Goal: Task Accomplishment & Management: Manage account settings

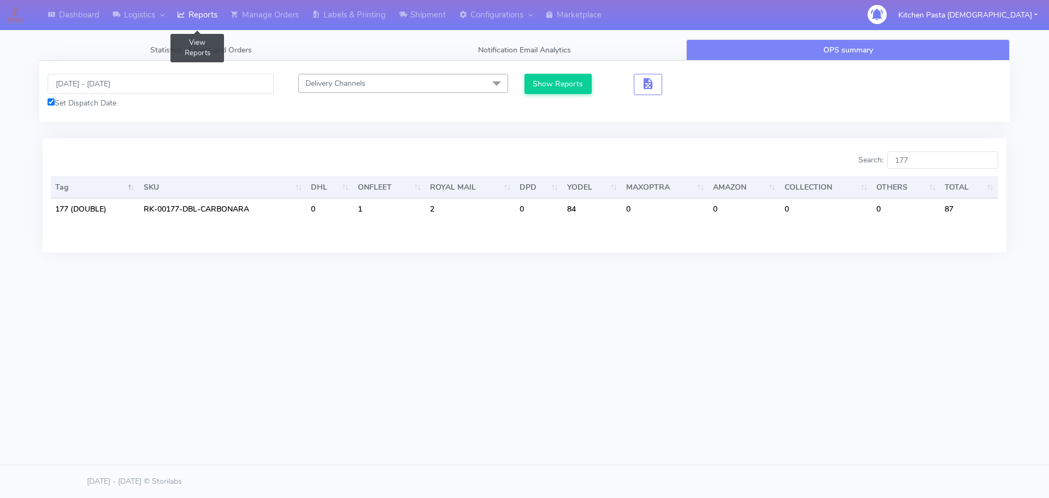
click at [215, 16] on link "Reports" at bounding box center [197, 15] width 54 height 30
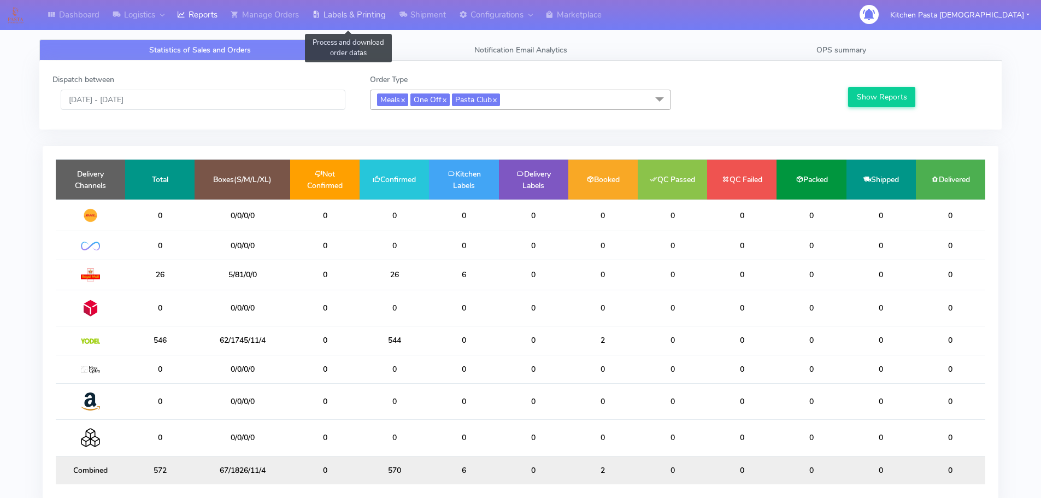
click at [357, 25] on link "Labels & Printing" at bounding box center [348, 15] width 87 height 30
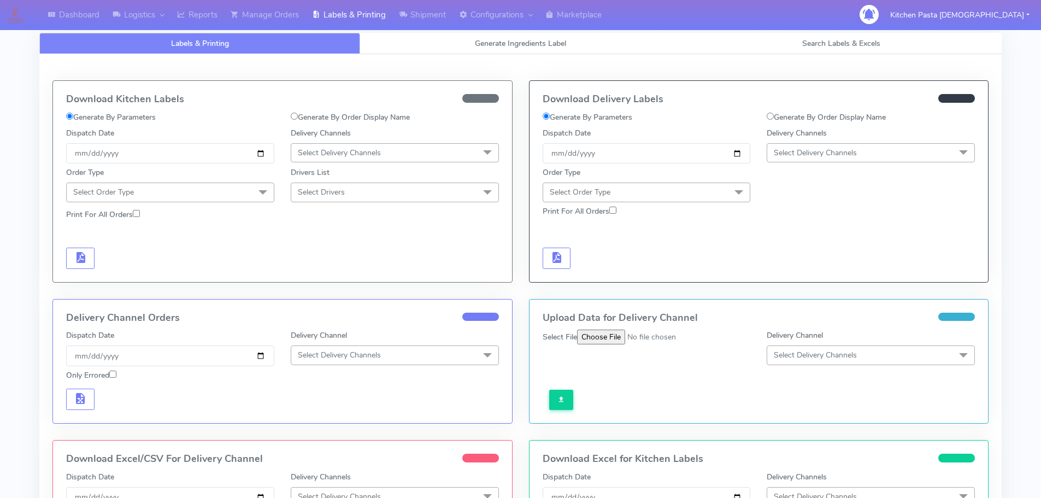
click at [872, 167] on div at bounding box center [870, 184] width 225 height 35
click at [862, 161] on span "Select Delivery Channels" at bounding box center [870, 152] width 208 height 19
click at [812, 277] on div "Yodel" at bounding box center [870, 275] width 196 height 11
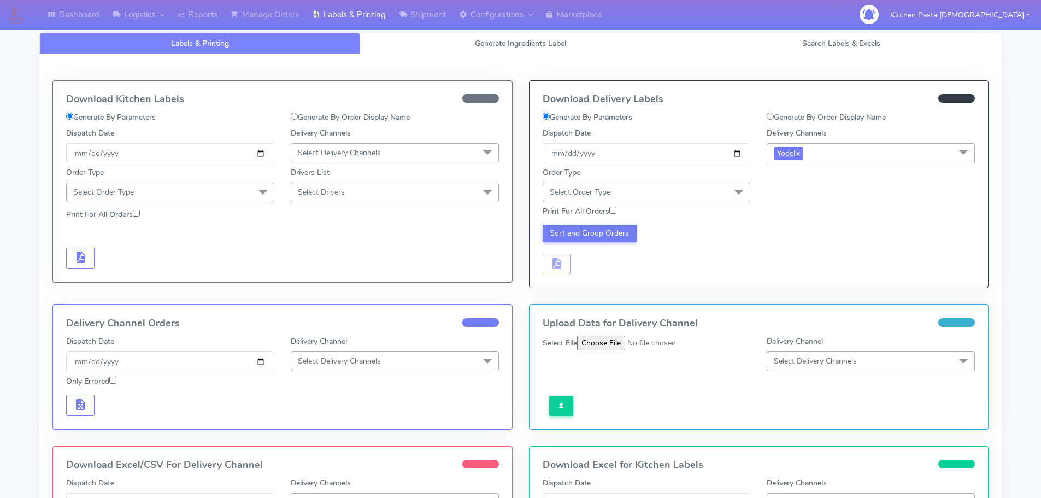
click at [676, 184] on span "Select Order Type" at bounding box center [646, 191] width 208 height 19
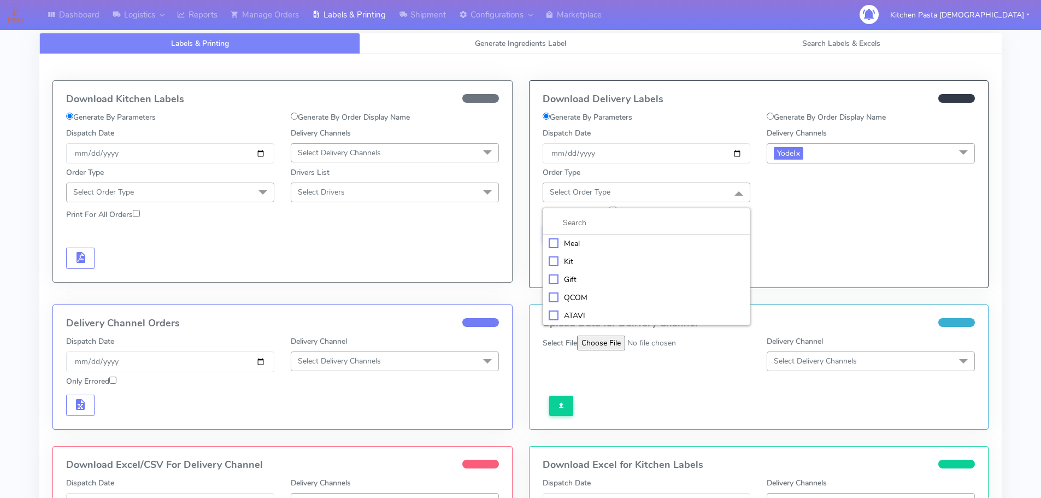
click at [620, 238] on div "Meal" at bounding box center [646, 243] width 196 height 11
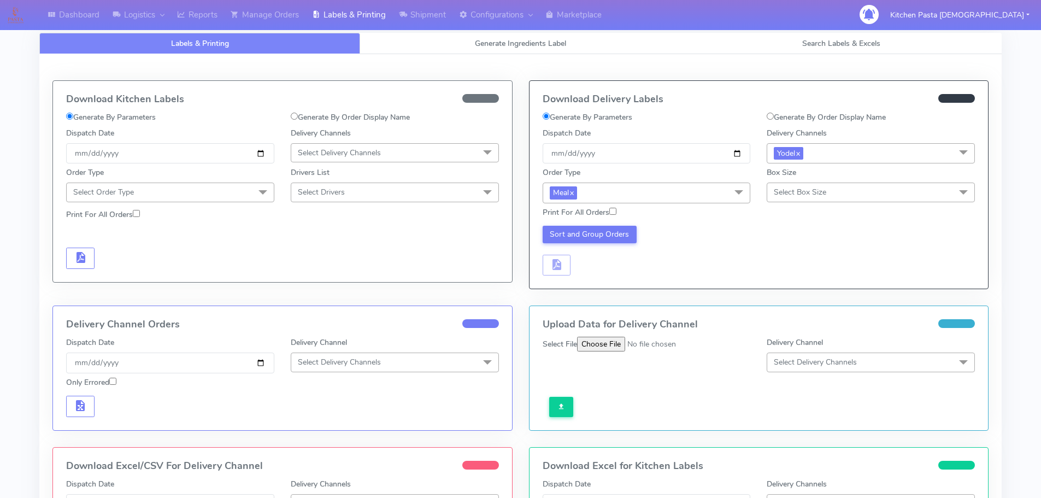
click at [807, 193] on span "Select Box Size" at bounding box center [800, 192] width 52 height 10
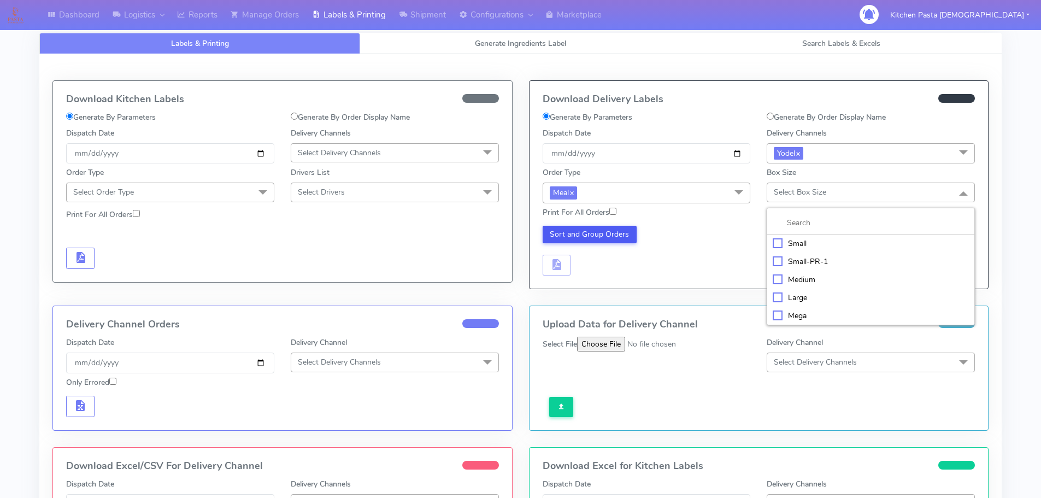
drag, startPoint x: 804, startPoint y: 319, endPoint x: 593, endPoint y: 240, distance: 225.3
click at [799, 318] on div "Mega" at bounding box center [870, 315] width 196 height 11
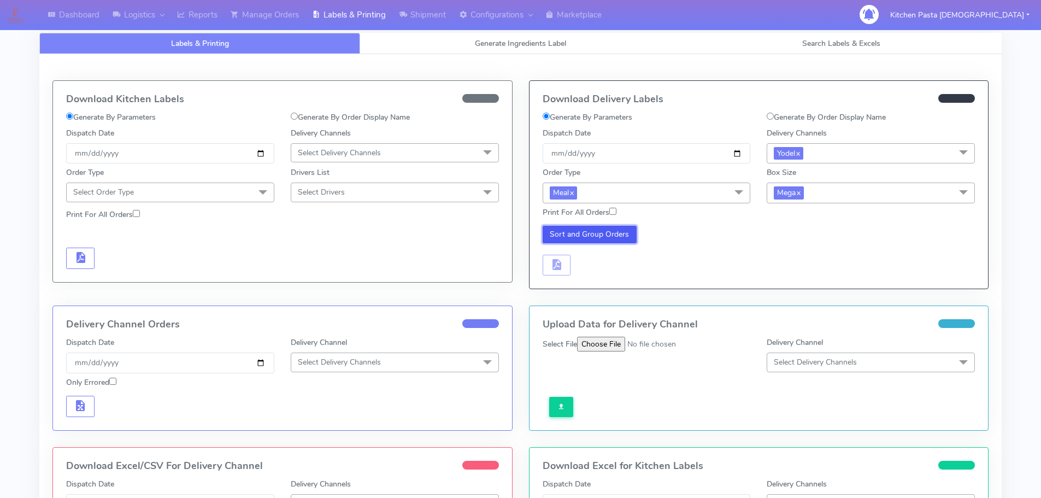
click at [593, 238] on button "Sort and Group Orders" at bounding box center [589, 234] width 95 height 17
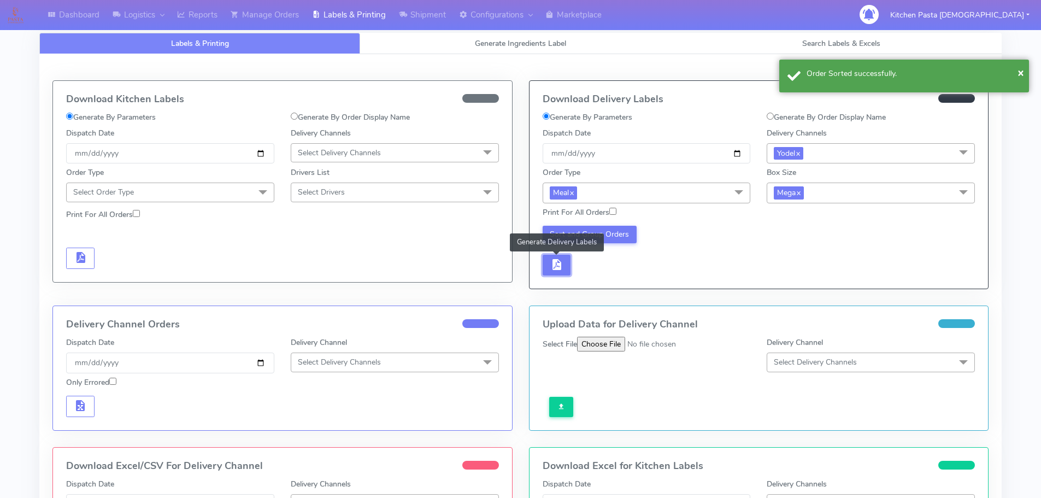
click at [565, 262] on button "button" at bounding box center [556, 265] width 28 height 21
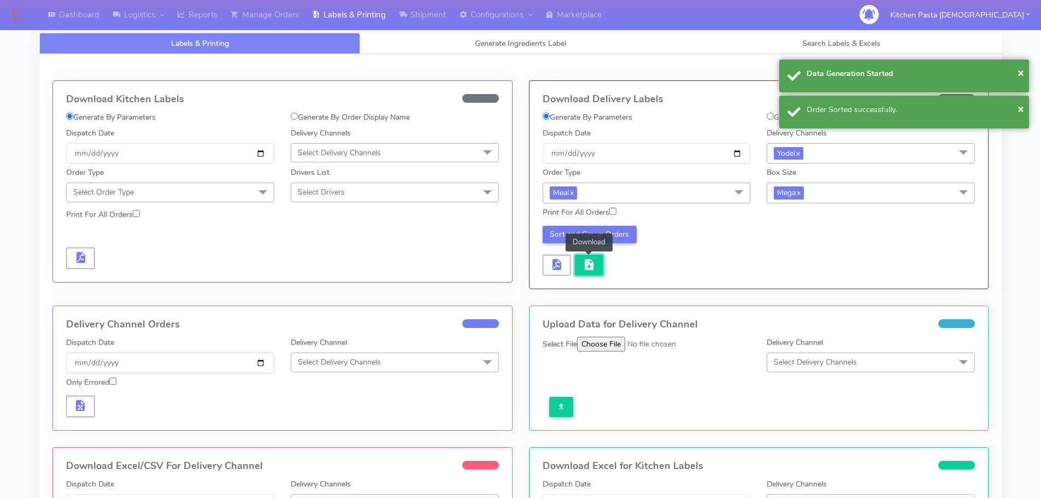
click at [589, 262] on span "button" at bounding box center [588, 267] width 13 height 10
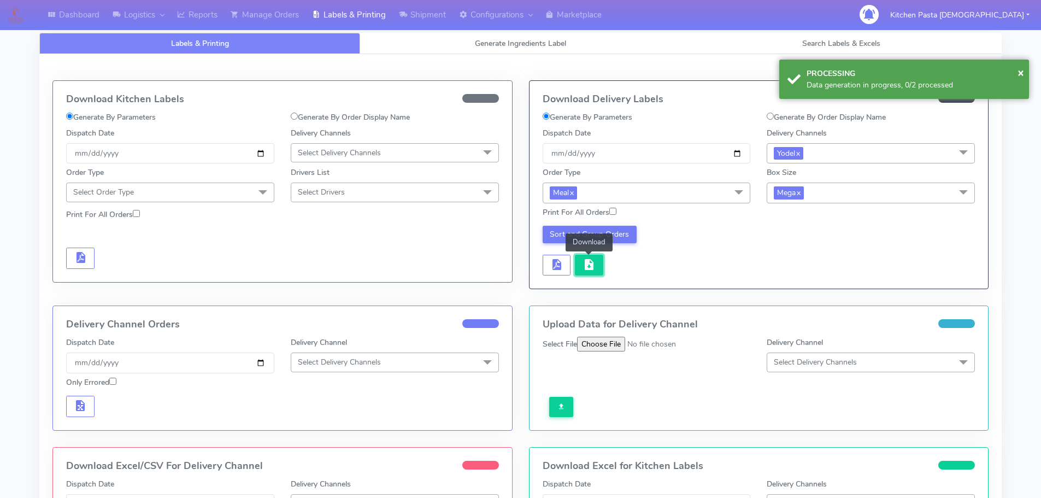
click at [599, 262] on button "button" at bounding box center [589, 265] width 28 height 21
click at [588, 272] on span "button" at bounding box center [588, 267] width 13 height 10
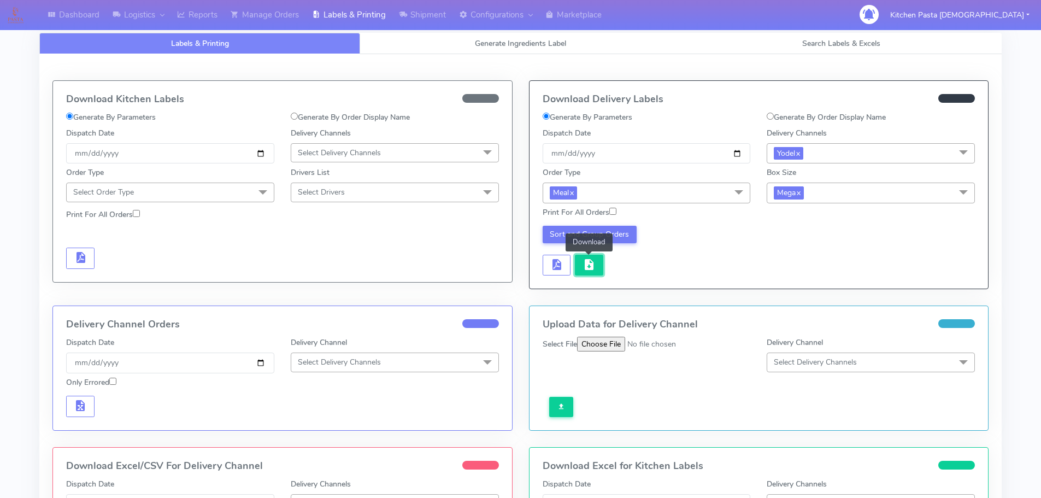
click at [592, 264] on span "button" at bounding box center [588, 267] width 13 height 10
click at [598, 273] on button "button" at bounding box center [589, 265] width 28 height 21
click at [588, 233] on button "Sort and Group Orders" at bounding box center [589, 234] width 95 height 17
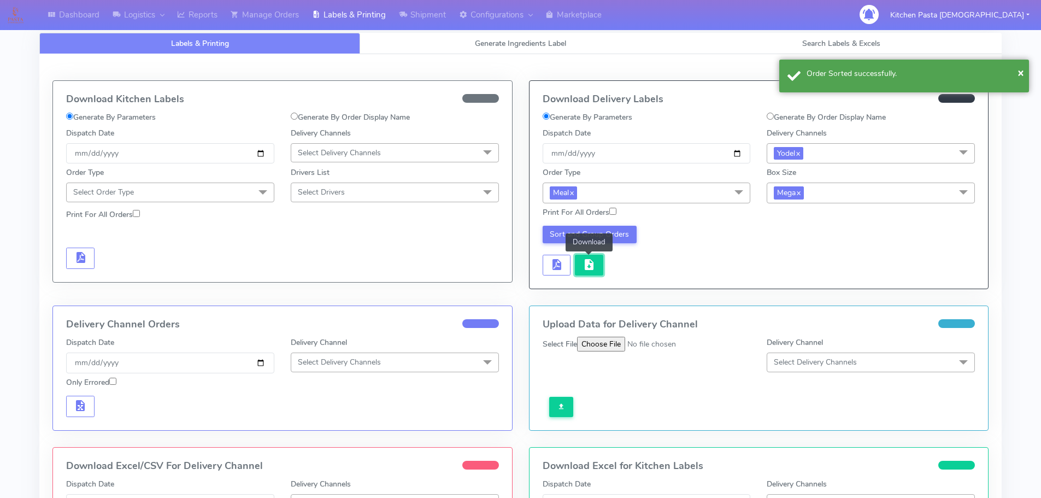
click at [593, 262] on span "button" at bounding box center [588, 267] width 13 height 10
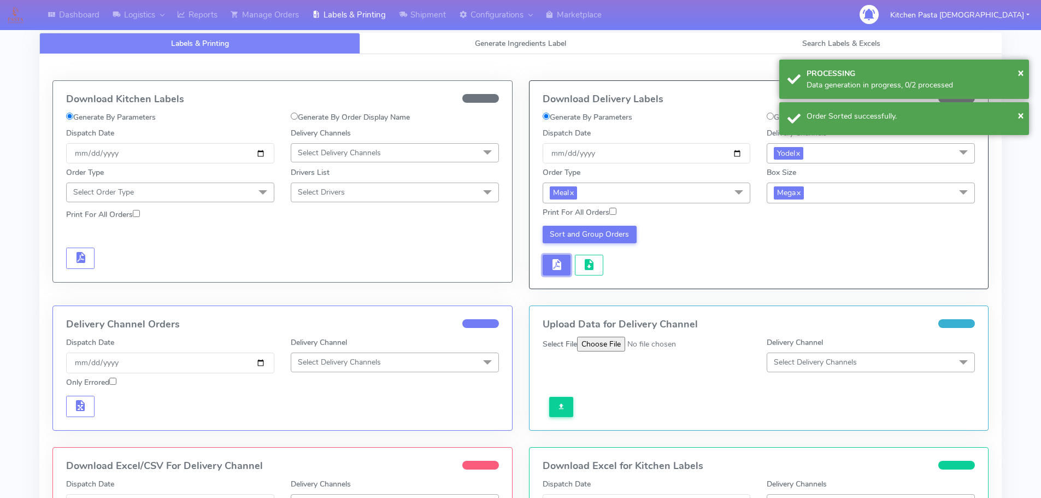
click at [570, 269] on button "button" at bounding box center [556, 265] width 28 height 21
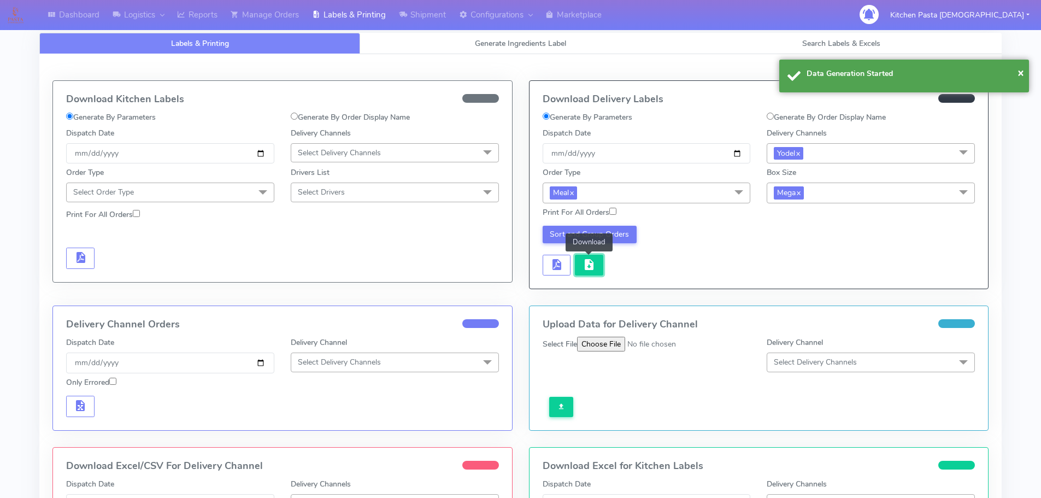
click at [599, 267] on button "button" at bounding box center [589, 265] width 28 height 21
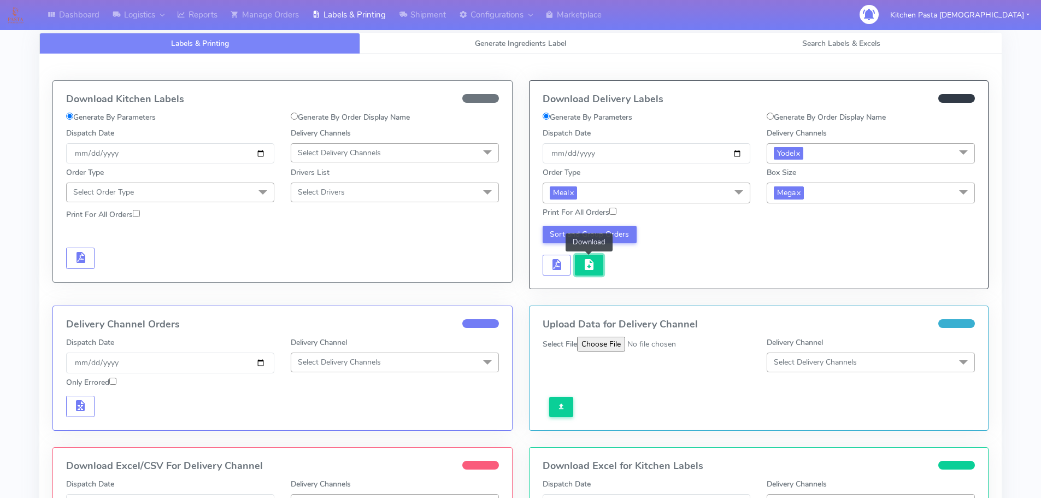
click at [594, 269] on span "button" at bounding box center [588, 267] width 13 height 10
click at [594, 272] on button "button" at bounding box center [589, 265] width 28 height 21
click at [581, 264] on button "button" at bounding box center [589, 265] width 28 height 21
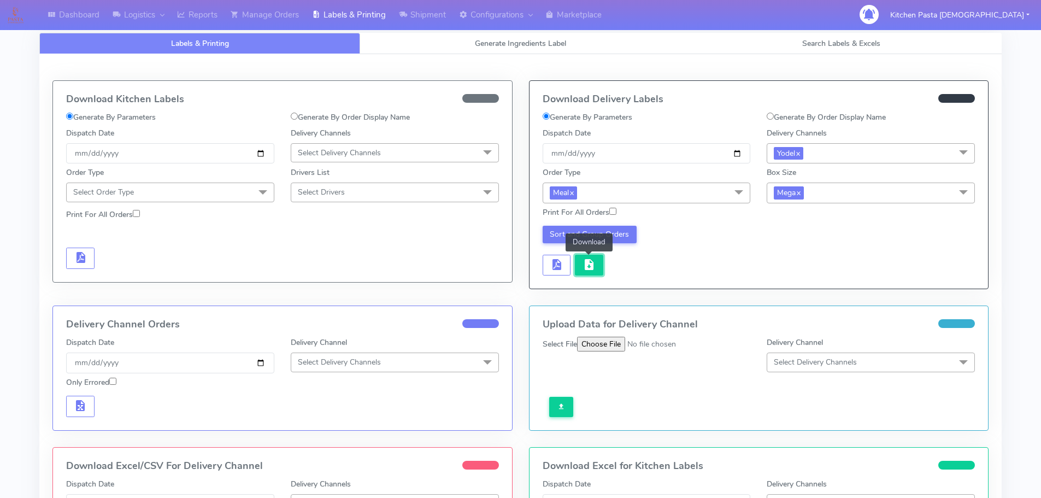
click at [582, 264] on span "button" at bounding box center [588, 267] width 13 height 10
click at [545, 268] on button "button" at bounding box center [556, 265] width 28 height 21
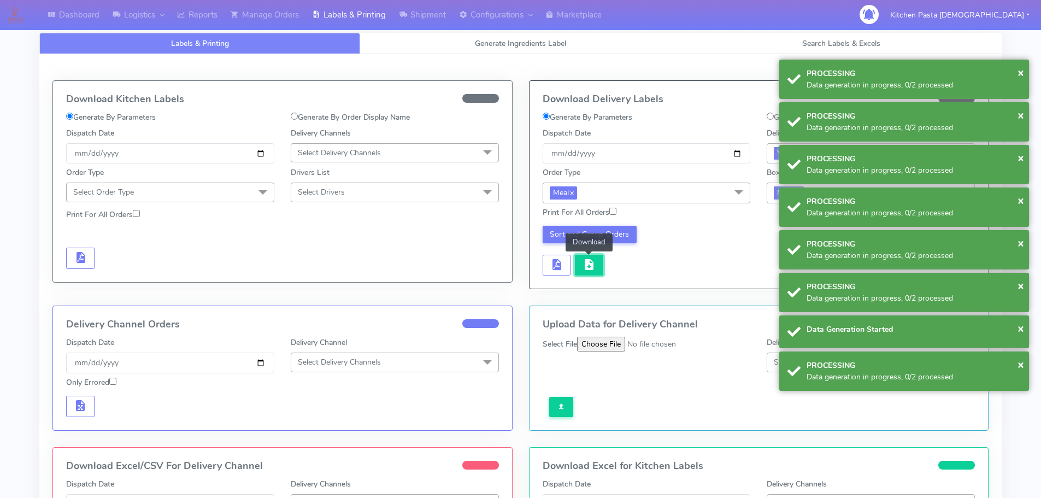
click at [589, 264] on span "button" at bounding box center [588, 267] width 13 height 10
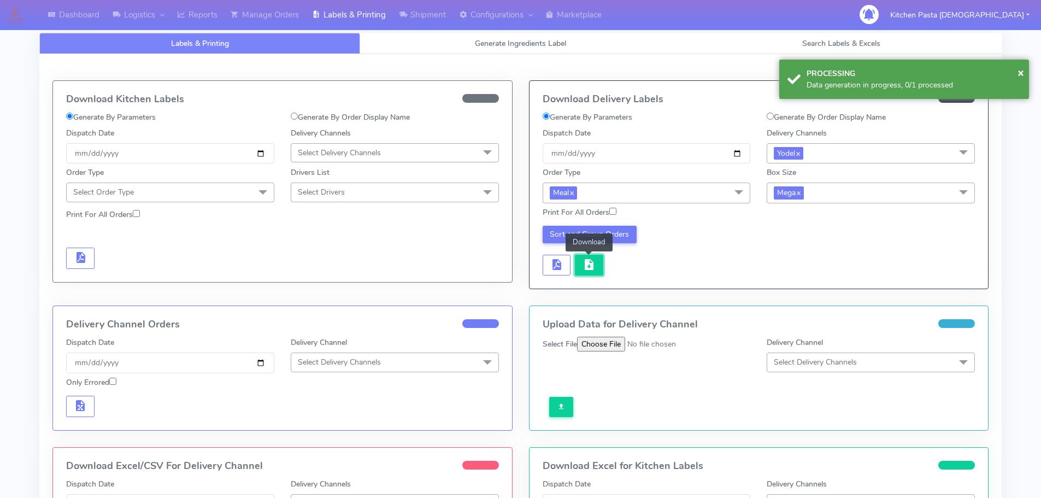
click at [589, 264] on span "button" at bounding box center [588, 267] width 13 height 10
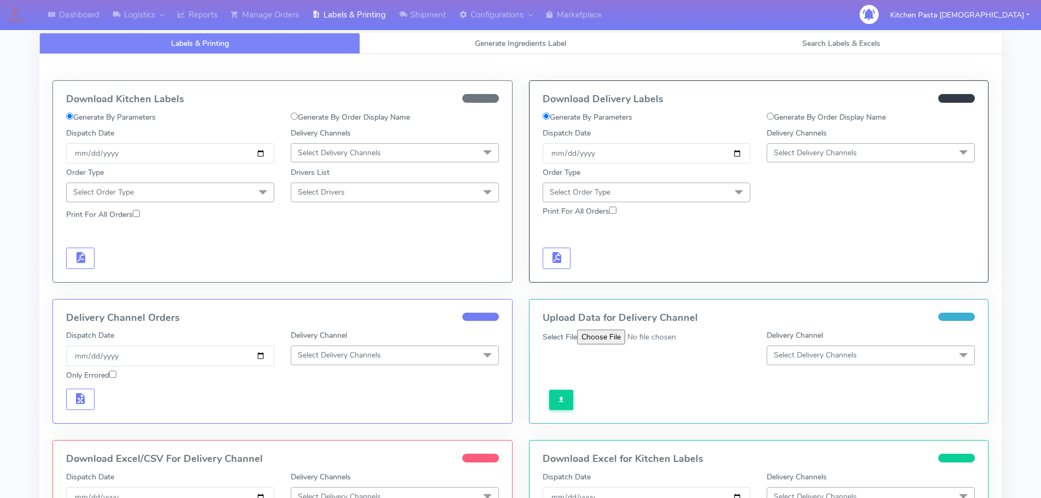
drag, startPoint x: 881, startPoint y: 159, endPoint x: 906, endPoint y: 159, distance: 25.7
click at [896, 159] on span "Select Delivery Channels" at bounding box center [870, 152] width 208 height 19
click at [812, 270] on div "Yodel" at bounding box center [870, 275] width 196 height 11
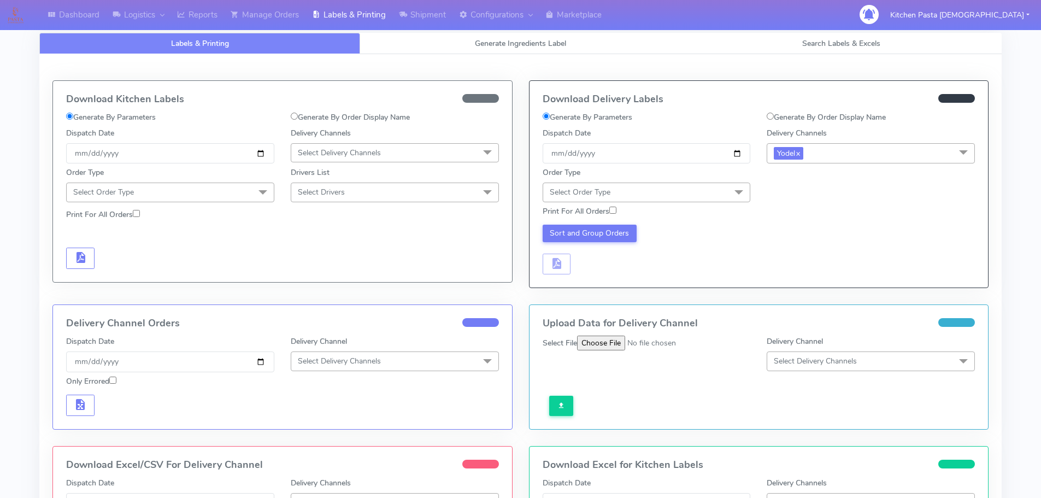
click at [639, 178] on div "Order Type Select Order Type Meal Kit Gift QCOM ATAVI" at bounding box center [646, 184] width 225 height 35
click at [642, 192] on span "Select Order Type" at bounding box center [646, 191] width 208 height 19
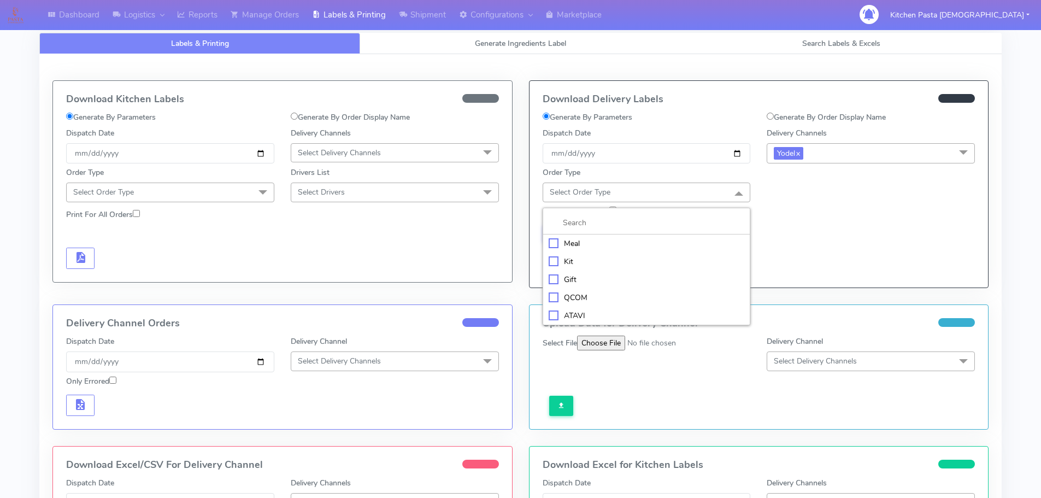
click at [615, 238] on div "Meal" at bounding box center [646, 243] width 196 height 11
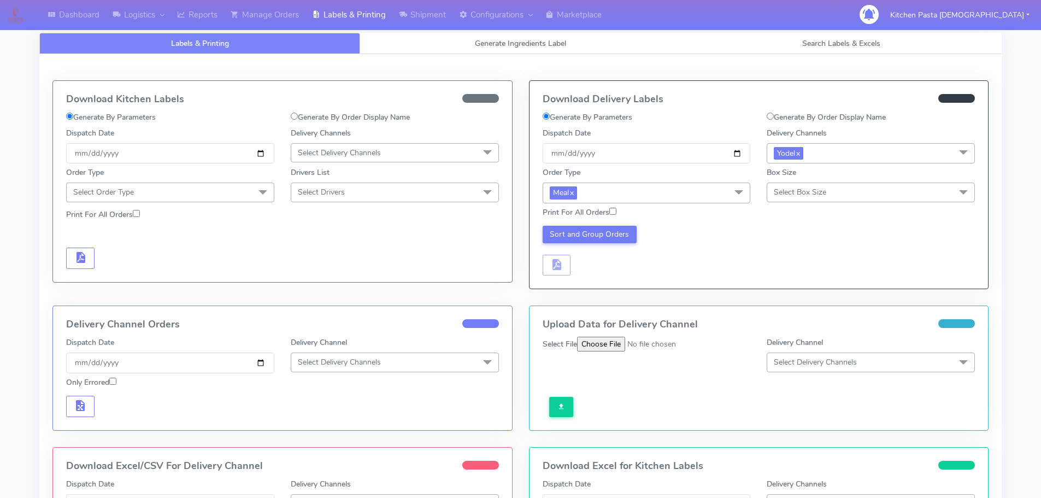
click at [837, 200] on span "Select Box Size" at bounding box center [870, 191] width 208 height 19
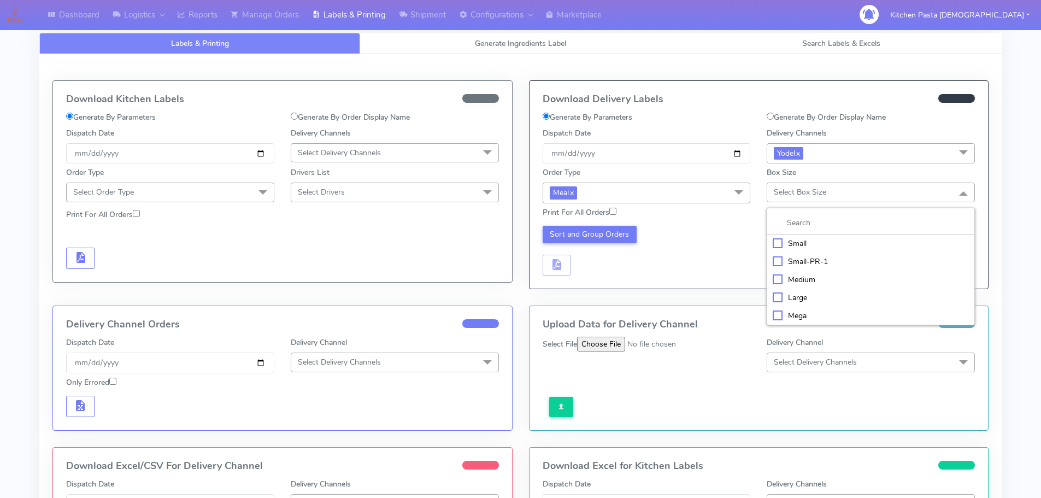
click at [811, 315] on div "Mega" at bounding box center [870, 315] width 196 height 11
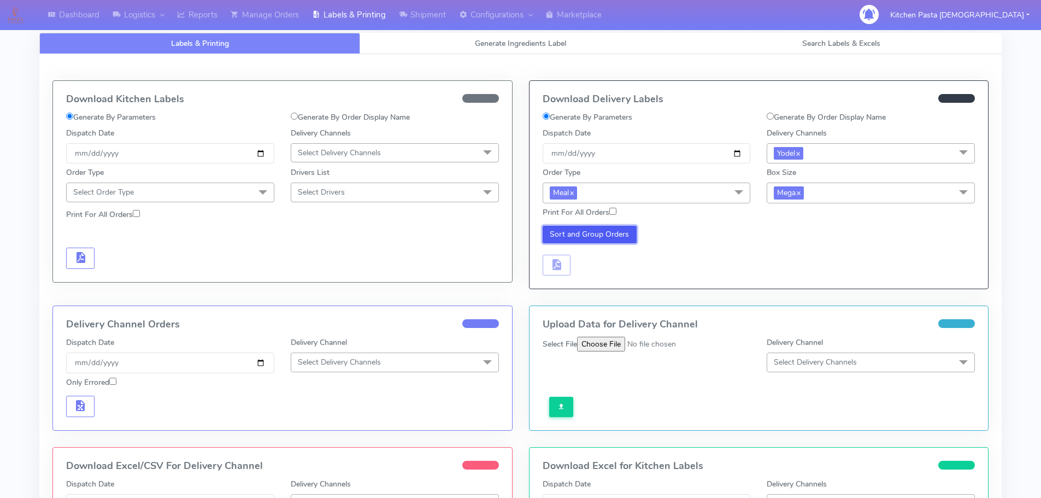
click at [600, 234] on button "Sort and Group Orders" at bounding box center [589, 234] width 95 height 17
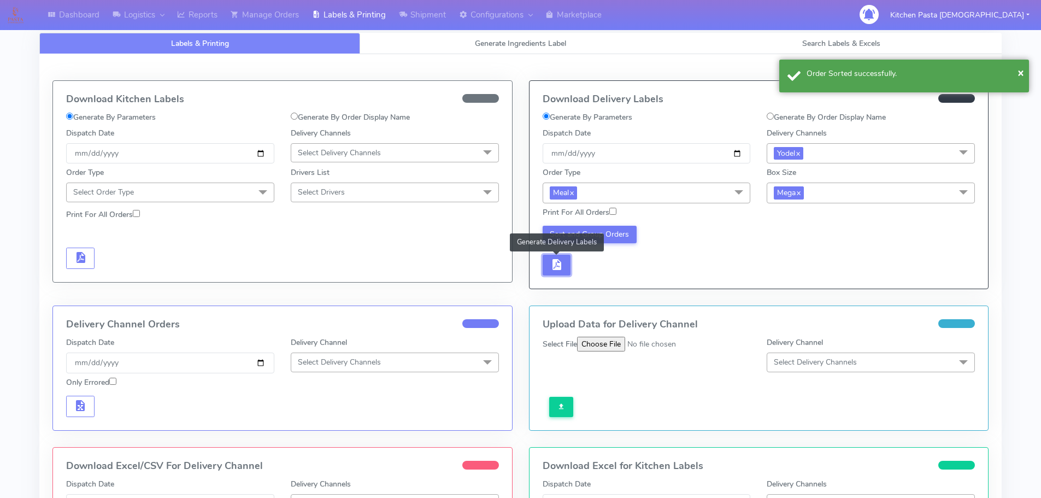
click at [557, 262] on span "button" at bounding box center [556, 267] width 13 height 10
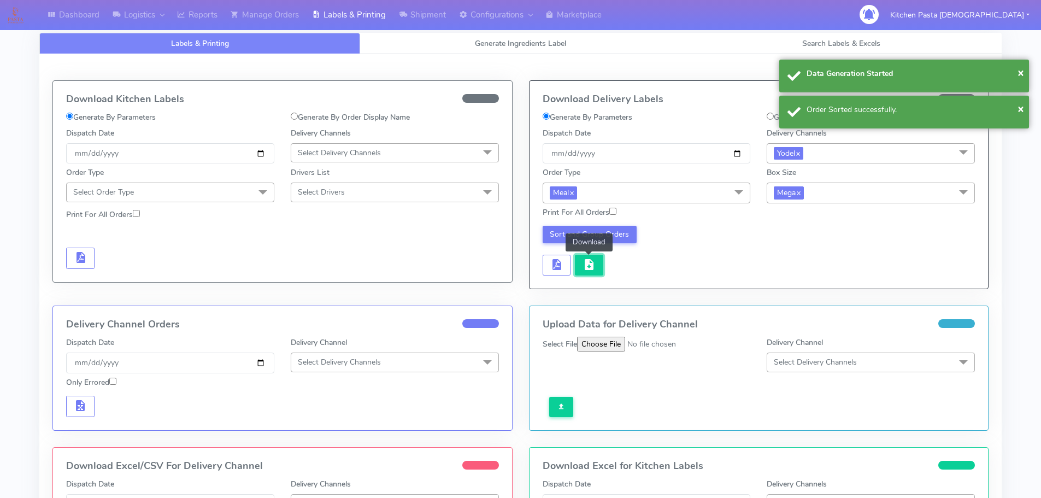
click at [587, 262] on span "button" at bounding box center [588, 267] width 13 height 10
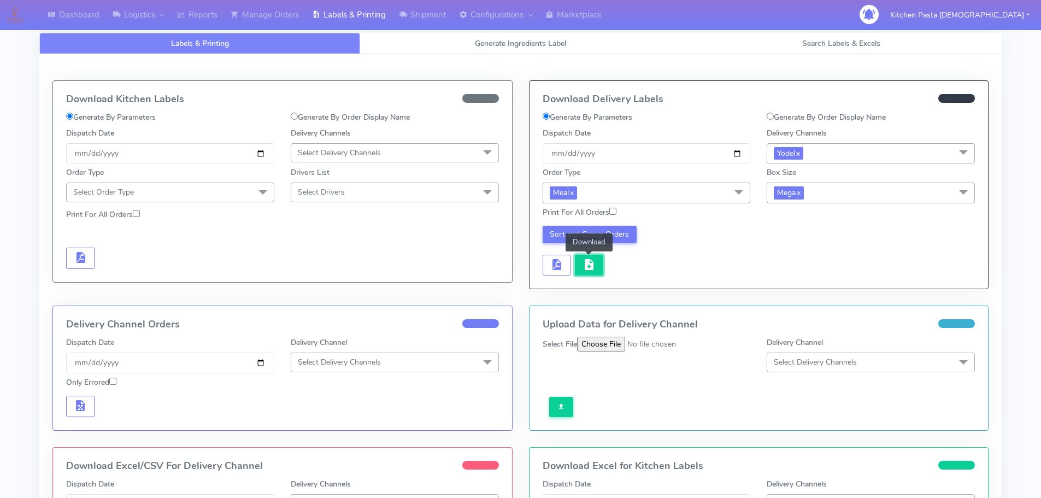
click at [581, 258] on button "button" at bounding box center [589, 265] width 28 height 21
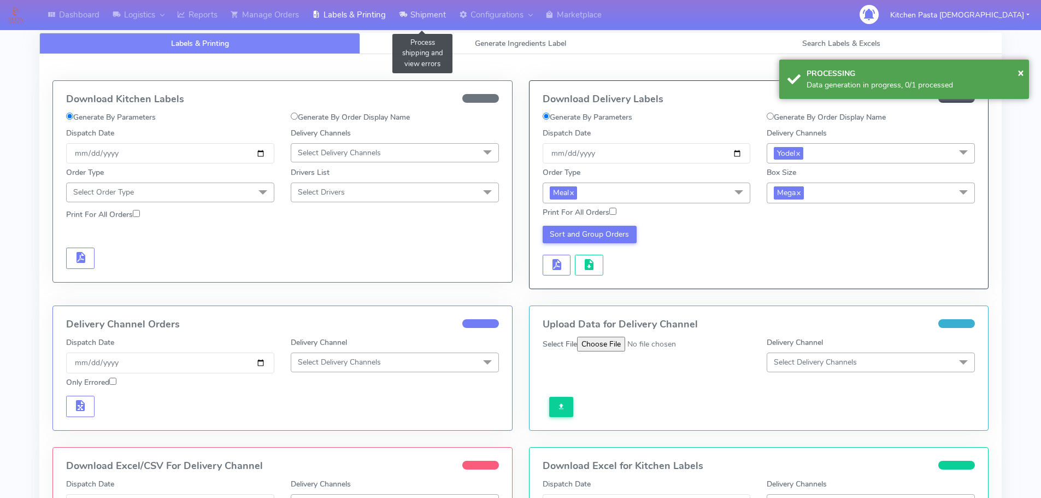
click at [431, 10] on link "Shipment" at bounding box center [422, 15] width 60 height 30
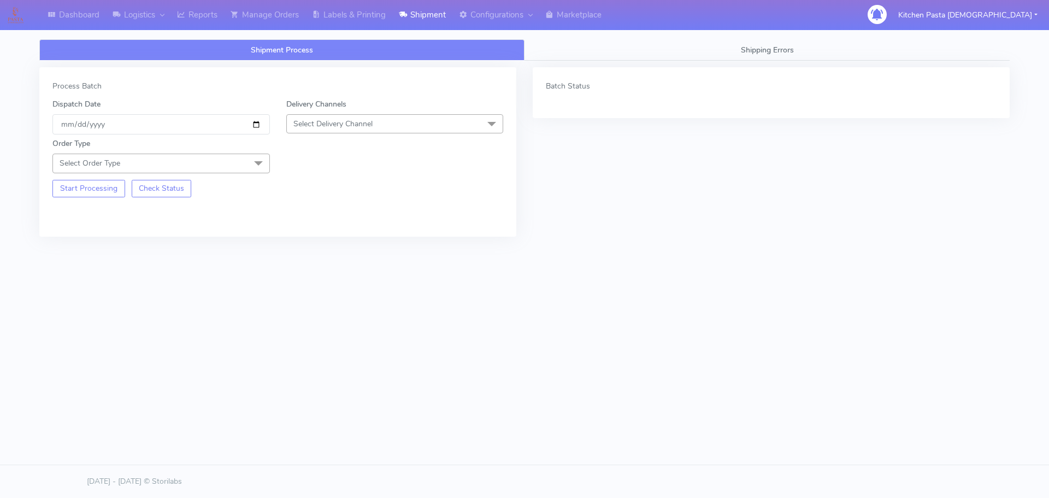
drag, startPoint x: 364, startPoint y: 141, endPoint x: 364, endPoint y: 119, distance: 22.4
click at [364, 141] on div "Order Type Select Order Type Meal Kit Gift QCOM ATAVI" at bounding box center [277, 153] width 467 height 38
click at [364, 119] on span "Select Delivery Channel" at bounding box center [332, 124] width 79 height 10
click at [342, 236] on li "DPD" at bounding box center [395, 229] width 216 height 18
click at [216, 169] on span "Select Order Type" at bounding box center [160, 163] width 217 height 19
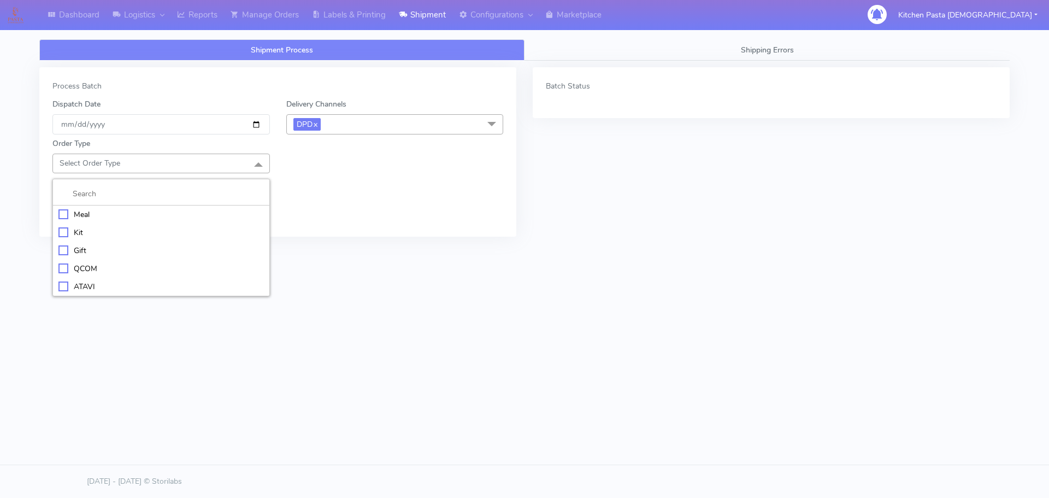
click at [330, 128] on span "DPD x" at bounding box center [394, 124] width 217 height 20
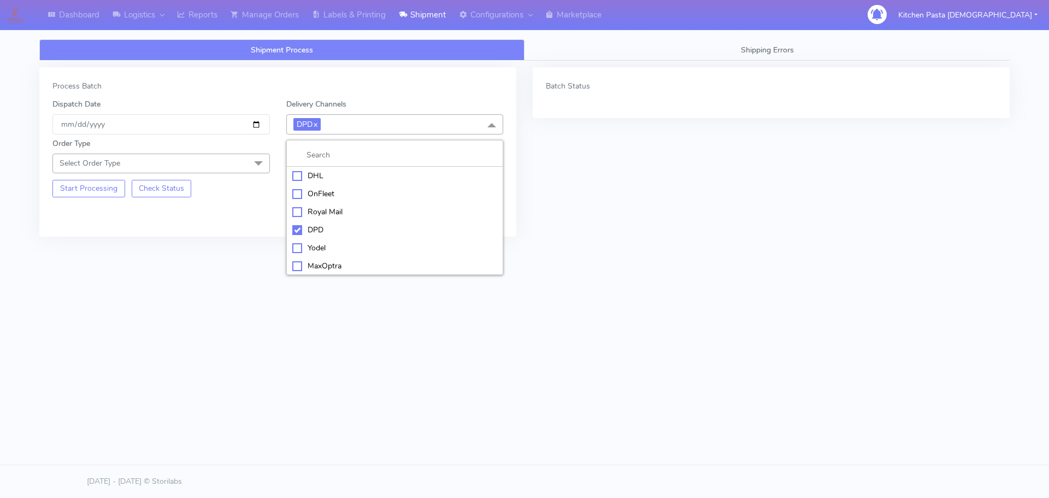
click at [314, 250] on div "Yodel" at bounding box center [394, 247] width 205 height 11
click at [226, 168] on span "Select Order Type" at bounding box center [160, 163] width 217 height 19
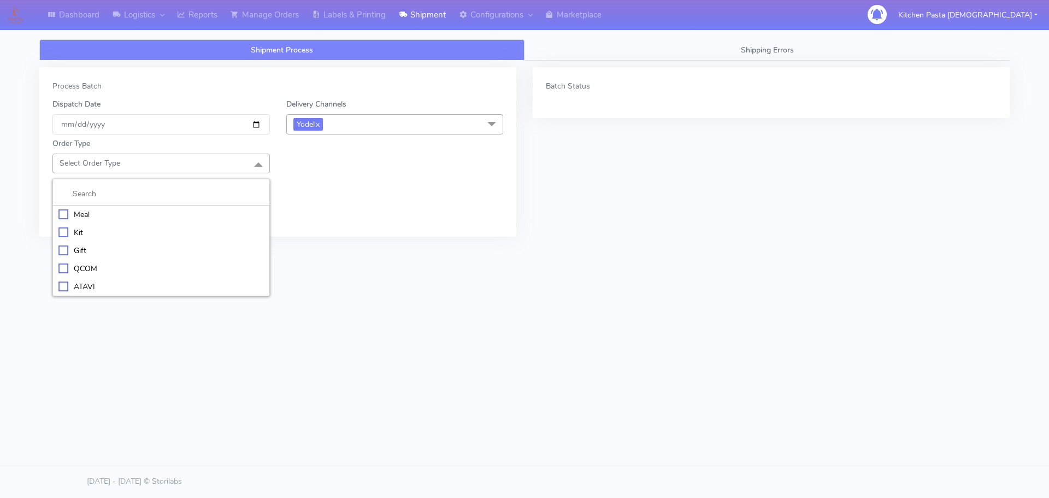
click at [175, 209] on div "Meal" at bounding box center [160, 214] width 205 height 11
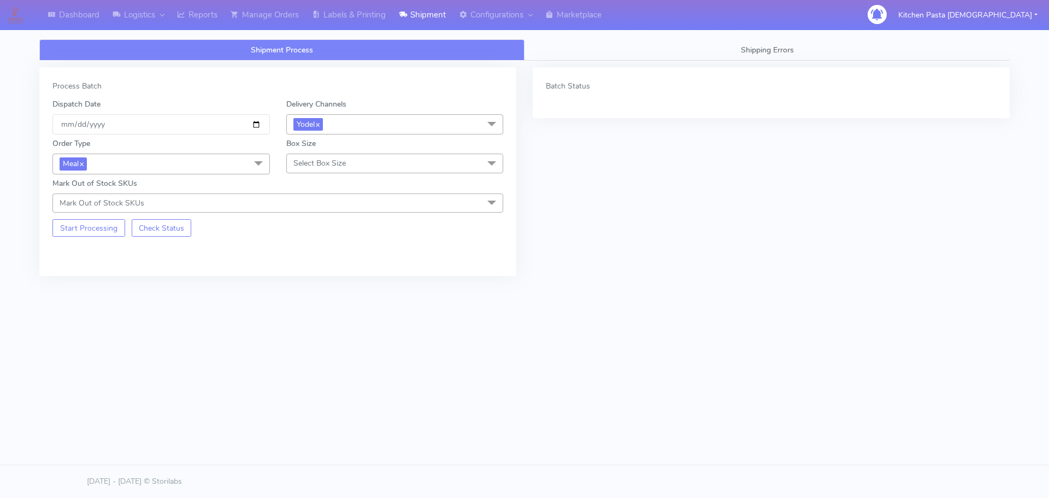
click at [308, 158] on span "Select Box Size" at bounding box center [319, 163] width 52 height 10
click at [332, 263] on div "Large" at bounding box center [394, 268] width 205 height 11
click at [90, 228] on button "Start Processing" at bounding box center [88, 227] width 73 height 17
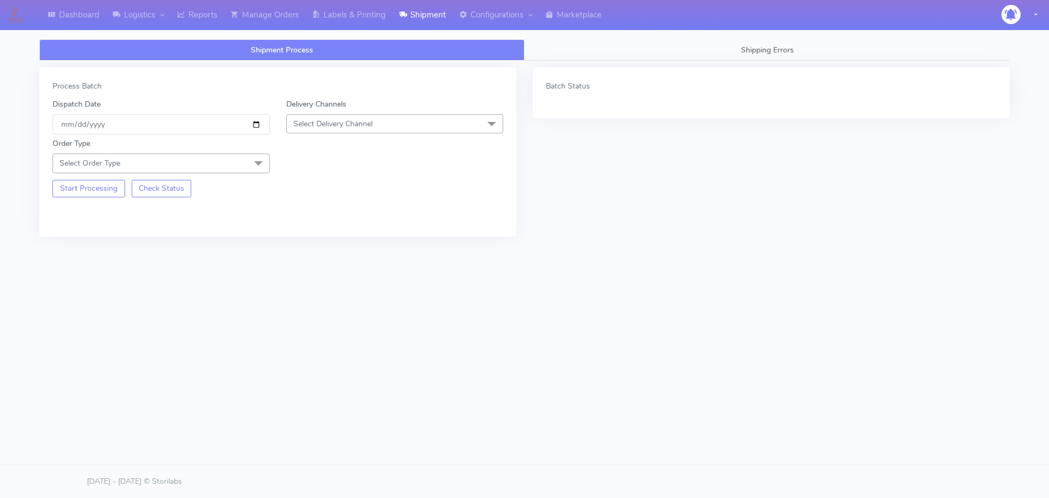
click at [401, 126] on span "Select Delivery Channel" at bounding box center [394, 123] width 217 height 19
drag, startPoint x: 305, startPoint y: 148, endPoint x: 146, endPoint y: 160, distance: 160.0
click at [304, 148] on li "No data available" at bounding box center [395, 156] width 216 height 27
click at [444, 123] on span "Select Delivery Channel" at bounding box center [394, 123] width 217 height 19
click at [199, 172] on span "Select Order Type" at bounding box center [160, 163] width 217 height 19
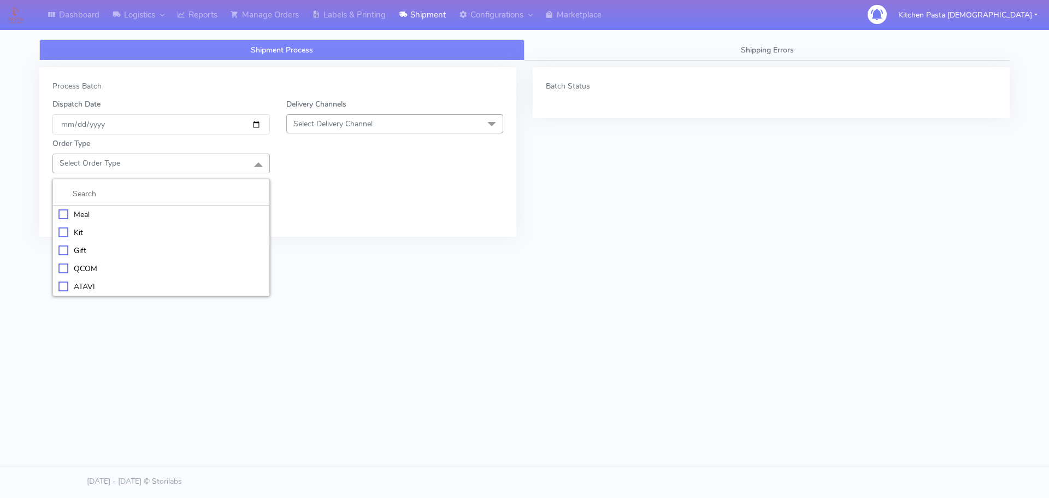
click at [98, 210] on div "Meal" at bounding box center [160, 214] width 205 height 11
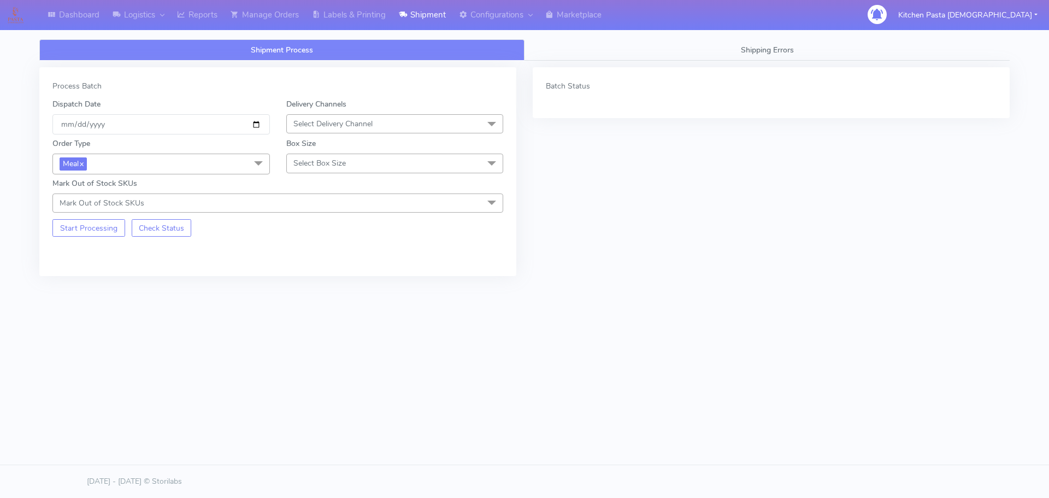
click at [354, 119] on span "Select Delivery Channel" at bounding box center [332, 124] width 79 height 10
click at [373, 122] on span "Select Delivery Channel" at bounding box center [332, 124] width 79 height 10
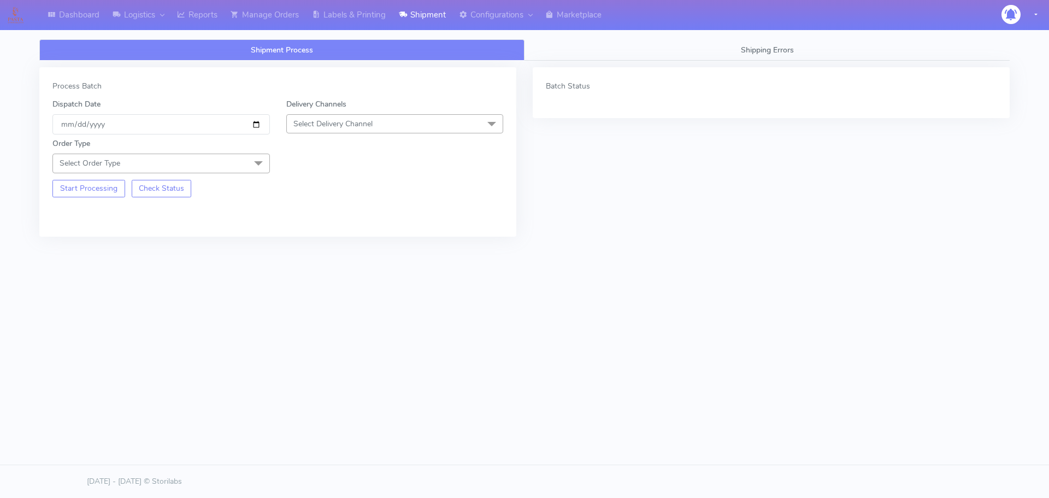
click at [415, 123] on span "Select Delivery Channel" at bounding box center [394, 123] width 217 height 19
click at [370, 175] on div "Start Processing Check Status" at bounding box center [277, 185] width 467 height 24
click at [617, 106] on div "Batch Status" at bounding box center [771, 92] width 477 height 51
click at [783, 45] on span "Shipping Errors" at bounding box center [767, 50] width 53 height 10
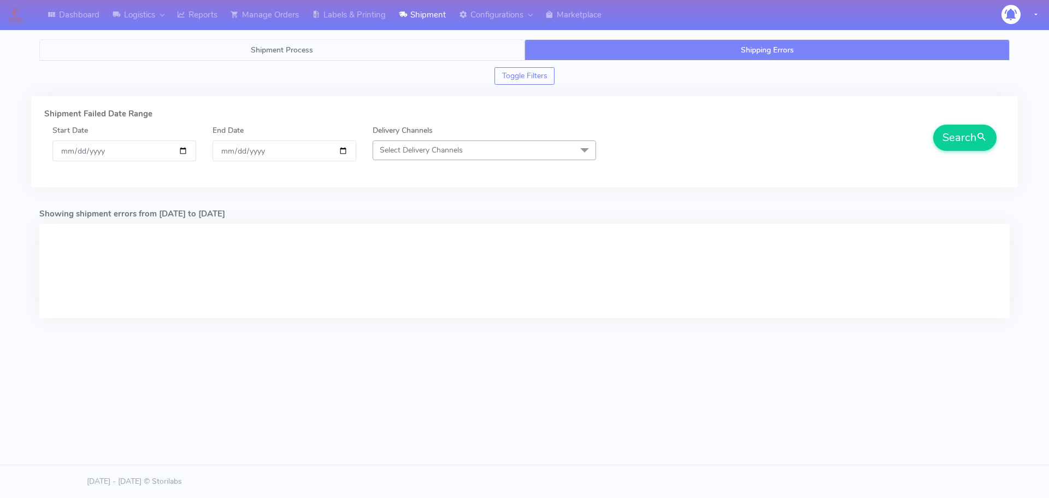
click at [322, 54] on link "Shipment Process" at bounding box center [281, 49] width 485 height 21
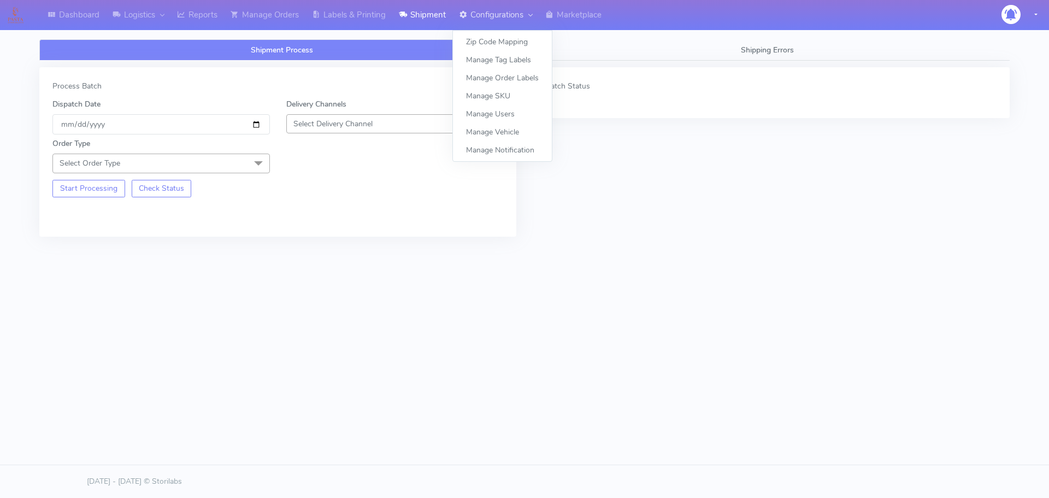
click at [463, 10] on icon at bounding box center [463, 14] width 8 height 11
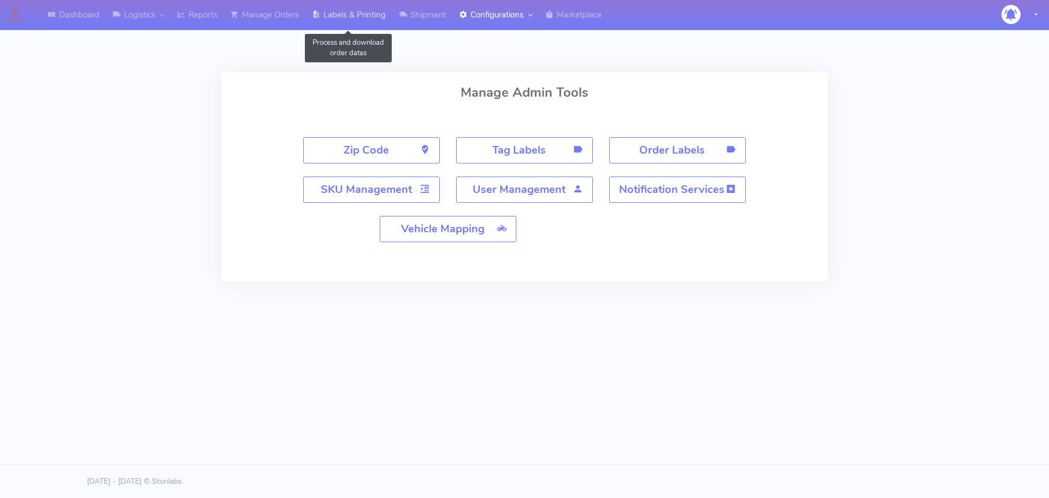
click at [369, 10] on link "Labels & Printing" at bounding box center [348, 15] width 87 height 30
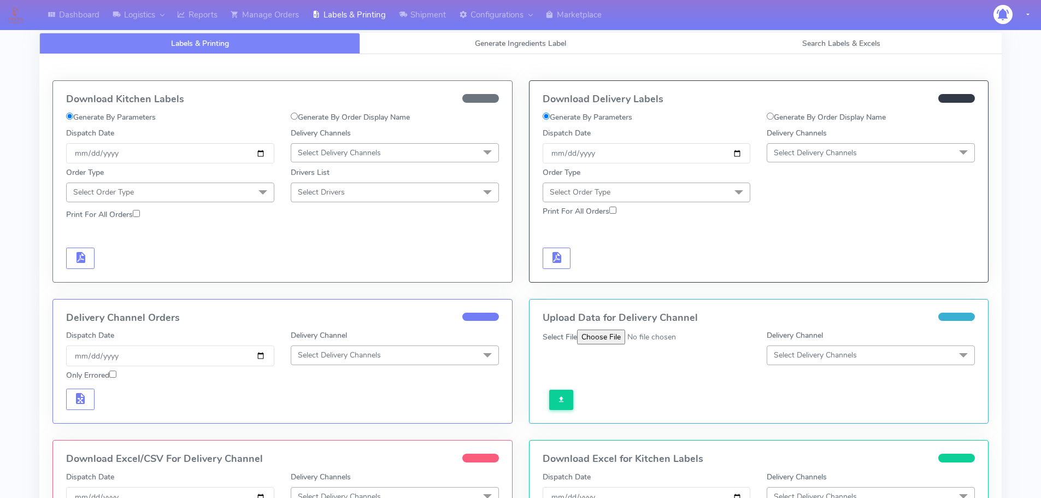
click at [859, 154] on span "Select Delivery Channels" at bounding box center [870, 152] width 208 height 19
click at [797, 167] on div at bounding box center [870, 184] width 225 height 35
click at [801, 162] on span "Select Delivery Channels" at bounding box center [870, 152] width 208 height 19
click at [802, 160] on span "Select Delivery Channels" at bounding box center [870, 152] width 208 height 19
click at [314, 9] on icon at bounding box center [316, 14] width 8 height 11
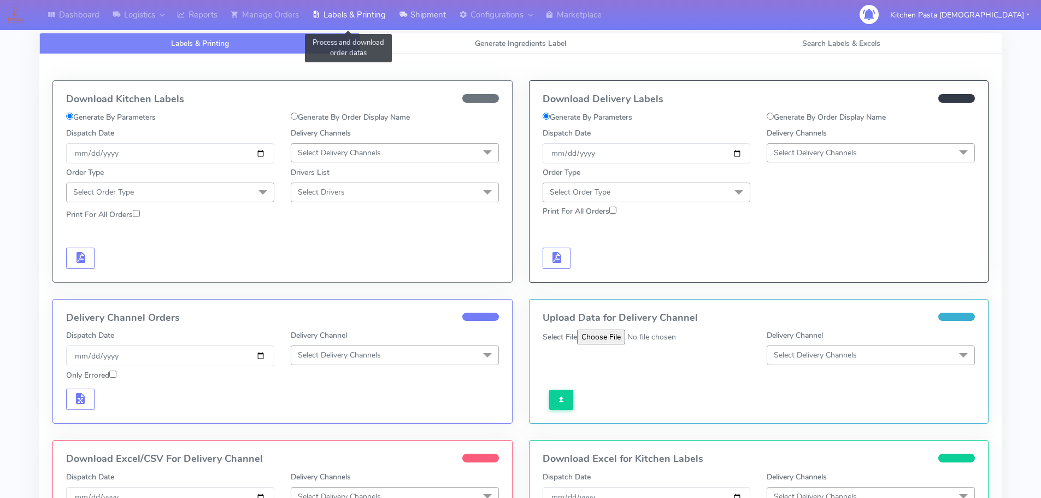
click at [434, 7] on link "Shipment" at bounding box center [422, 15] width 60 height 30
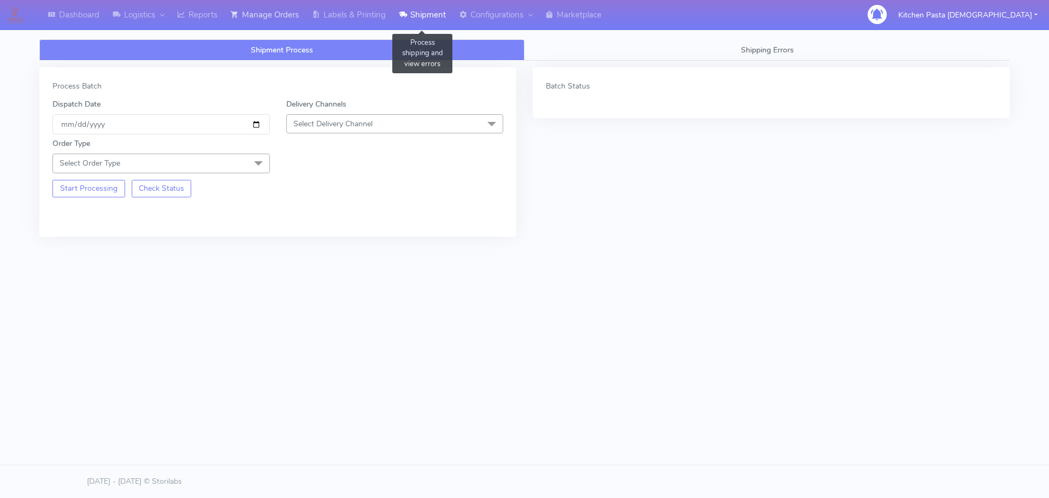
click at [247, 23] on link "Manage Orders" at bounding box center [264, 15] width 81 height 30
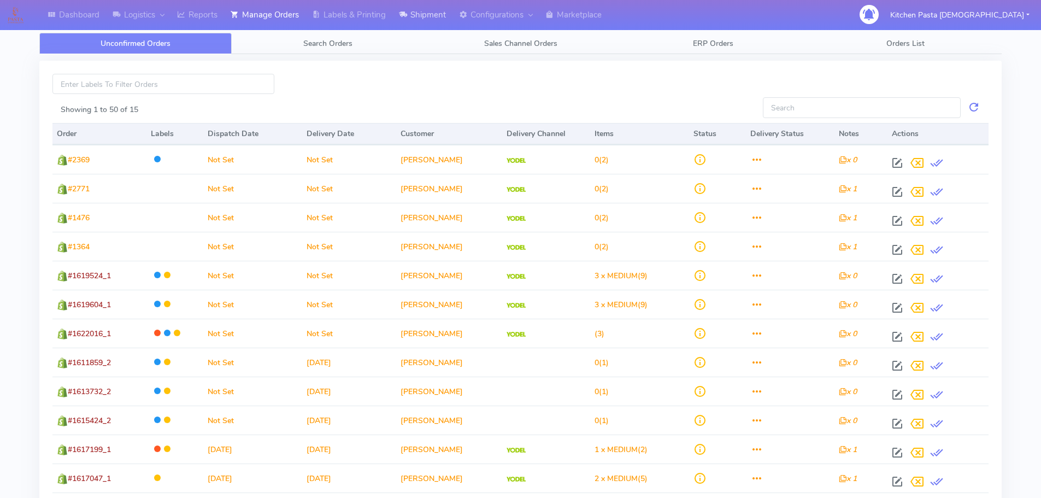
click at [432, 10] on link "Shipment" at bounding box center [422, 15] width 60 height 30
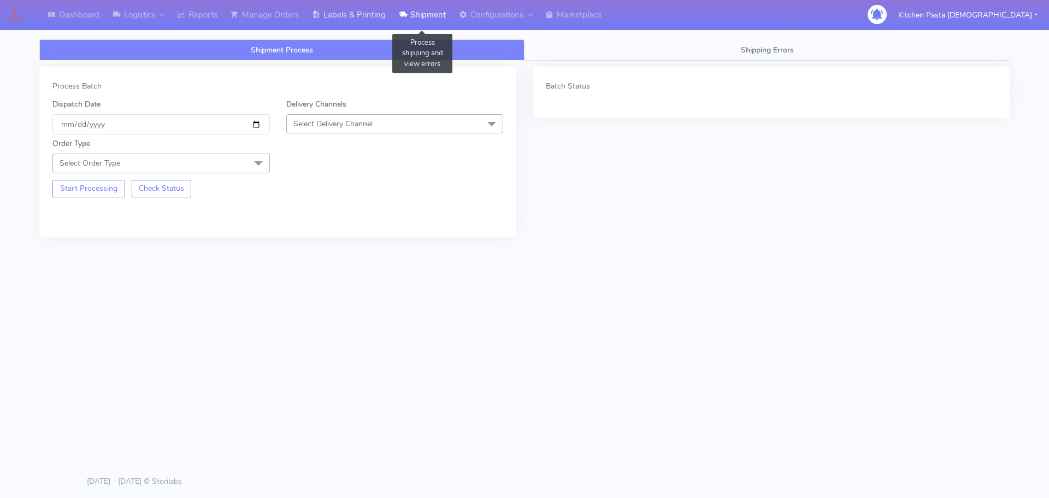
click at [336, 20] on link "Labels & Printing" at bounding box center [348, 15] width 87 height 30
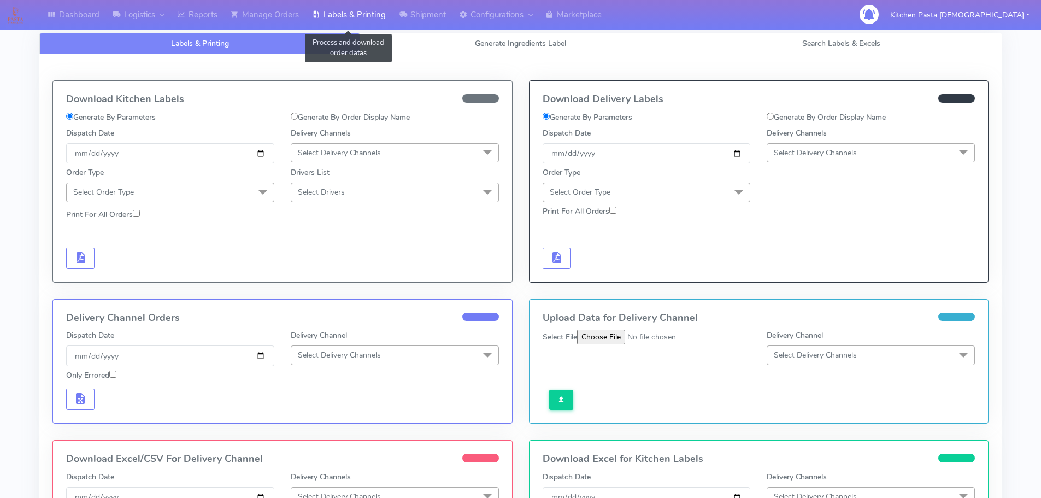
click at [807, 154] on span "Select Delivery Channels" at bounding box center [815, 153] width 83 height 10
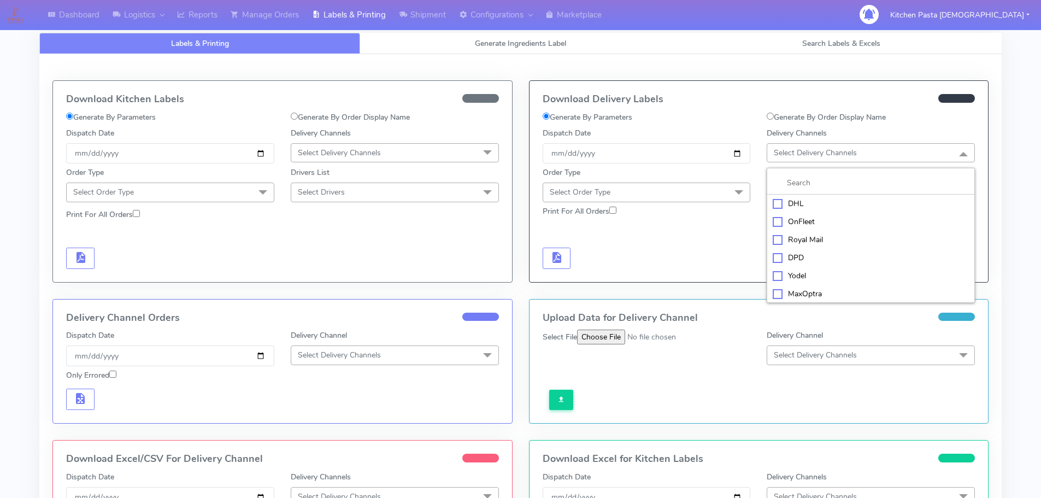
click at [792, 285] on li "MaxOptra" at bounding box center [870, 294] width 207 height 18
click at [634, 188] on span "Select Order Type" at bounding box center [646, 191] width 208 height 19
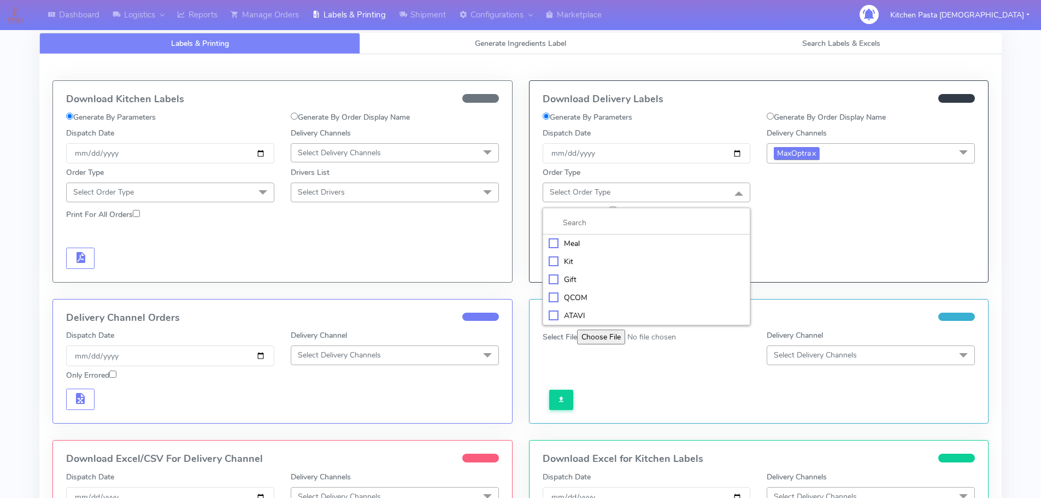
click at [816, 155] on link "x" at bounding box center [813, 152] width 5 height 11
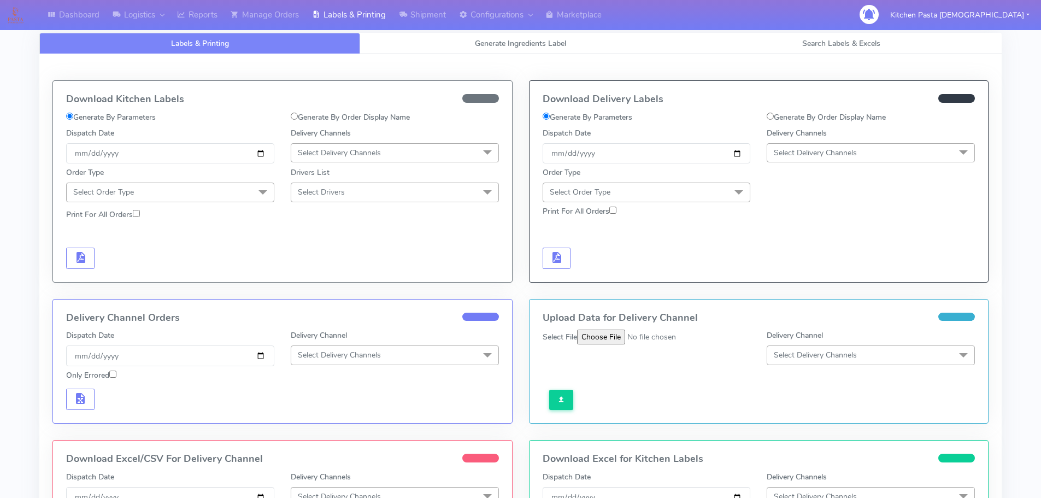
click at [830, 157] on span "Select Delivery Channels" at bounding box center [815, 153] width 83 height 10
click at [793, 278] on div "Yodel" at bounding box center [870, 275] width 196 height 11
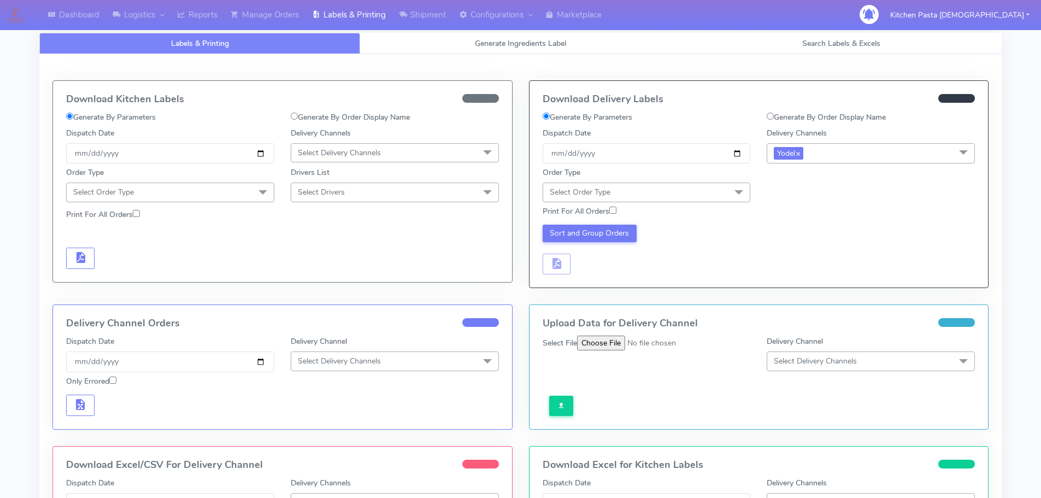
click at [662, 187] on span "Select Order Type" at bounding box center [646, 191] width 208 height 19
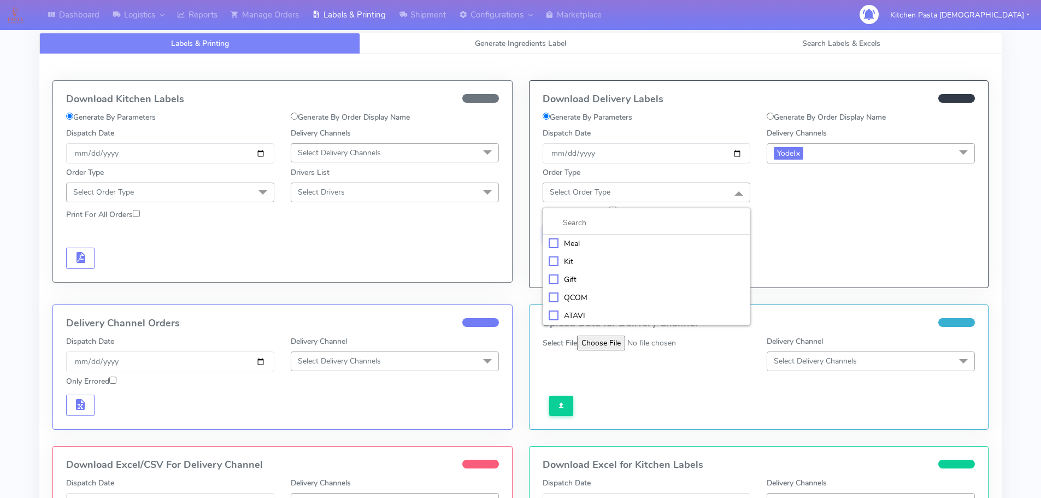
click at [596, 238] on div "Meal" at bounding box center [646, 243] width 196 height 11
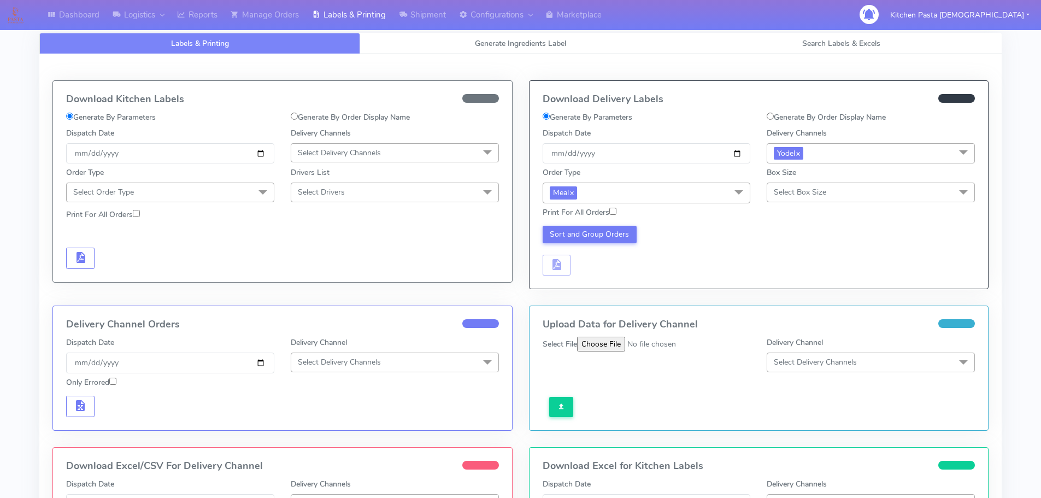
click at [803, 185] on span "Select Box Size" at bounding box center [870, 191] width 208 height 19
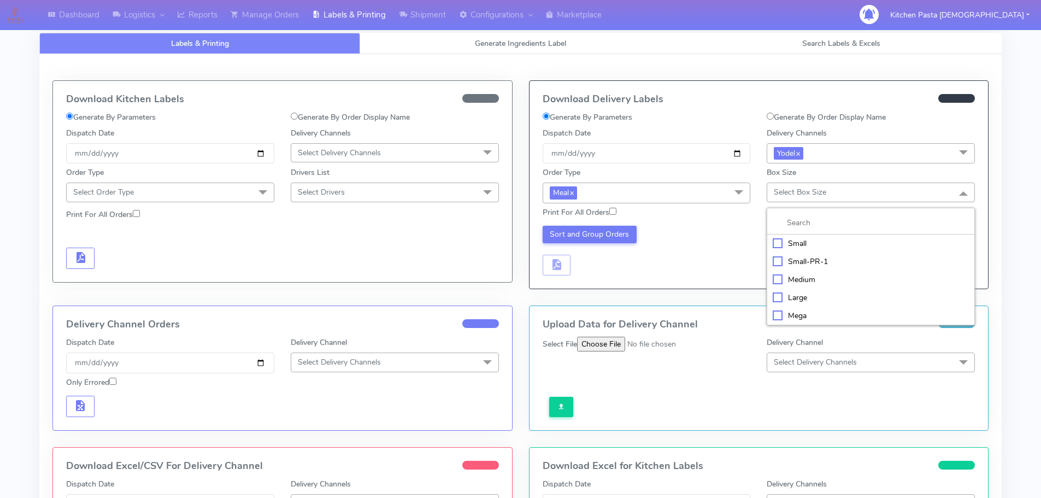
click at [728, 369] on div "Select File" at bounding box center [646, 354] width 225 height 35
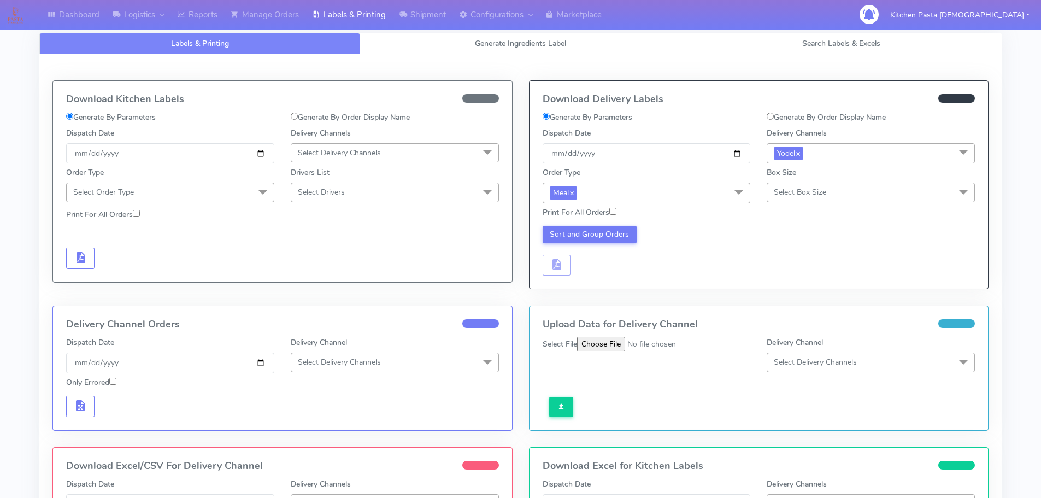
click at [786, 300] on div "Download Delivery Labels Generate By Parameters Generate By Order Display Name …" at bounding box center [759, 192] width 476 height 225
click at [798, 194] on span "Select Box Size" at bounding box center [800, 192] width 52 height 10
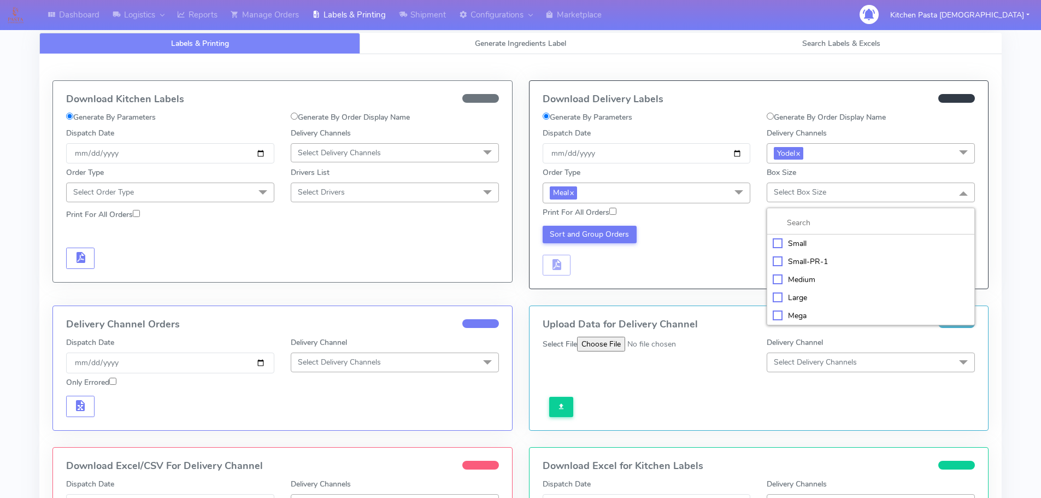
click at [805, 299] on div "Large" at bounding box center [870, 297] width 196 height 11
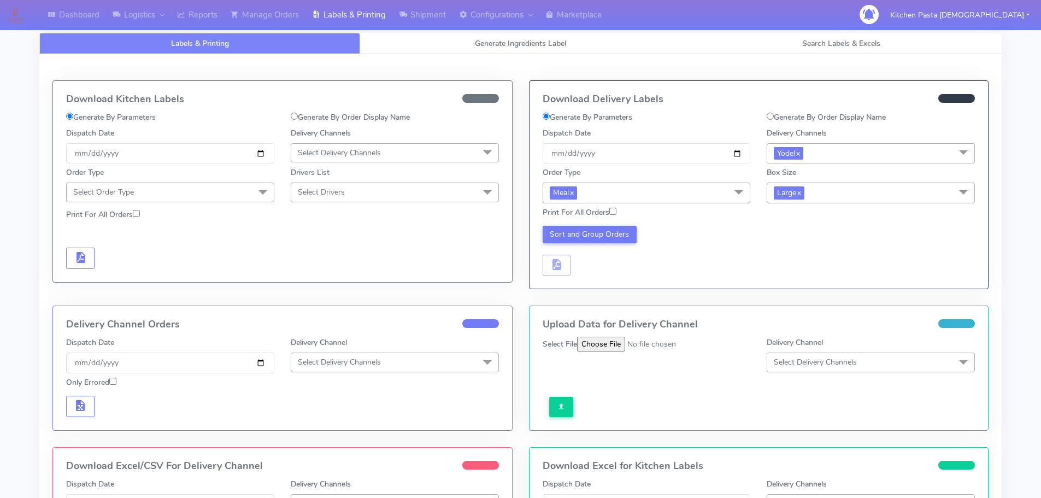
click at [595, 228] on button "Sort and Group Orders" at bounding box center [589, 234] width 95 height 17
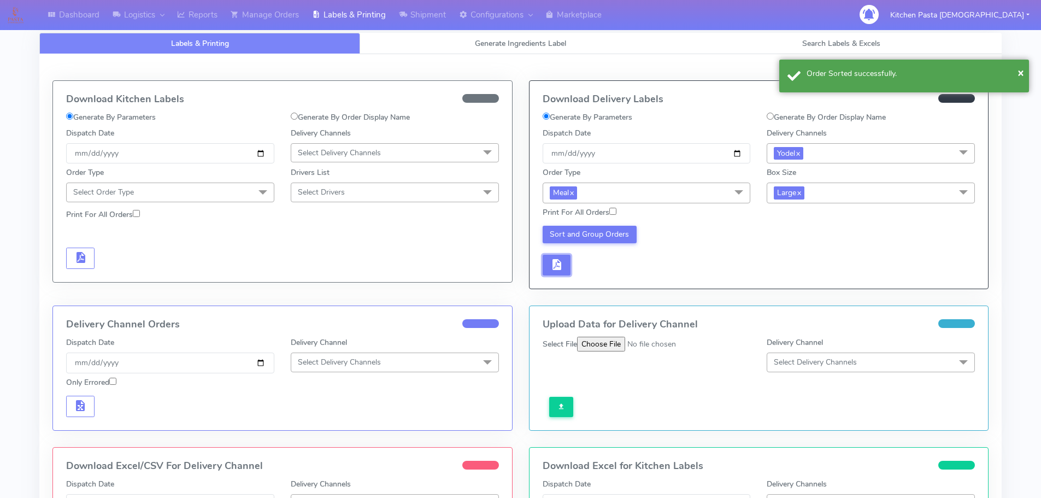
click at [569, 269] on button "button" at bounding box center [556, 265] width 28 height 21
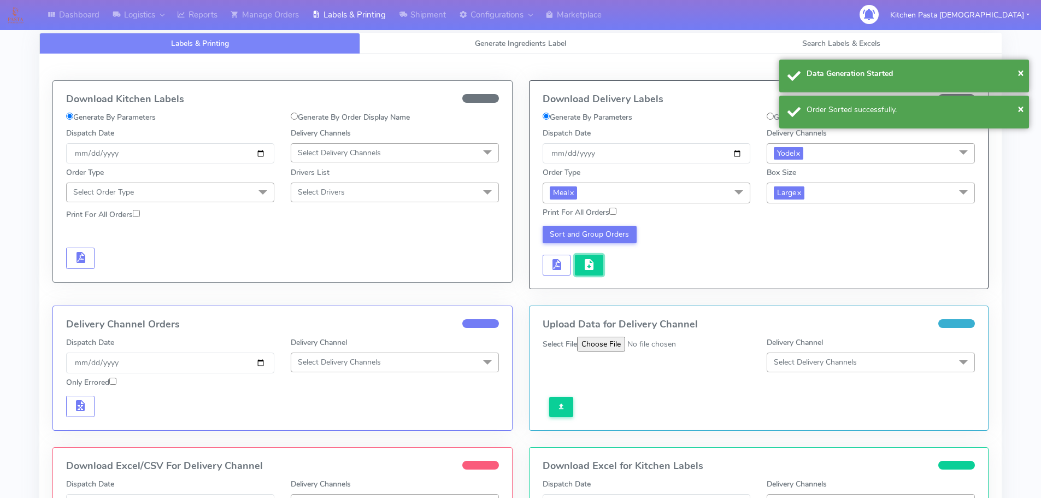
click at [585, 269] on span "button" at bounding box center [588, 267] width 13 height 10
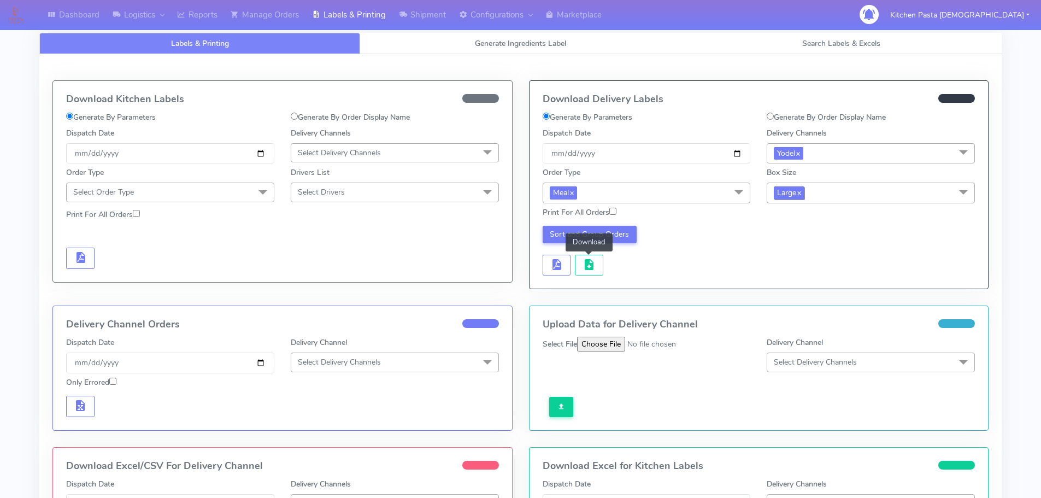
click at [804, 192] on span "Large x" at bounding box center [789, 192] width 31 height 13
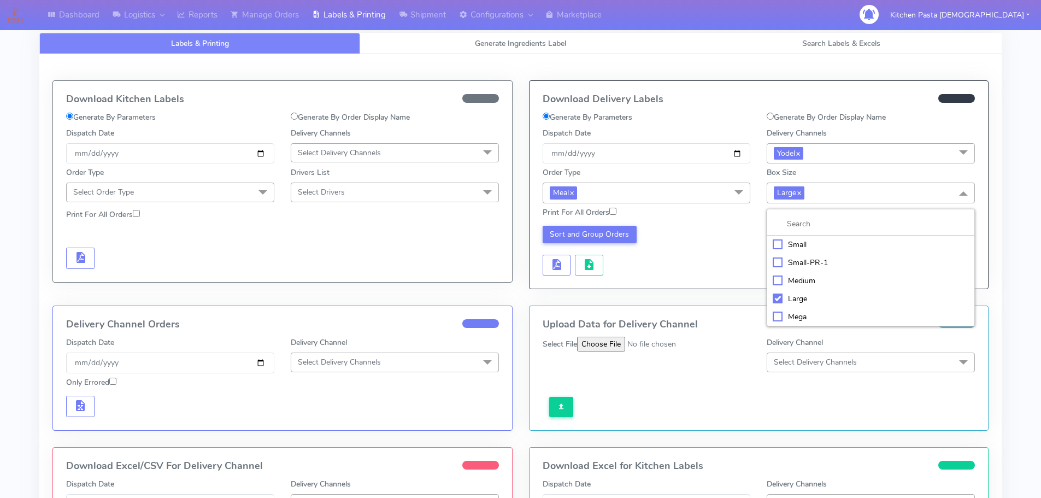
click at [807, 317] on div "Mega" at bounding box center [870, 316] width 196 height 11
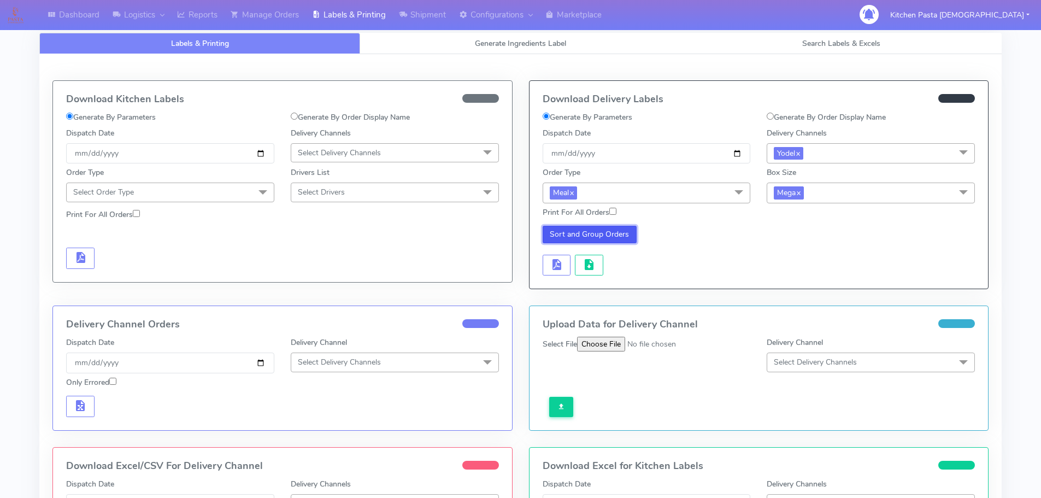
click at [605, 236] on button "Sort and Group Orders" at bounding box center [589, 234] width 95 height 17
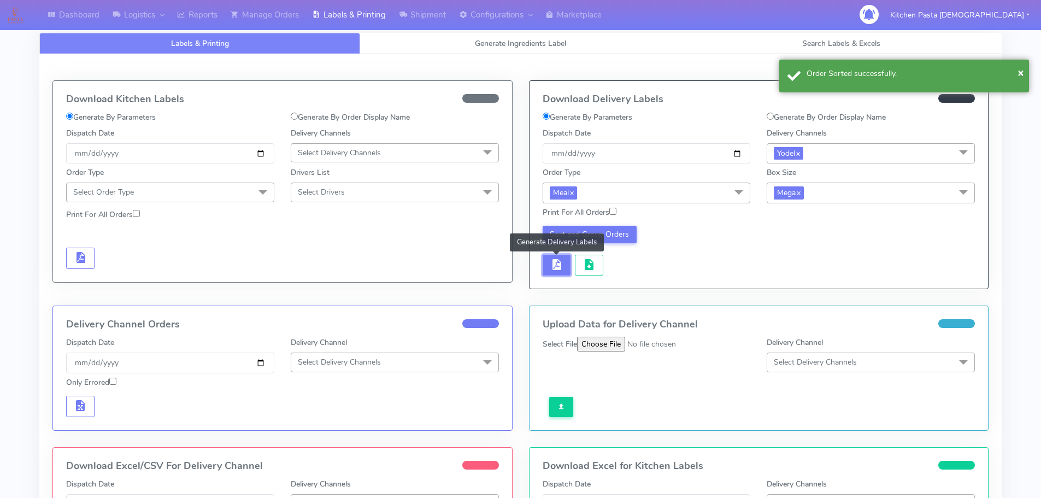
click at [543, 266] on button "button" at bounding box center [556, 265] width 28 height 21
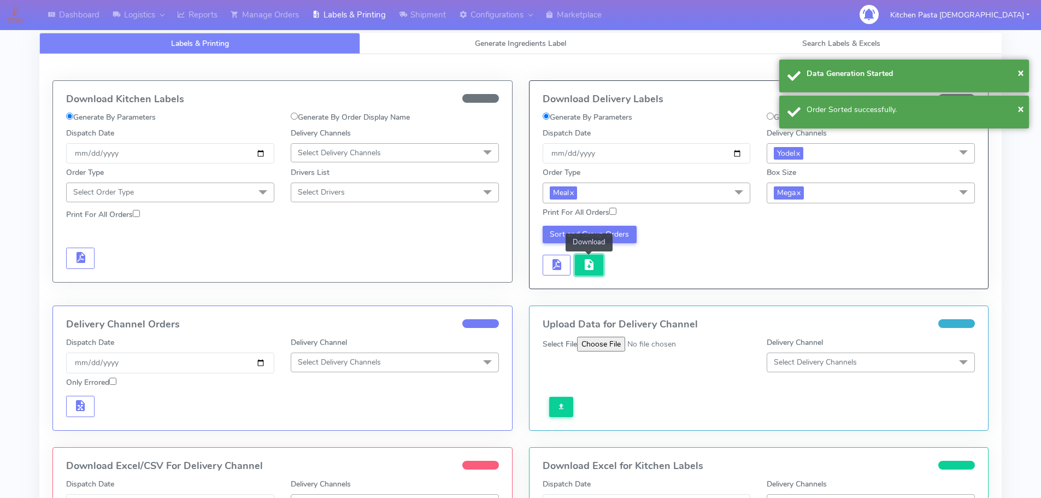
click at [588, 262] on span "button" at bounding box center [588, 267] width 13 height 10
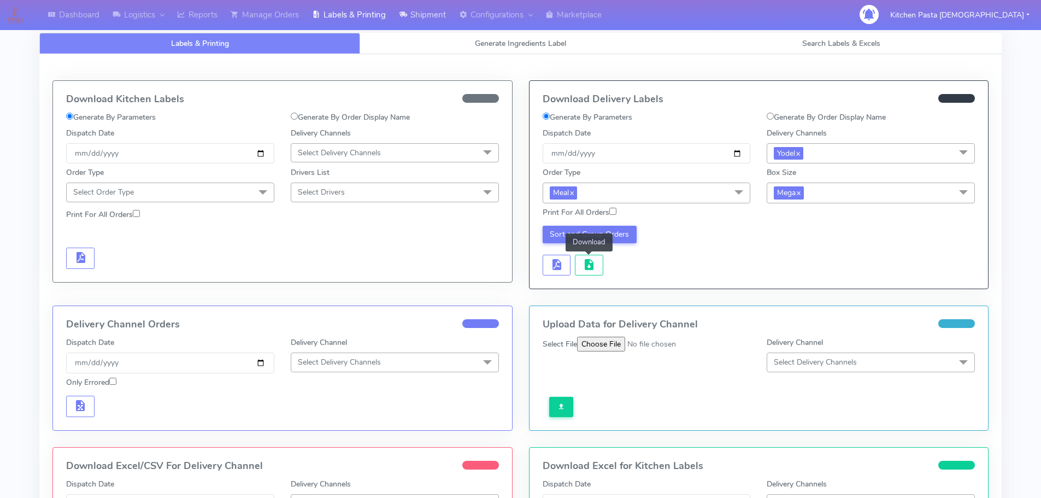
click at [430, 6] on link "Shipment" at bounding box center [422, 15] width 60 height 30
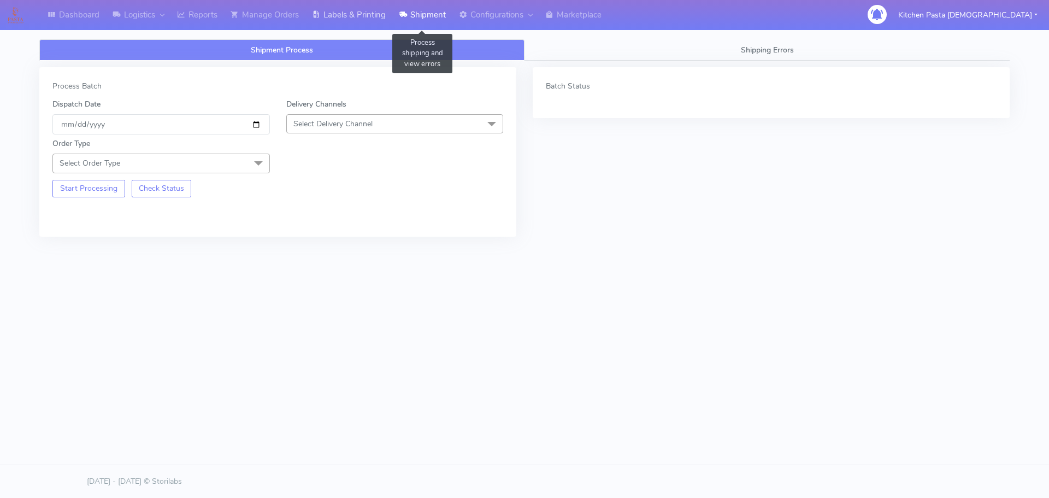
click at [361, 19] on link "Labels & Printing" at bounding box center [348, 15] width 87 height 30
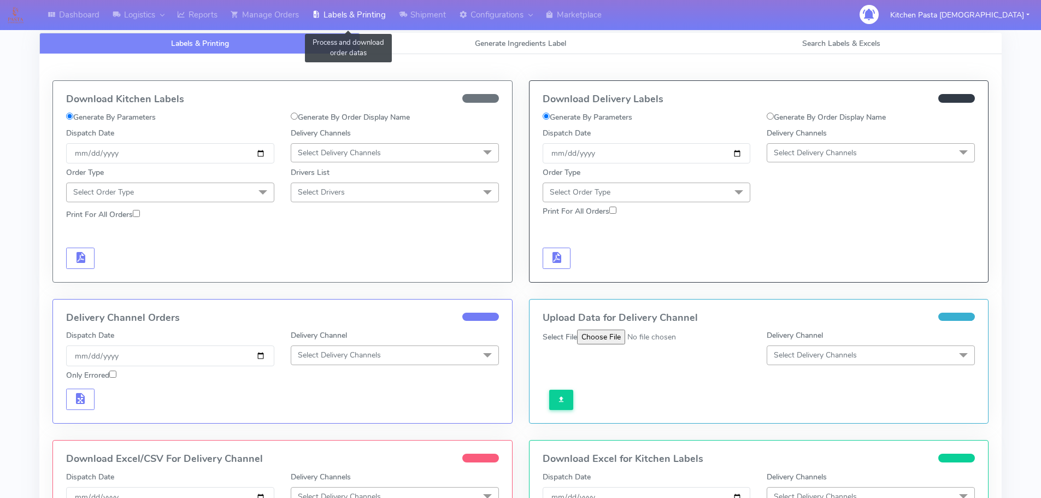
click at [797, 154] on span "Select Delivery Channels" at bounding box center [815, 153] width 83 height 10
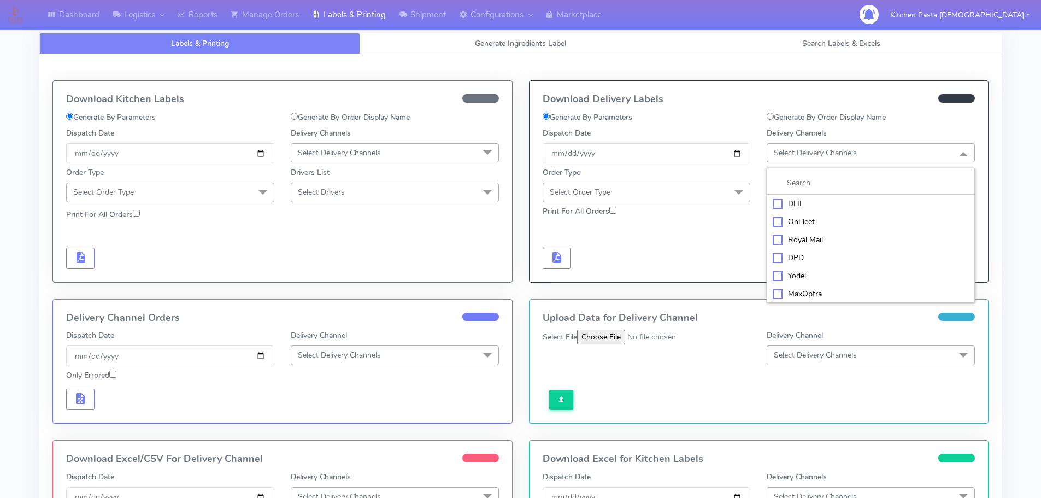
click at [792, 276] on div "Yodel" at bounding box center [870, 275] width 196 height 11
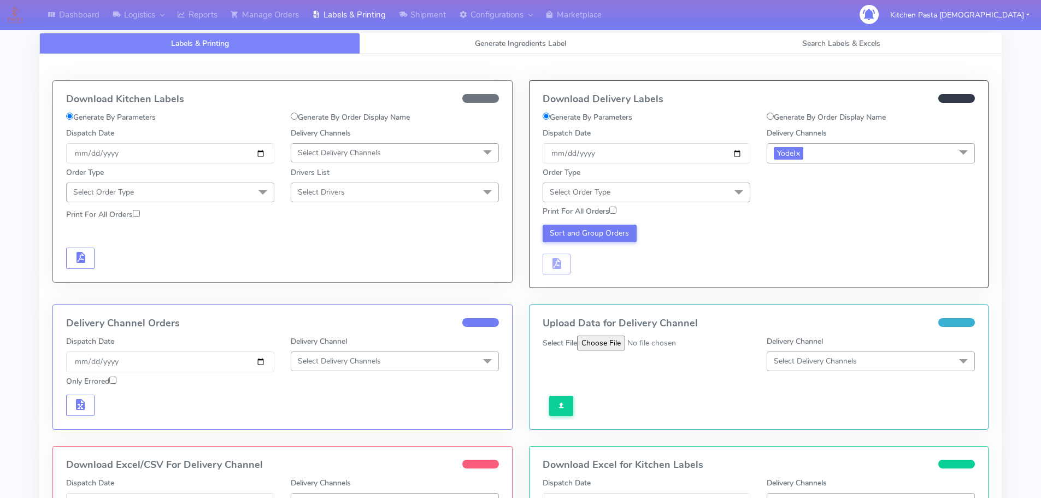
click at [661, 192] on span "Select Order Type" at bounding box center [646, 191] width 208 height 19
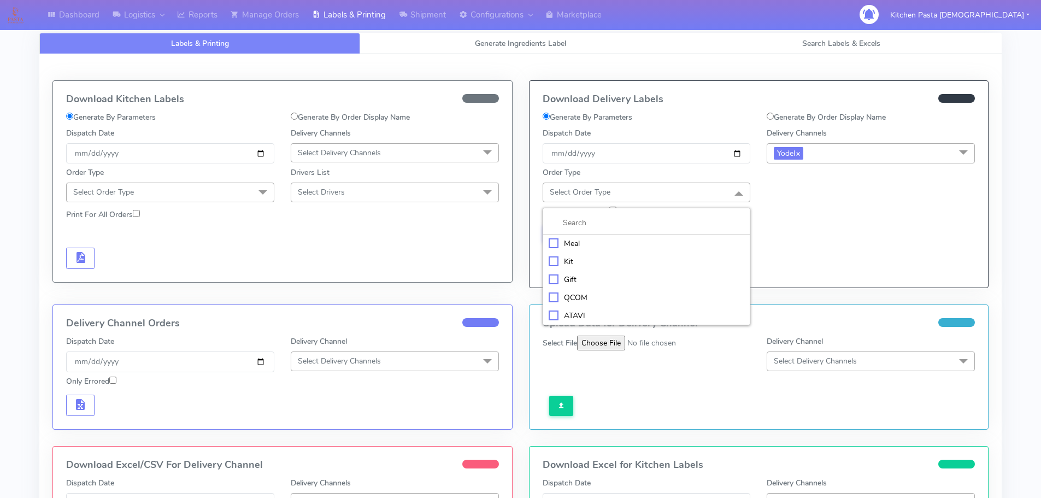
click at [607, 248] on div "Meal" at bounding box center [646, 243] width 196 height 11
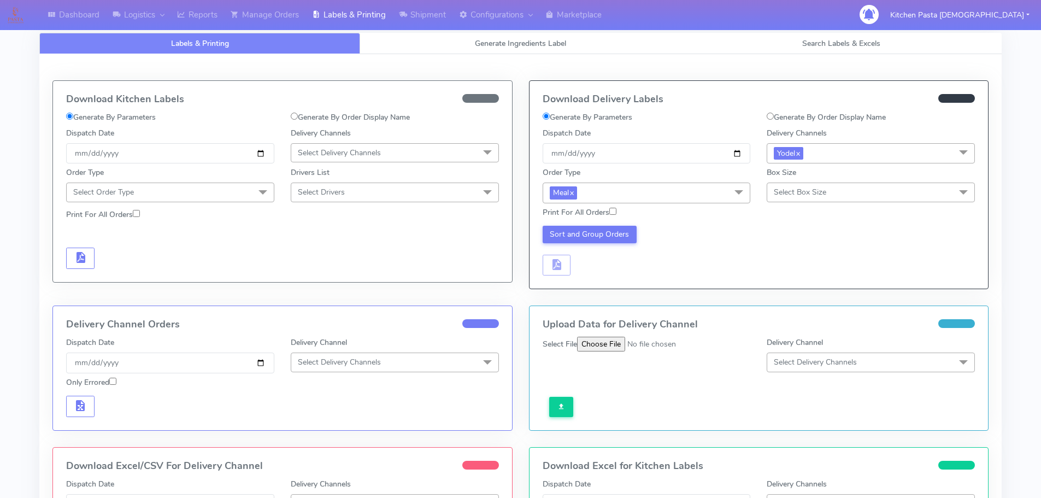
click at [807, 188] on span "Select Box Size" at bounding box center [800, 192] width 52 height 10
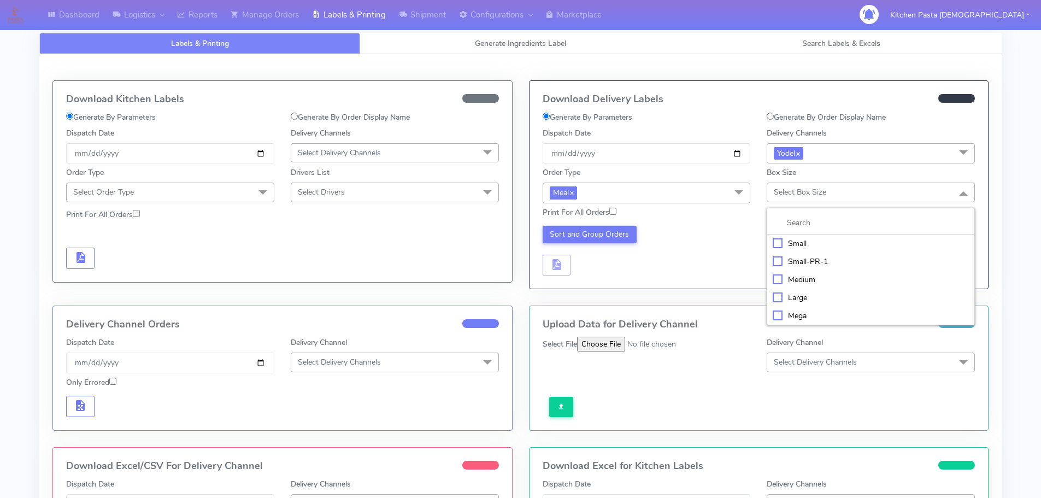
click at [806, 280] on div "Medium" at bounding box center [870, 279] width 196 height 11
checkbox input "true"
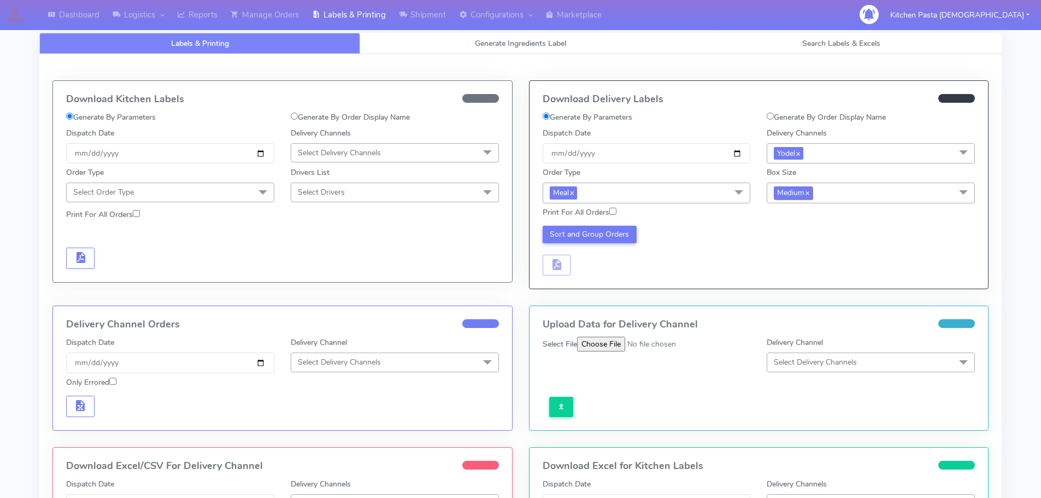
click at [787, 187] on span "Medium x" at bounding box center [793, 192] width 39 height 13
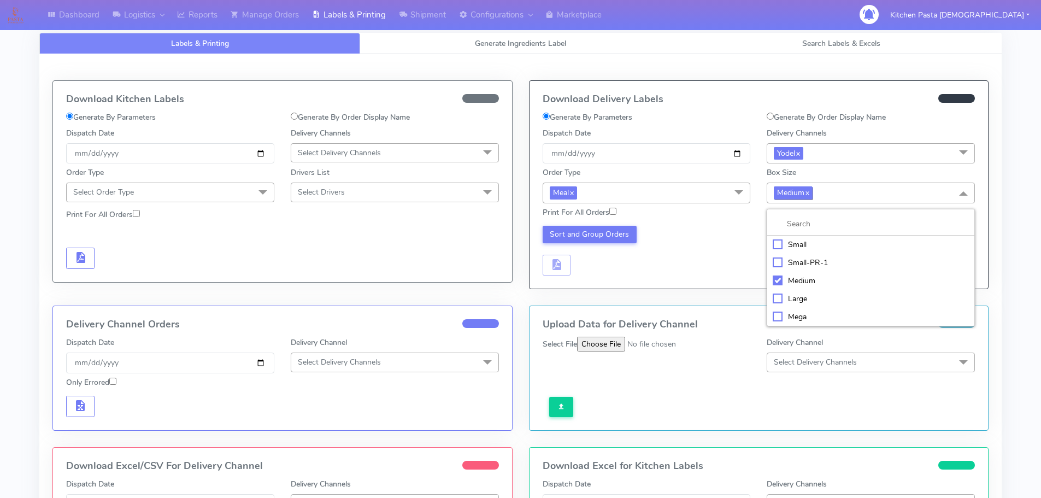
click at [794, 240] on div "Small" at bounding box center [870, 244] width 196 height 11
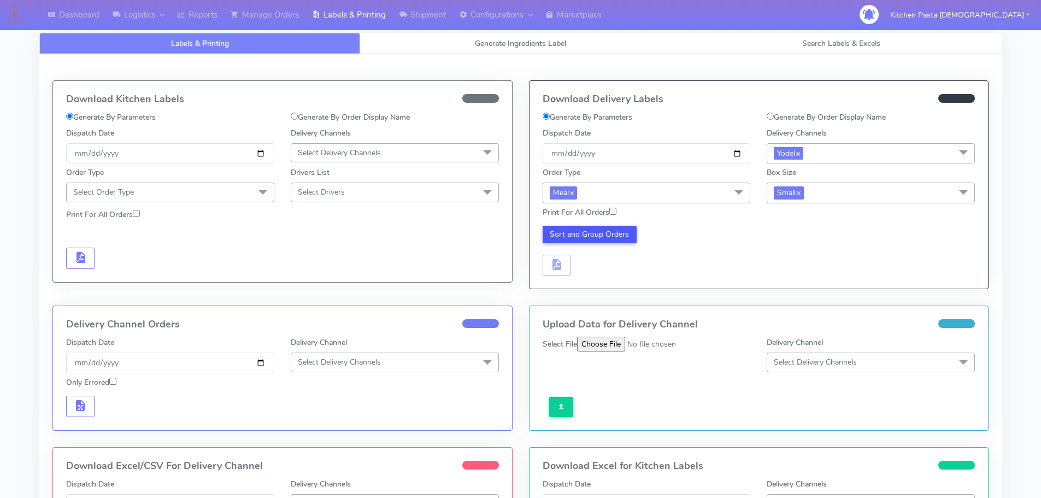
click at [611, 233] on button "Sort and Group Orders" at bounding box center [589, 234] width 95 height 17
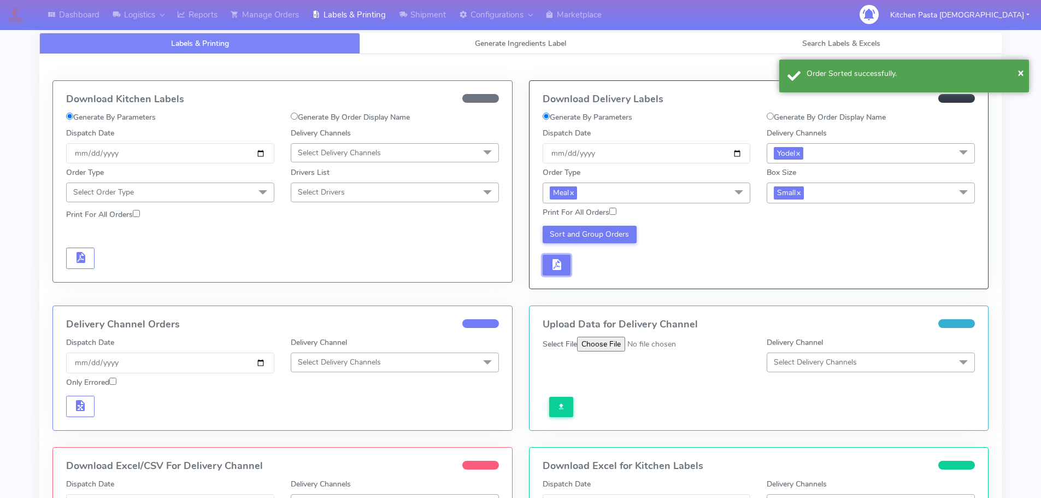
click at [556, 271] on span "button" at bounding box center [556, 267] width 13 height 10
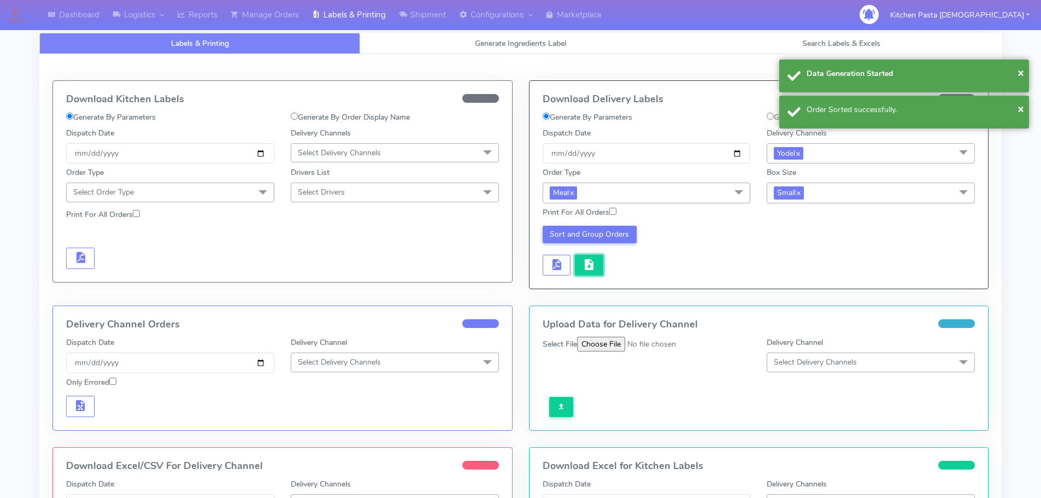
click at [591, 268] on span "button" at bounding box center [588, 267] width 13 height 10
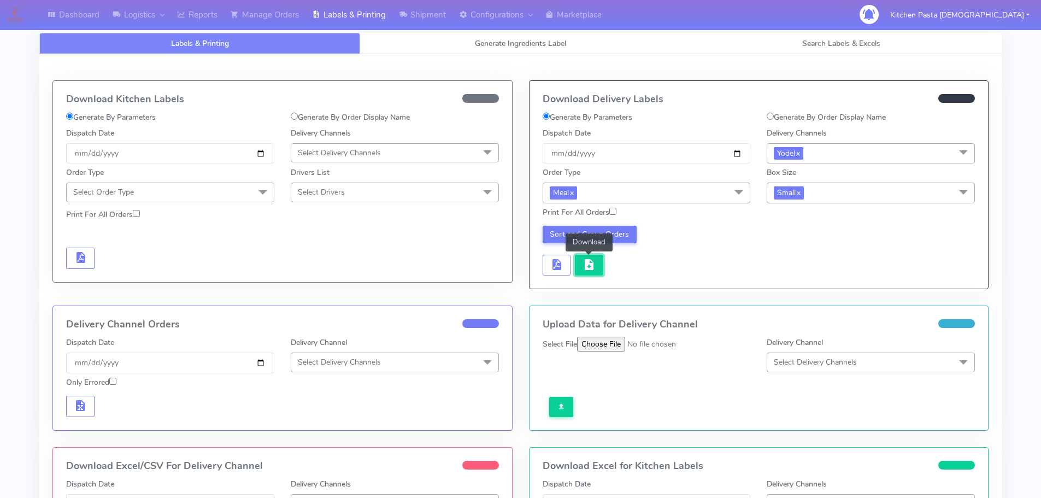
click at [592, 270] on span "button" at bounding box center [588, 267] width 13 height 10
click at [284, 12] on link "Manage Orders" at bounding box center [264, 15] width 81 height 30
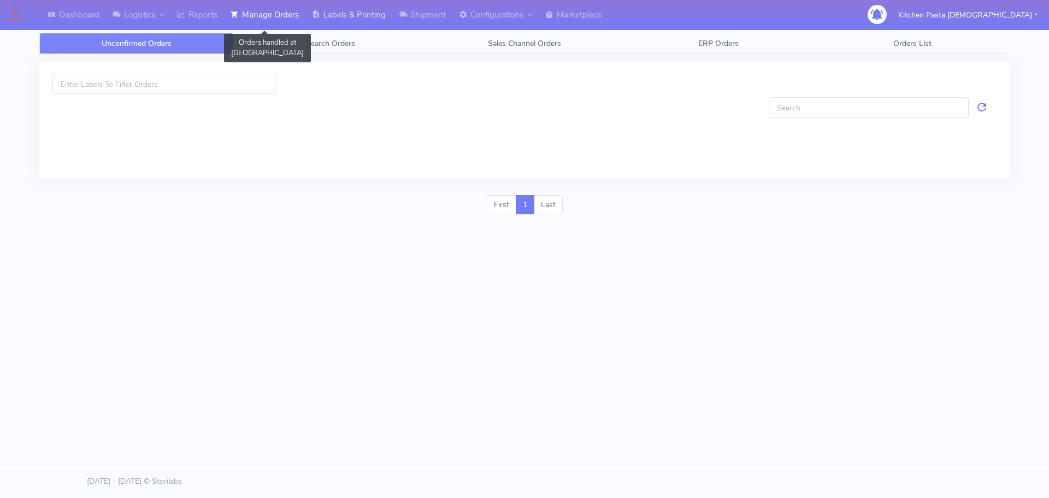
click at [361, 19] on link "Labels & Printing" at bounding box center [348, 15] width 87 height 30
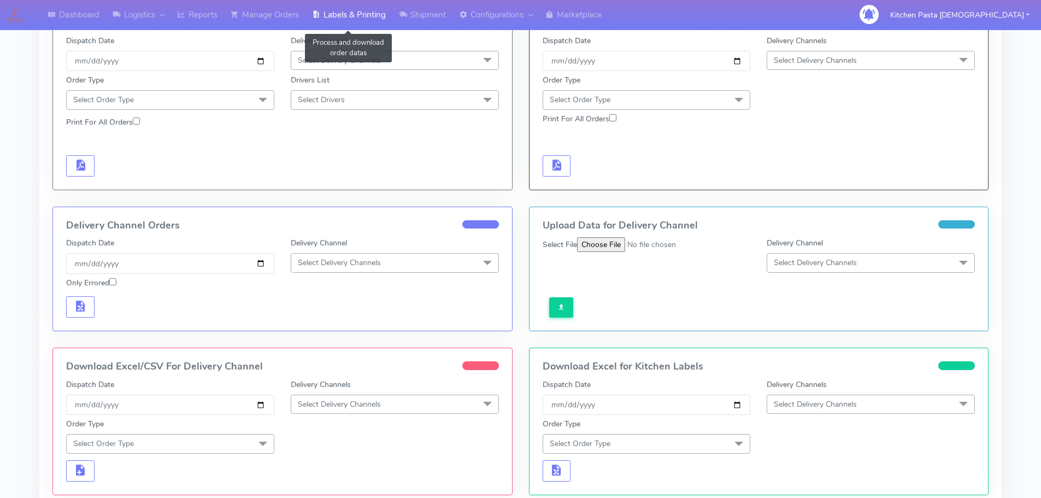
scroll to position [221, 0]
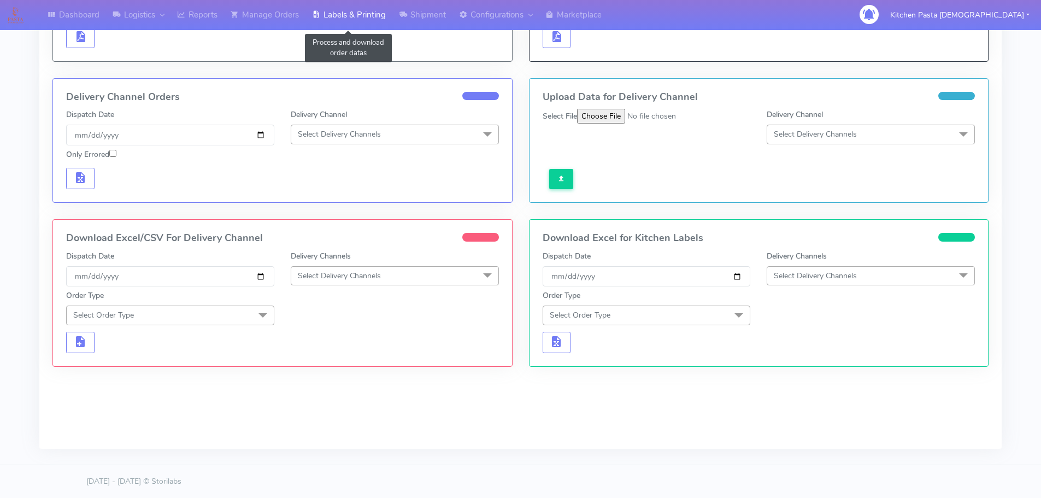
click at [327, 283] on span "Select Delivery Channels" at bounding box center [395, 275] width 208 height 19
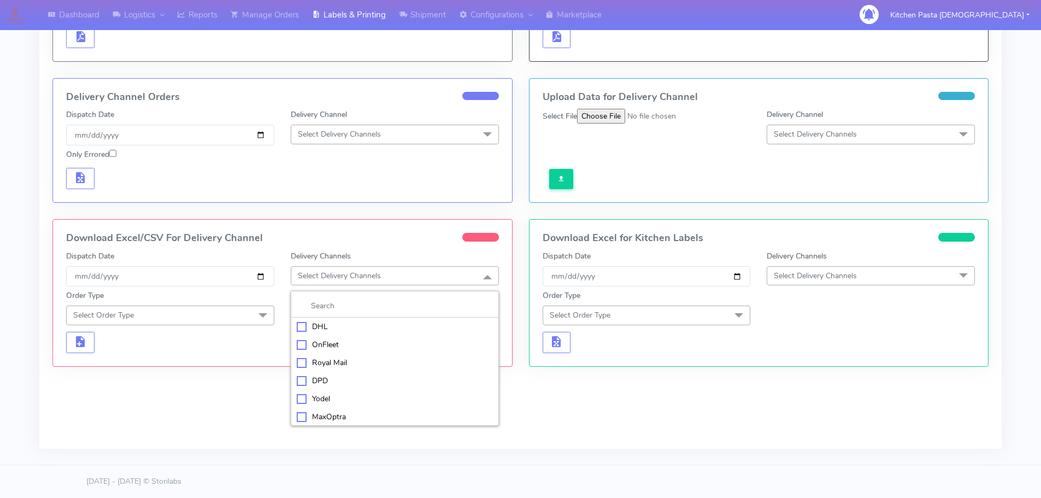
click at [308, 400] on div "Yodel" at bounding box center [395, 398] width 196 height 11
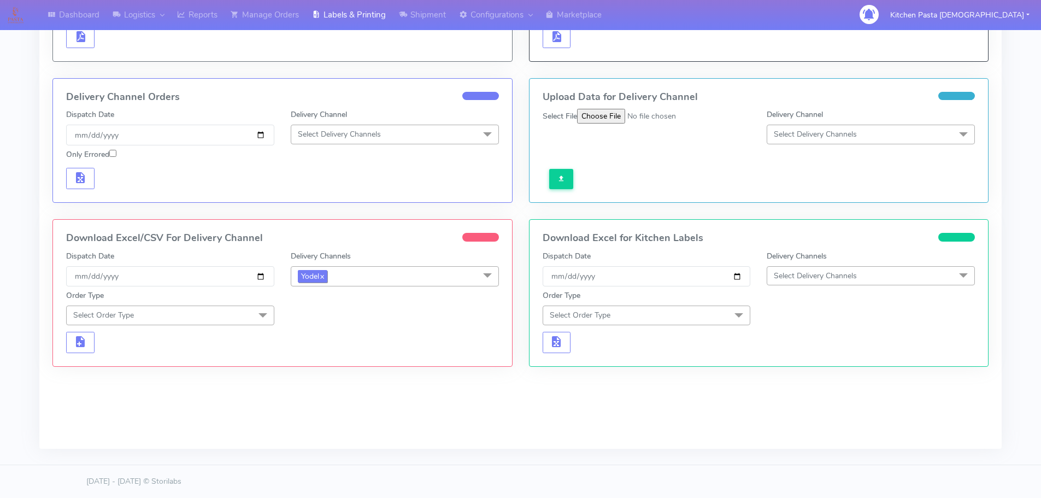
click at [323, 279] on link "x" at bounding box center [321, 275] width 5 height 11
click at [336, 285] on span "Select Delivery Channels" at bounding box center [395, 275] width 208 height 19
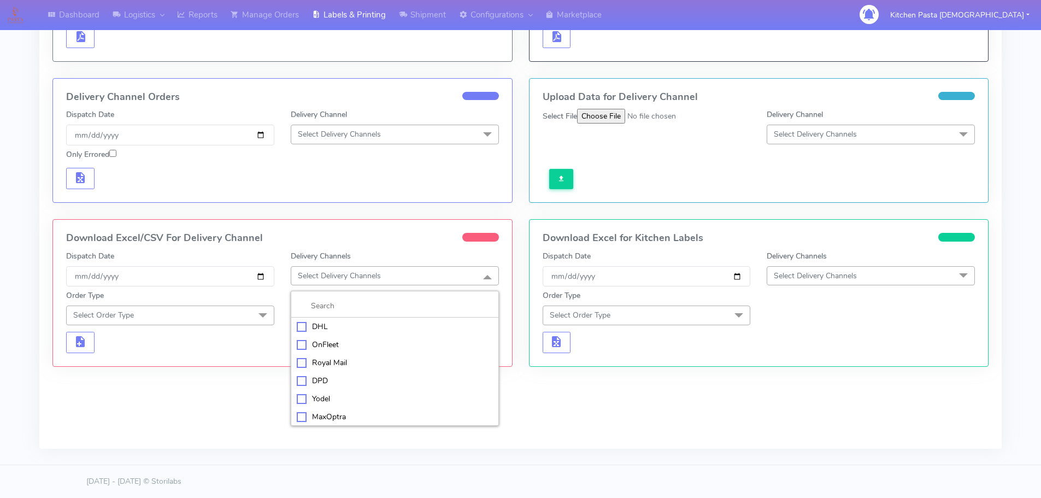
click at [346, 367] on div "Royal Mail" at bounding box center [395, 362] width 196 height 11
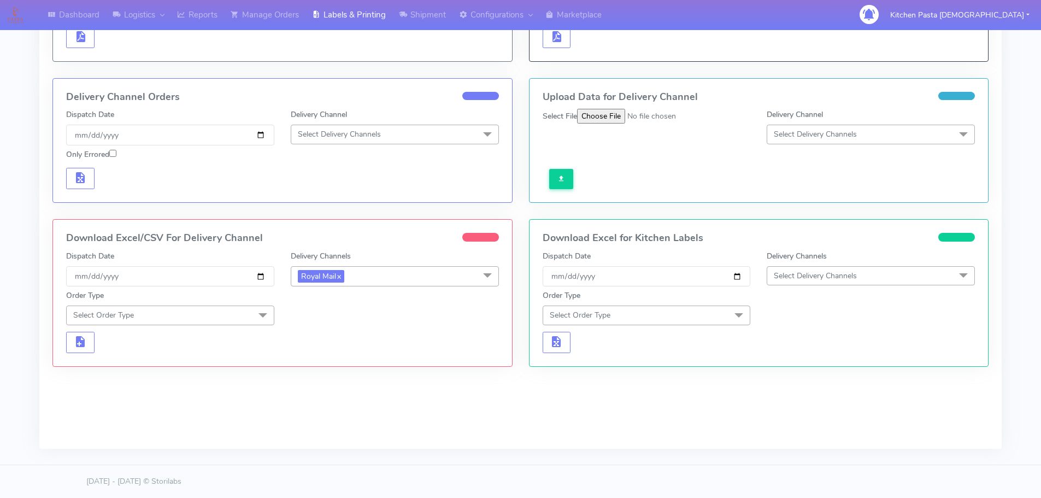
click at [241, 309] on span "Select Order Type" at bounding box center [170, 314] width 208 height 19
click at [158, 371] on div "Meal" at bounding box center [170, 366] width 196 height 11
click at [306, 312] on span "Select Box Size" at bounding box center [324, 315] width 52 height 10
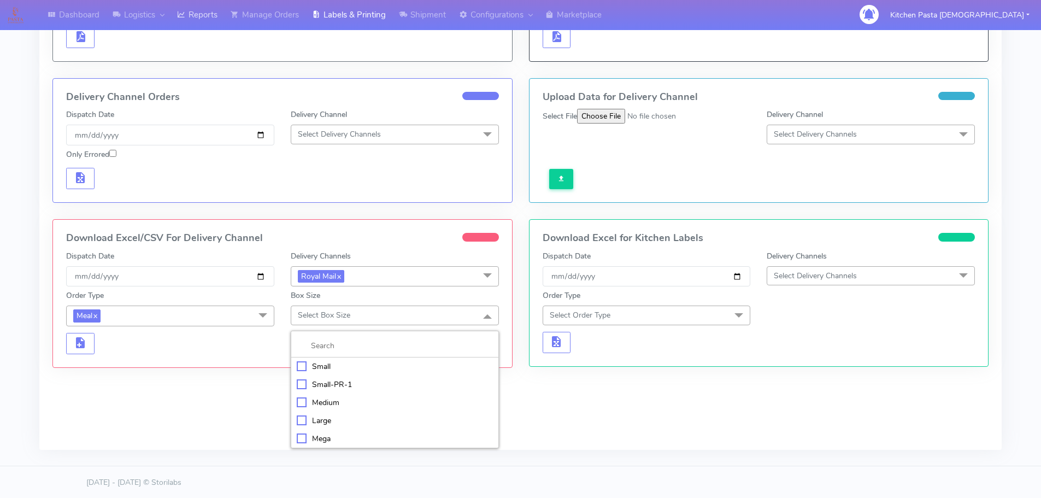
click at [215, 9] on link "Reports" at bounding box center [197, 15] width 54 height 30
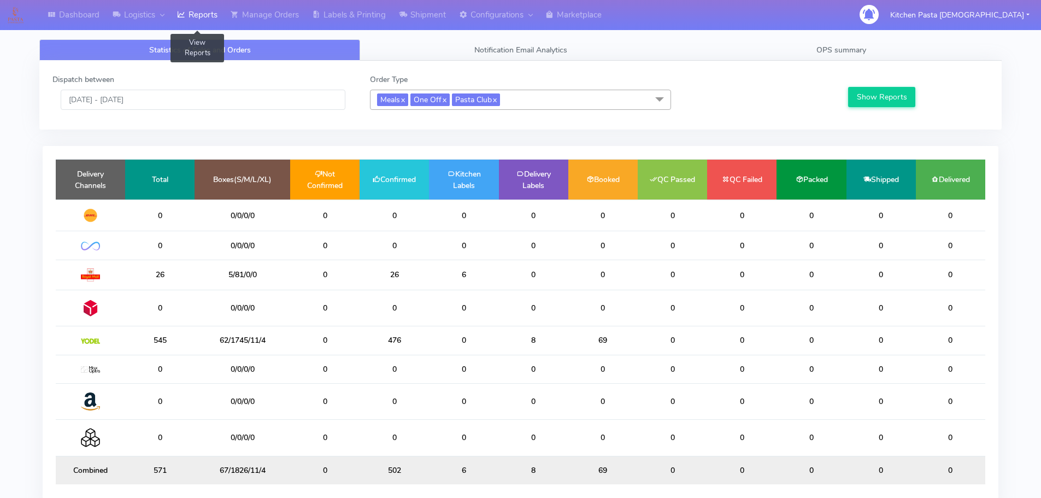
click at [249, 273] on td "5/81/0/0" at bounding box center [242, 274] width 96 height 30
click at [256, 278] on td "5/81/0/0" at bounding box center [242, 274] width 96 height 30
click at [263, 14] on link "Manage Orders" at bounding box center [264, 15] width 81 height 30
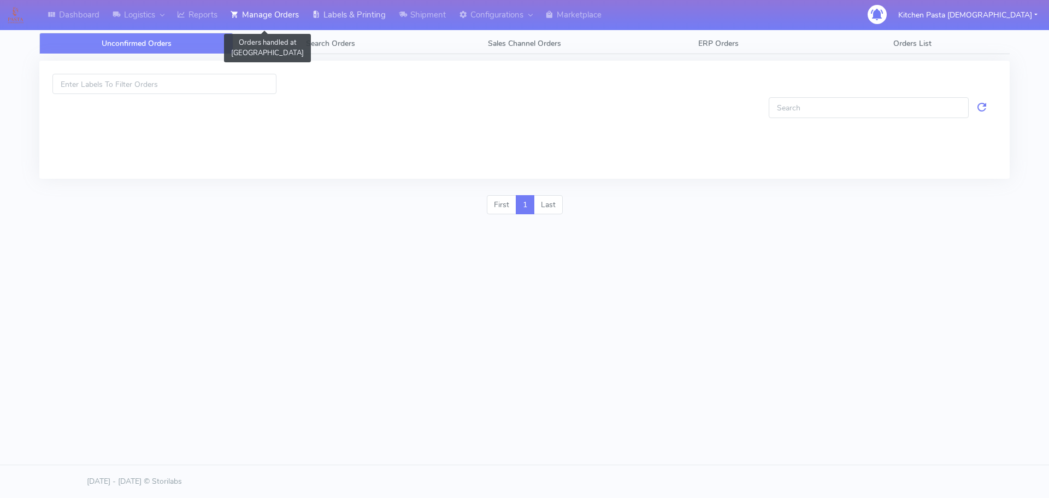
click at [369, 12] on link "Labels & Printing" at bounding box center [348, 15] width 87 height 30
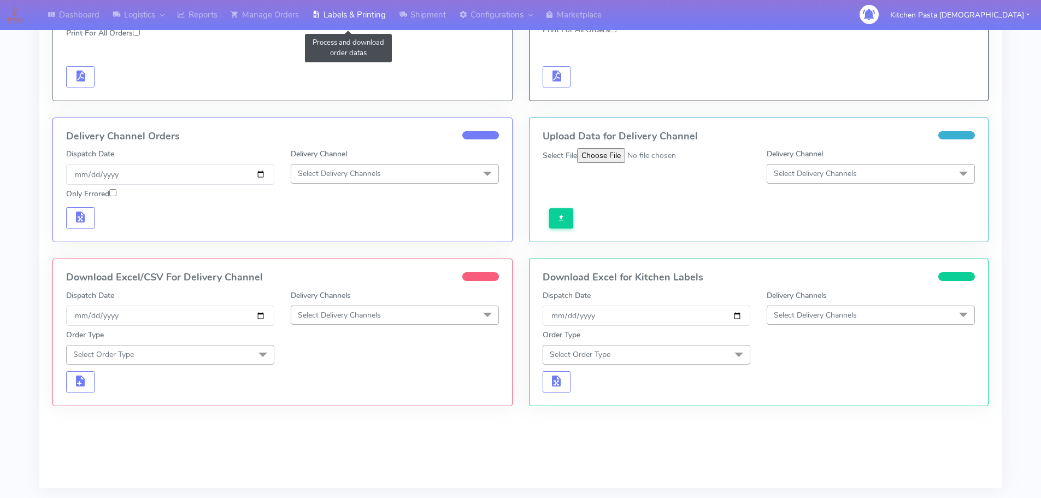
scroll to position [221, 0]
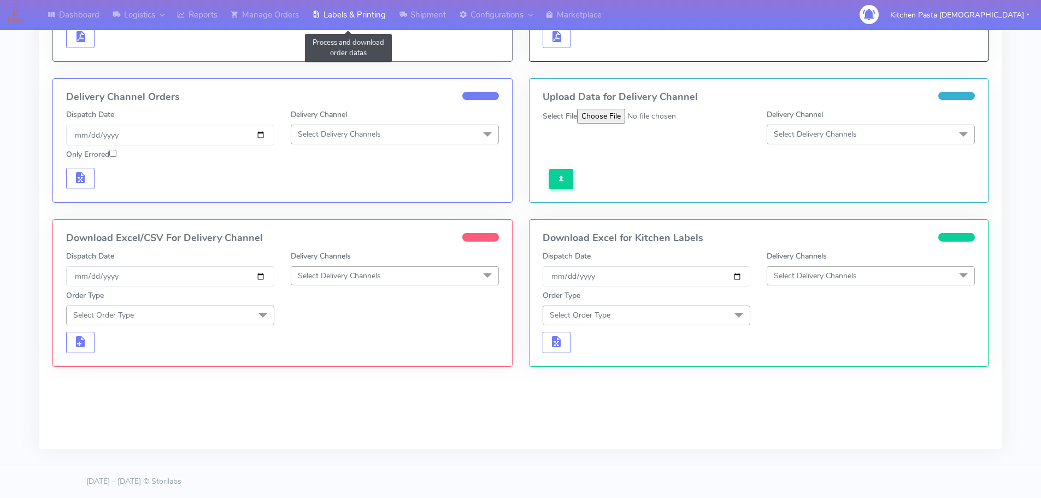
click at [322, 274] on span "Select Delivery Channels" at bounding box center [339, 275] width 83 height 10
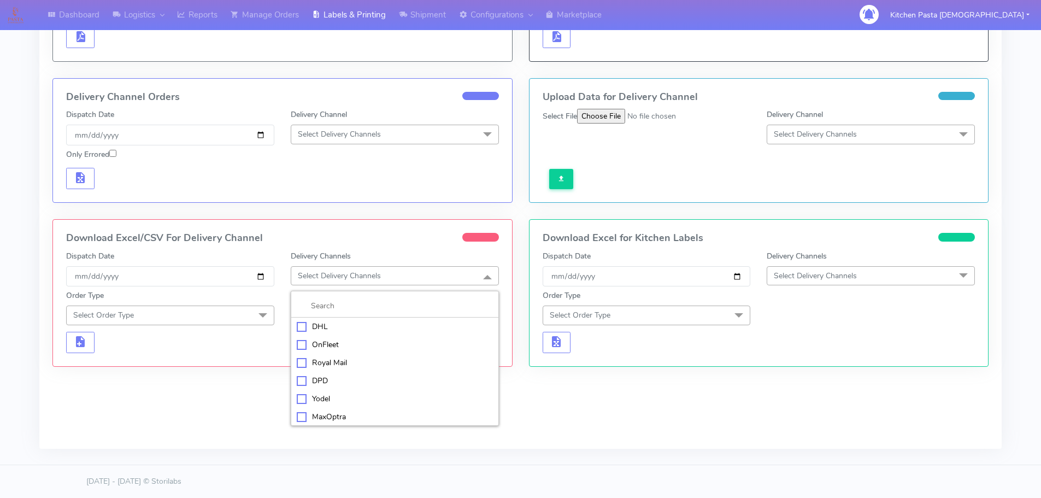
click at [322, 364] on div "Royal Mail" at bounding box center [395, 362] width 196 height 11
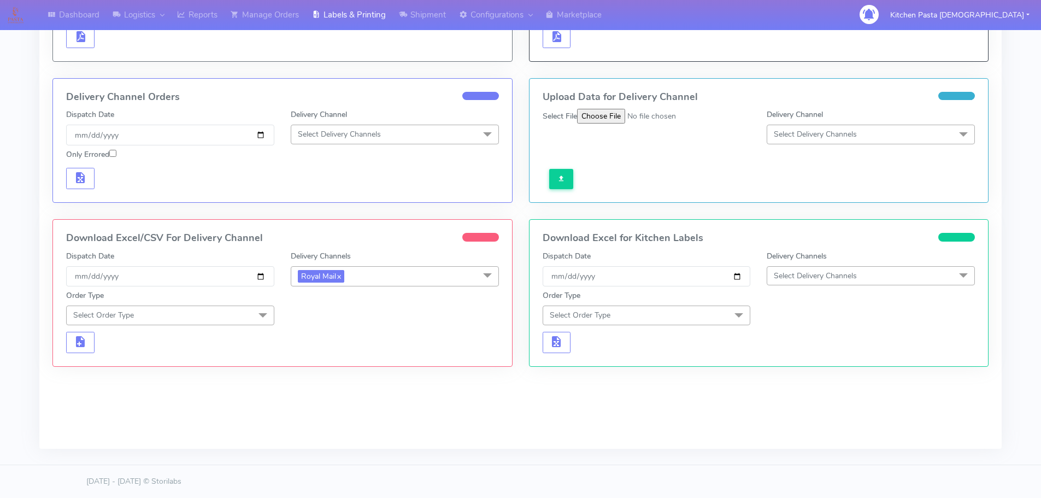
click at [217, 312] on span "Select Order Type" at bounding box center [170, 314] width 208 height 19
click at [138, 366] on div "Meal" at bounding box center [170, 366] width 196 height 11
click at [333, 317] on span "Select Box Size" at bounding box center [324, 315] width 52 height 10
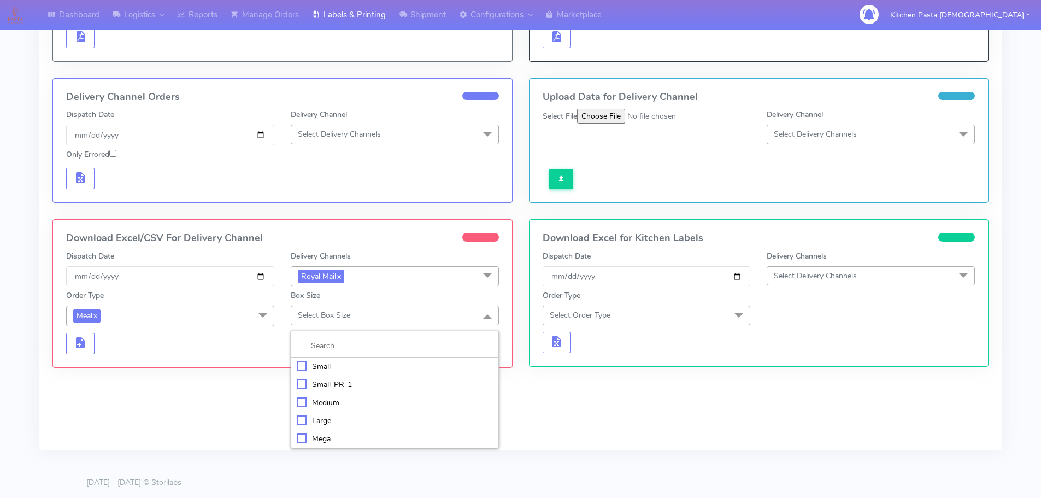
click at [326, 407] on div "Medium" at bounding box center [395, 402] width 196 height 11
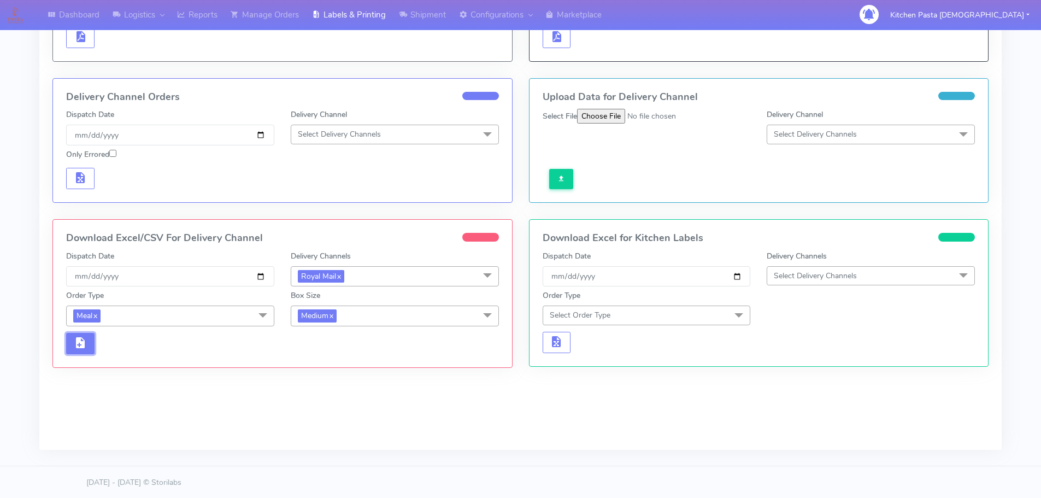
click at [81, 348] on span "button" at bounding box center [80, 345] width 13 height 10
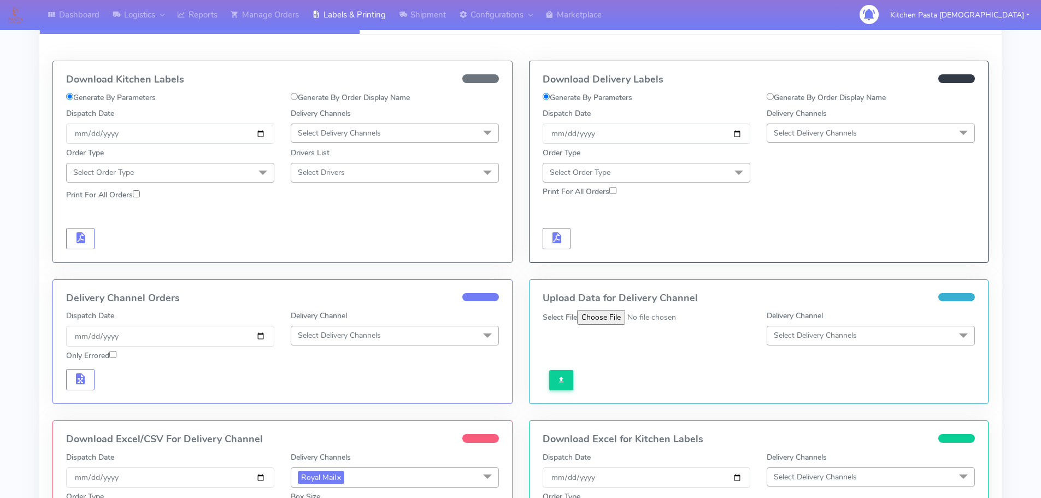
scroll to position [0, 0]
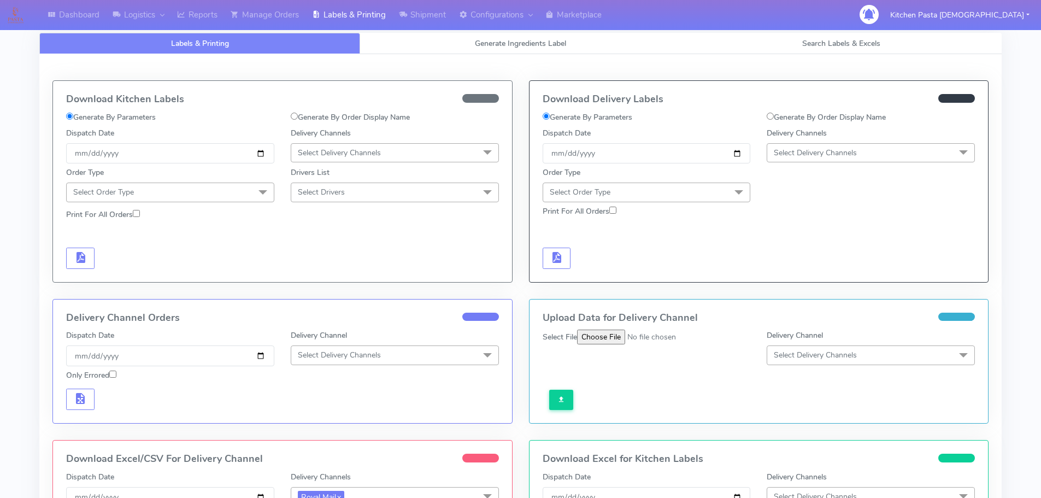
click at [349, 158] on span "Select Delivery Channels" at bounding box center [395, 152] width 208 height 19
click at [337, 235] on div "Royal Mail" at bounding box center [395, 239] width 196 height 11
click at [229, 187] on span "Select Order Type" at bounding box center [170, 191] width 208 height 19
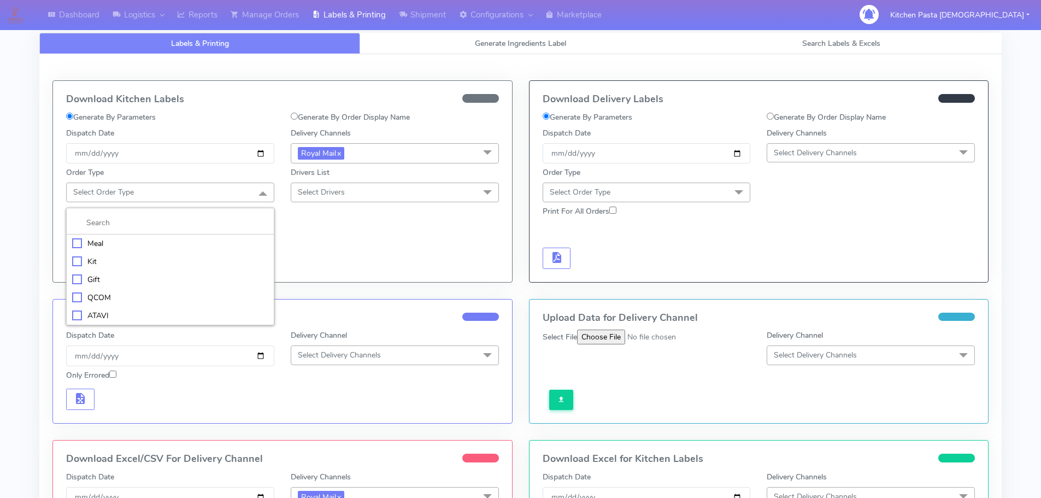
click at [164, 245] on div "Meal" at bounding box center [170, 243] width 196 height 11
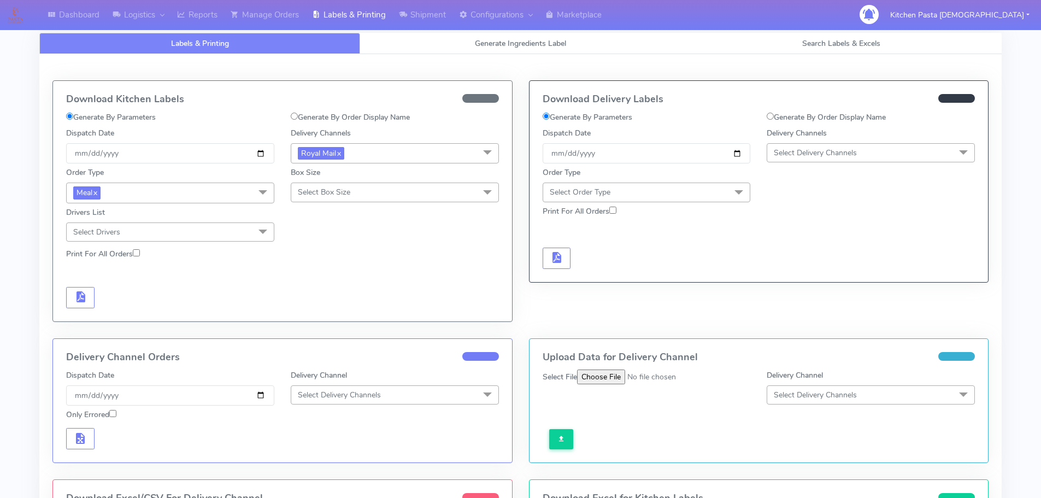
click at [335, 197] on span "Select Box Size" at bounding box center [324, 192] width 52 height 10
click at [330, 281] on div "Medium" at bounding box center [395, 279] width 196 height 11
click at [77, 294] on span "button" at bounding box center [80, 299] width 13 height 10
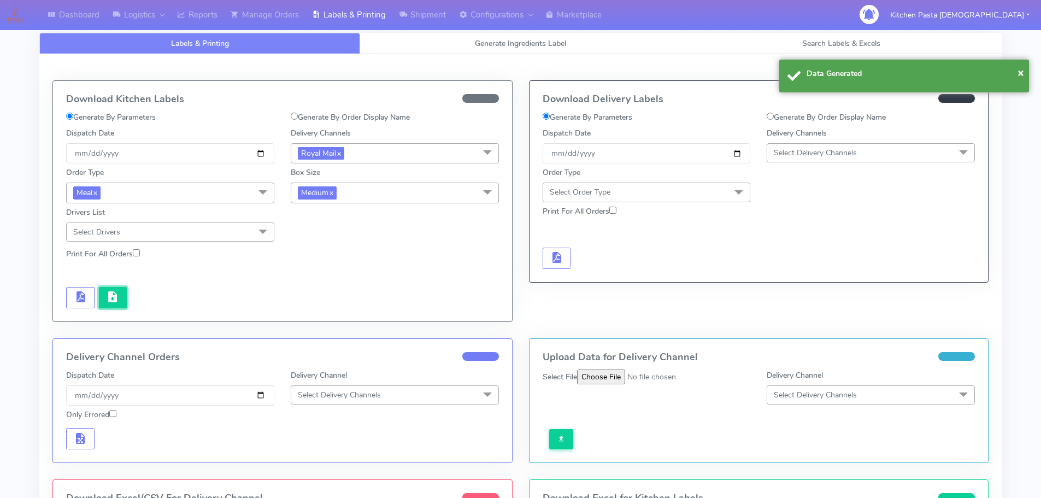
click at [119, 298] on span "button" at bounding box center [112, 299] width 13 height 10
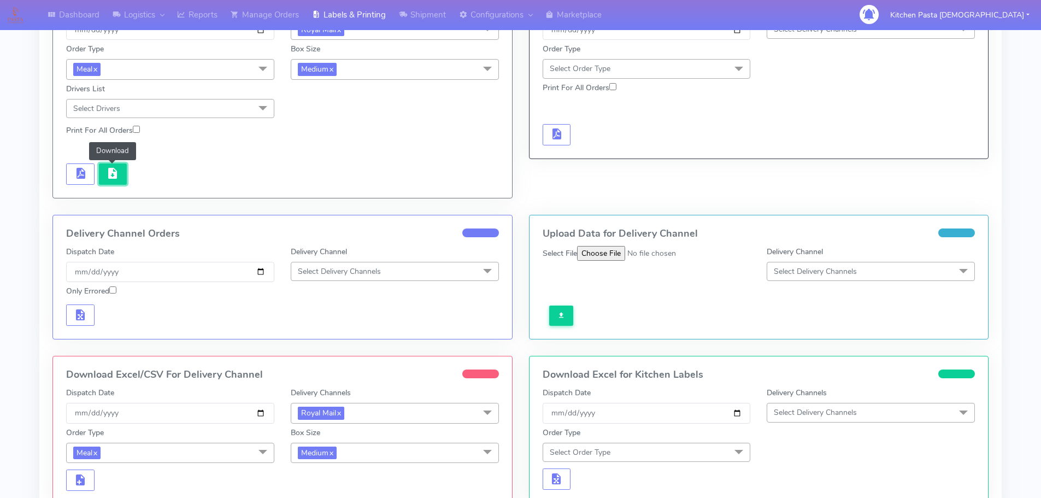
scroll to position [261, 0]
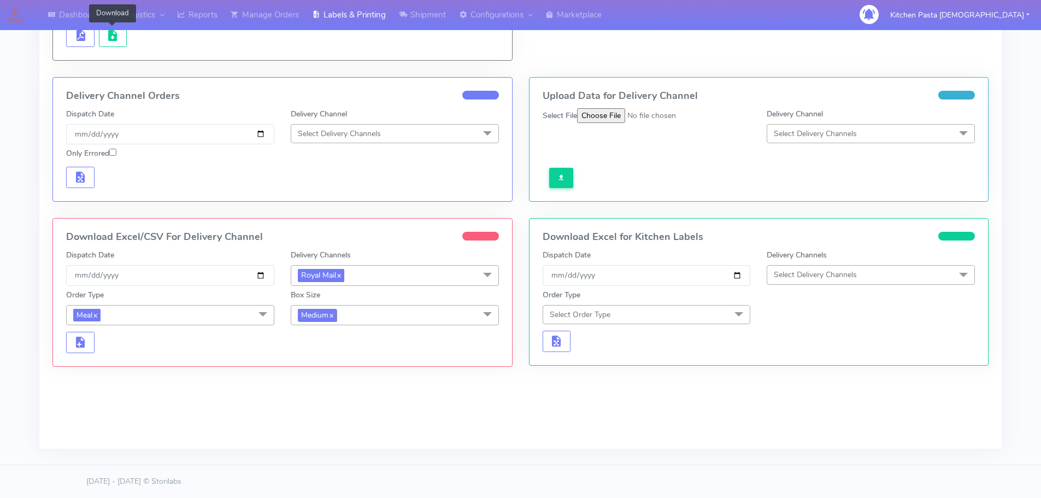
click at [333, 316] on link "x" at bounding box center [330, 314] width 5 height 11
click at [342, 317] on span "Select Box Size" at bounding box center [324, 314] width 52 height 10
click at [333, 401] on div "Medium" at bounding box center [395, 401] width 196 height 11
click at [75, 343] on span "button" at bounding box center [80, 344] width 13 height 10
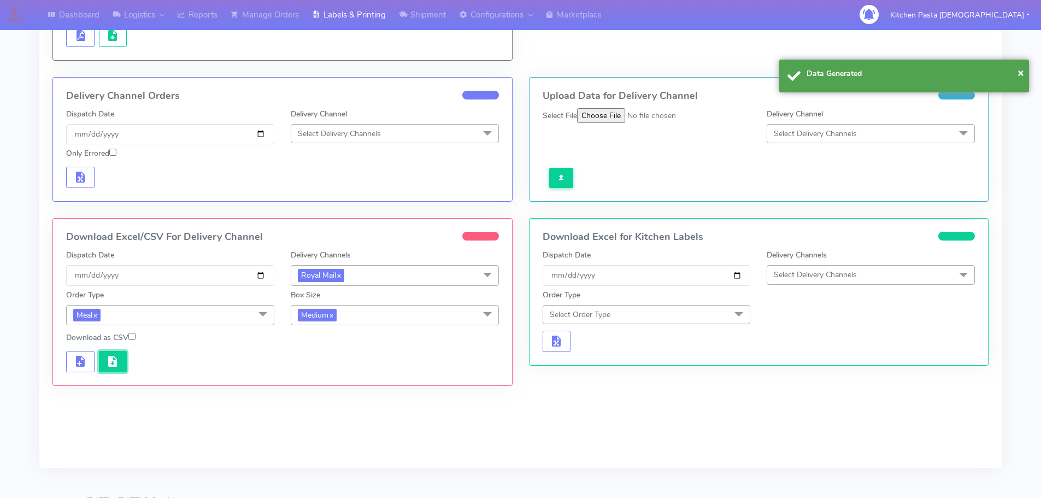
click at [117, 366] on span "button" at bounding box center [112, 363] width 13 height 10
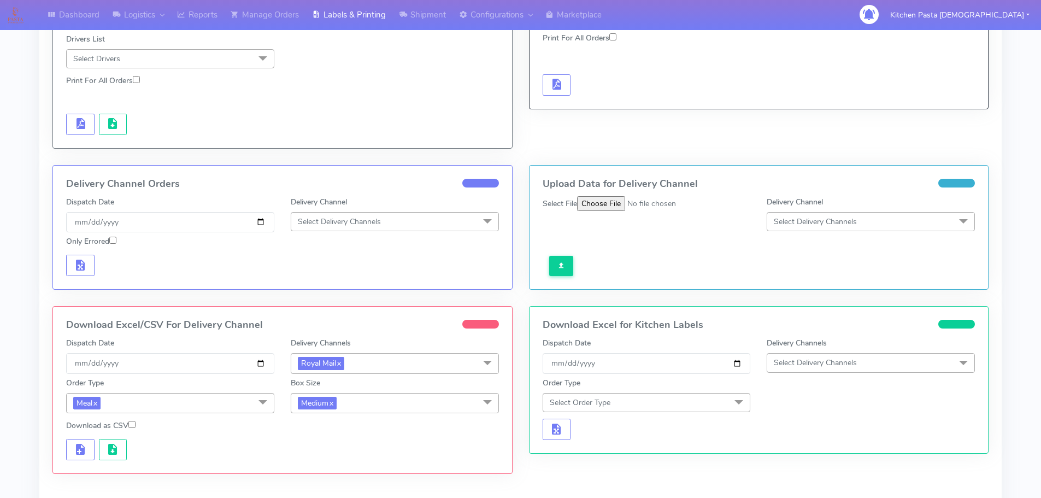
scroll to position [0, 0]
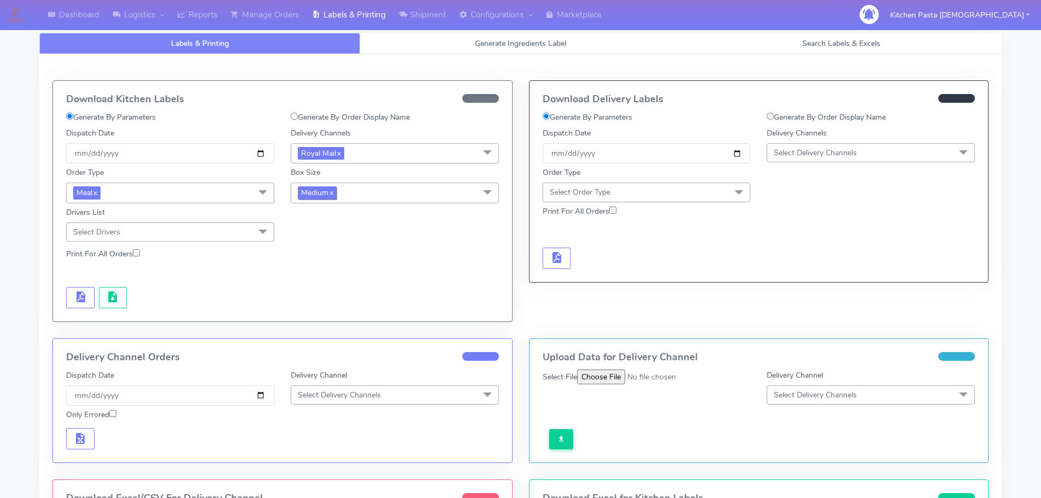
click at [333, 197] on link "x" at bounding box center [330, 191] width 5 height 11
click at [390, 186] on span "Select Box Size" at bounding box center [395, 191] width 208 height 19
click at [347, 244] on div "Small" at bounding box center [395, 243] width 196 height 11
click at [72, 304] on button "button" at bounding box center [80, 297] width 28 height 21
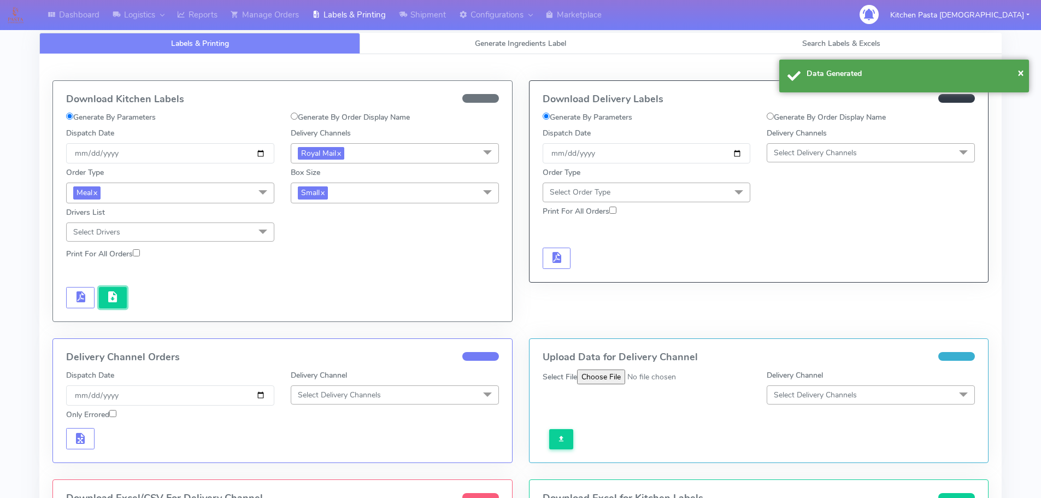
click at [122, 304] on button "button" at bounding box center [113, 297] width 28 height 21
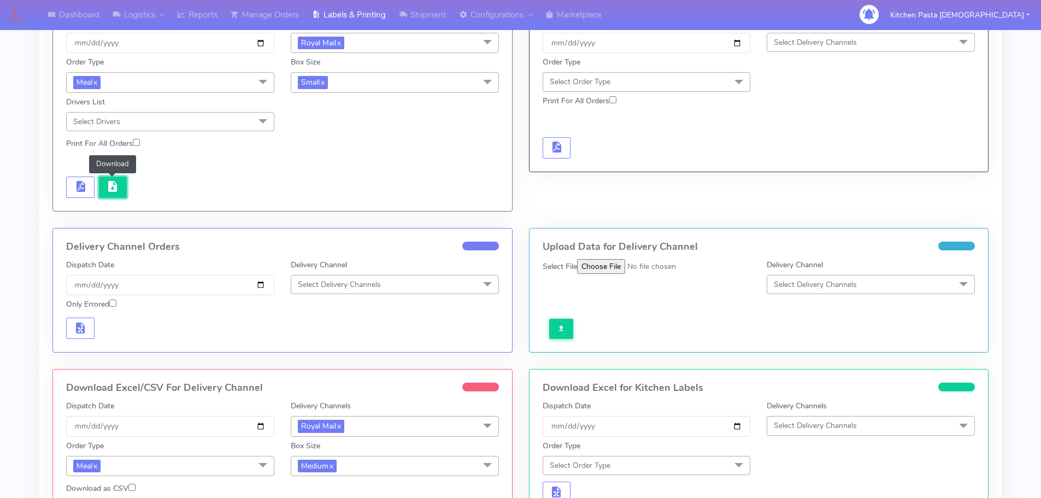
scroll to position [280, 0]
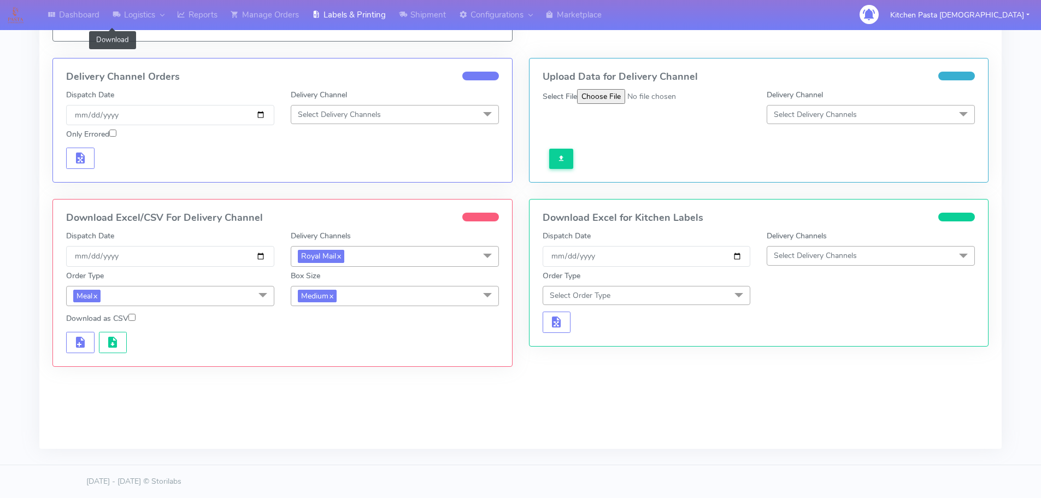
click at [386, 260] on span "Royal Mail x" at bounding box center [395, 256] width 208 height 20
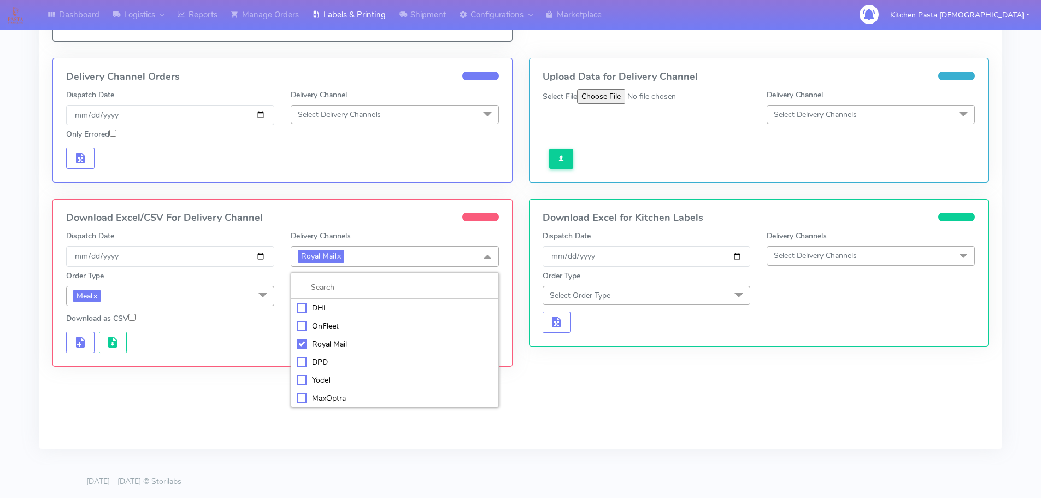
click at [338, 377] on div "Yodel" at bounding box center [395, 379] width 196 height 11
checkbox input "false"
checkbox input "true"
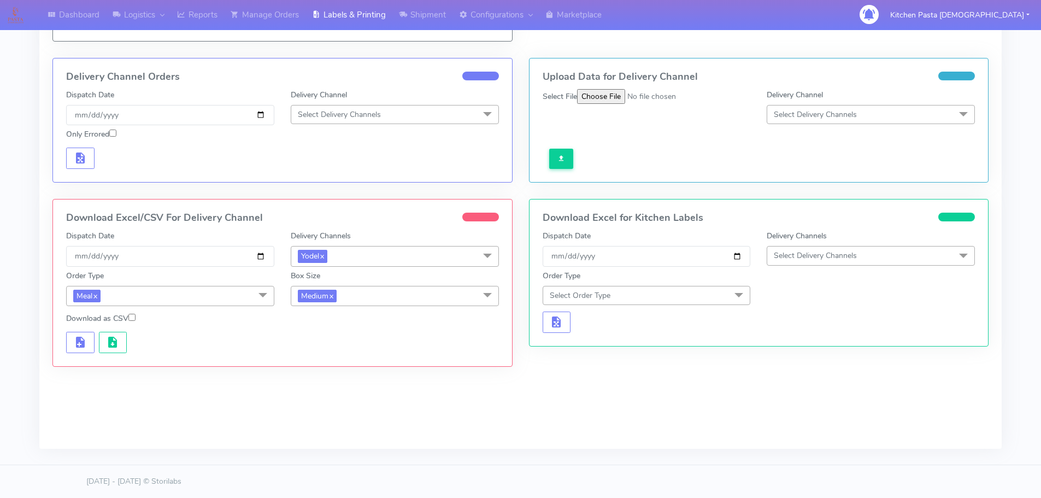
click at [348, 261] on span "Yodel x" at bounding box center [395, 256] width 208 height 20
click at [348, 340] on div "Royal Mail" at bounding box center [395, 343] width 196 height 11
click at [232, 298] on span "Meal x" at bounding box center [170, 296] width 208 height 20
click at [193, 351] on div "Meal" at bounding box center [170, 346] width 196 height 11
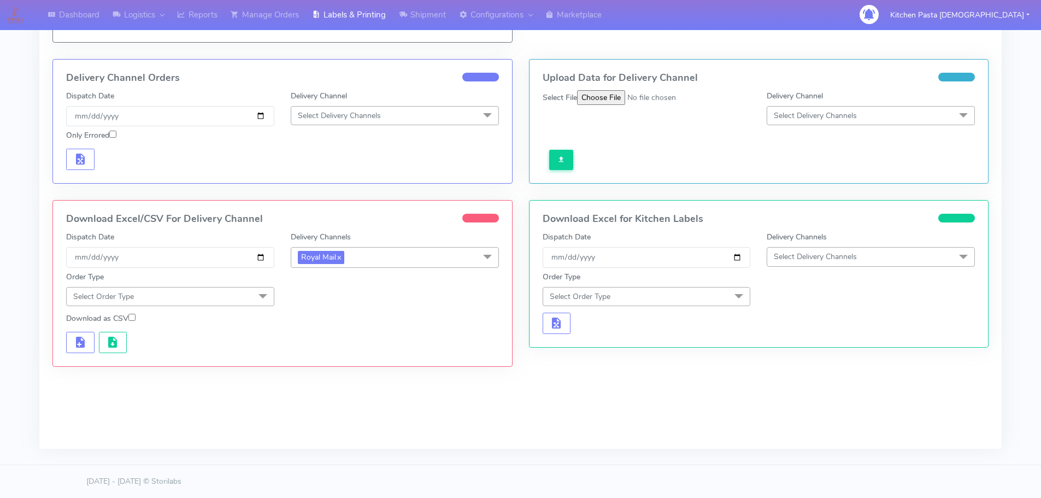
click at [229, 300] on span "Select Order Type" at bounding box center [170, 296] width 208 height 19
click at [156, 350] on div "Meal" at bounding box center [170, 346] width 196 height 11
click at [315, 293] on span "Medium x" at bounding box center [317, 297] width 39 height 13
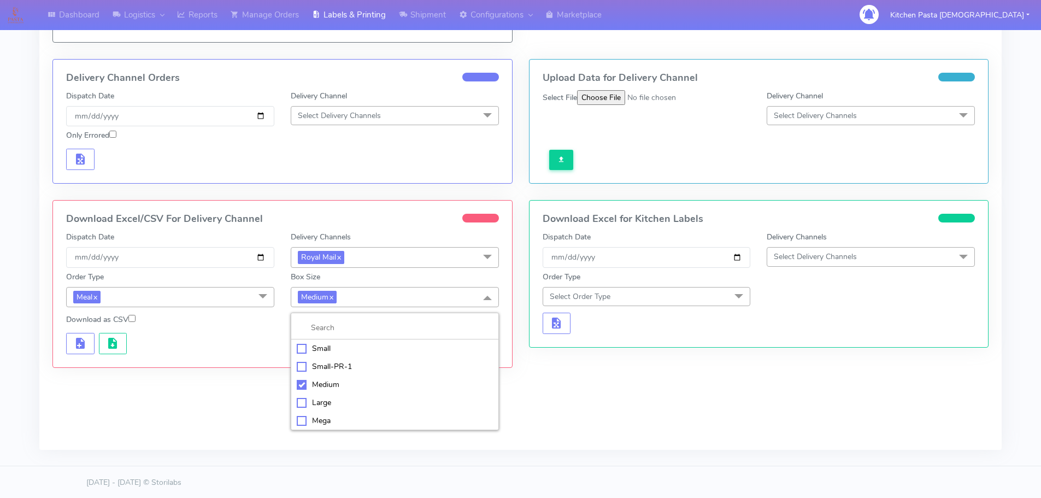
click at [335, 347] on div "Small" at bounding box center [395, 348] width 196 height 11
click at [76, 350] on span "button" at bounding box center [80, 345] width 13 height 10
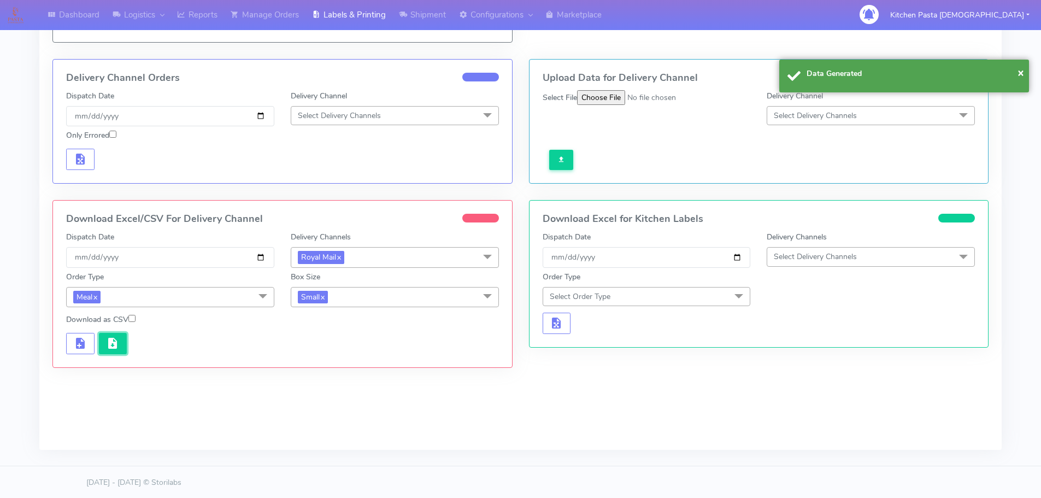
click at [123, 350] on button "button" at bounding box center [113, 343] width 28 height 21
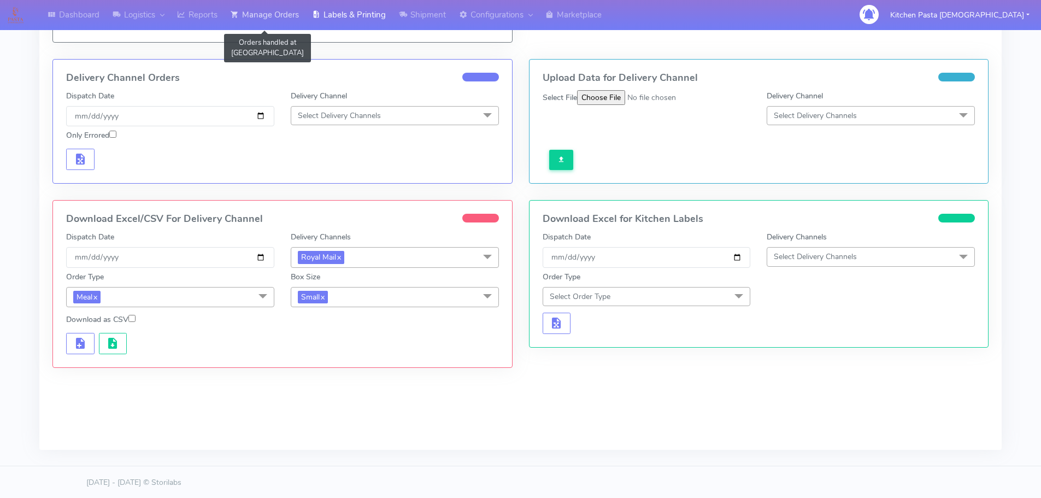
click at [271, 21] on link "Manage Orders" at bounding box center [264, 15] width 81 height 30
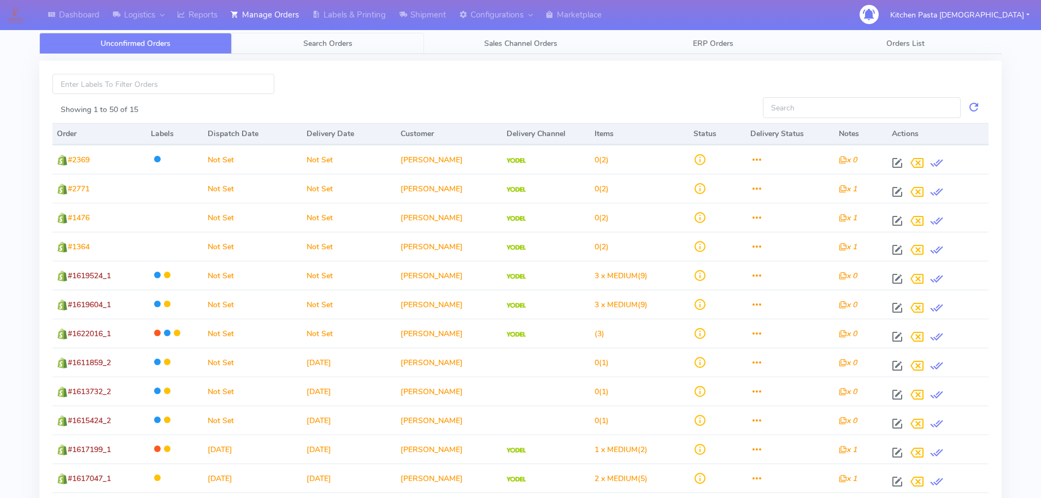
click at [338, 49] on link "Search Orders" at bounding box center [328, 43] width 192 height 21
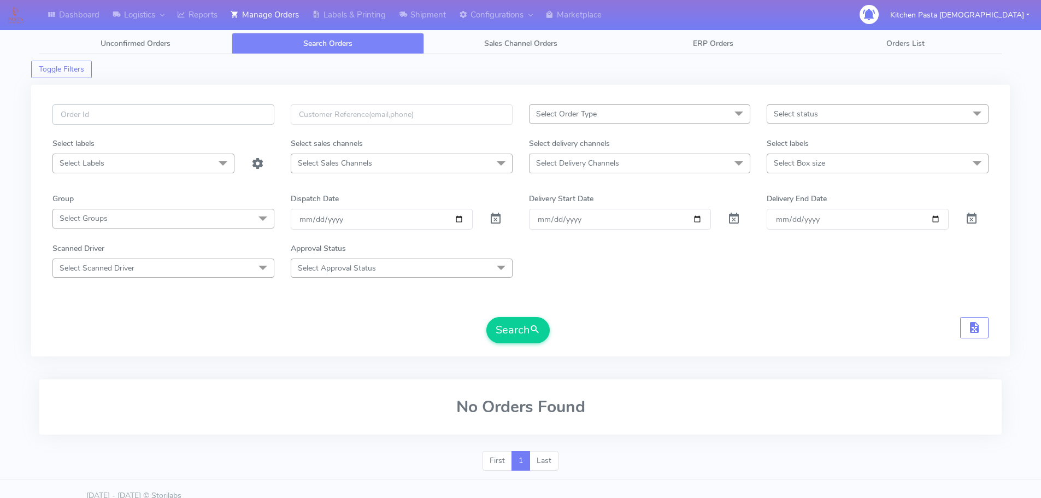
paste input "#1622083_1_4"
click at [535, 327] on span "submit" at bounding box center [534, 329] width 11 height 15
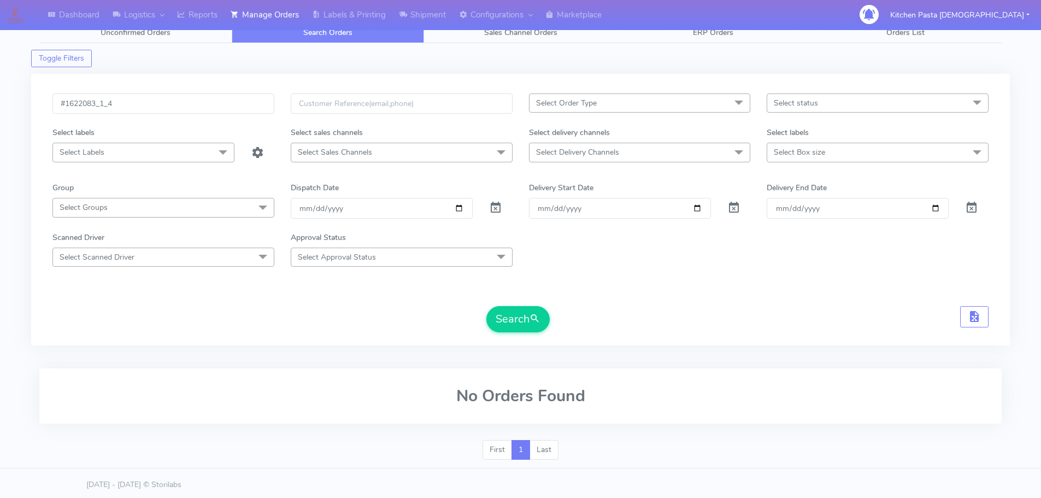
scroll to position [14, 0]
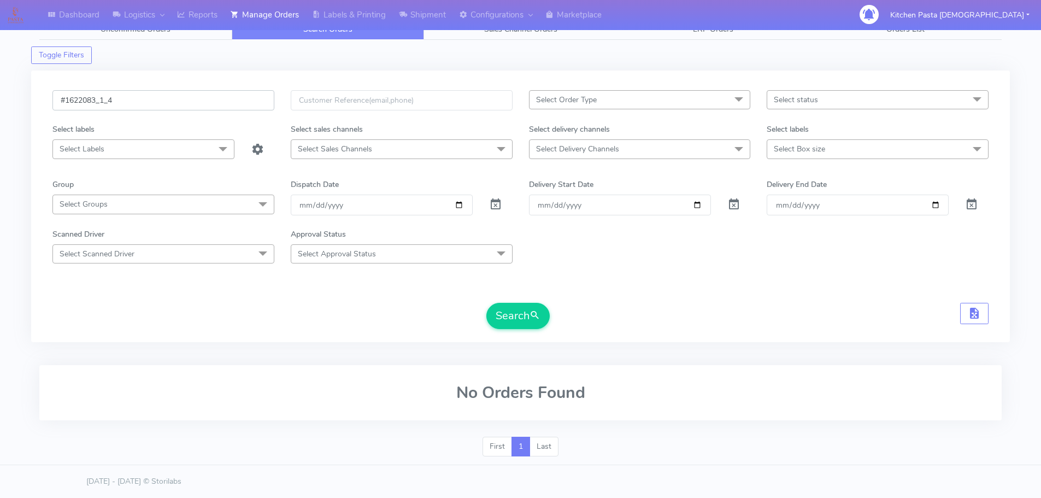
click at [138, 99] on input "#1622083_1_4" at bounding box center [163, 100] width 222 height 20
type input "#1622083_1"
click at [486, 303] on button "Search" at bounding box center [517, 316] width 63 height 26
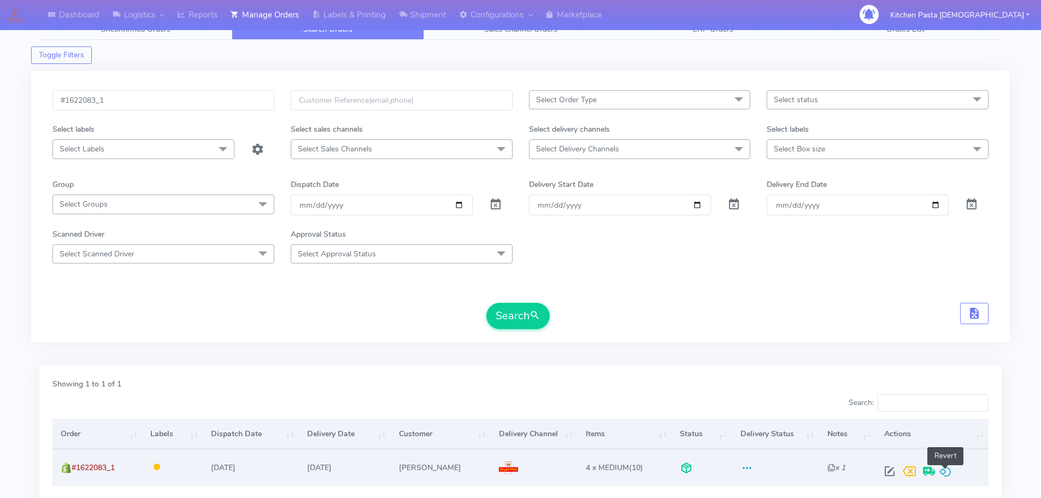
click at [943, 472] on span at bounding box center [945, 473] width 13 height 10
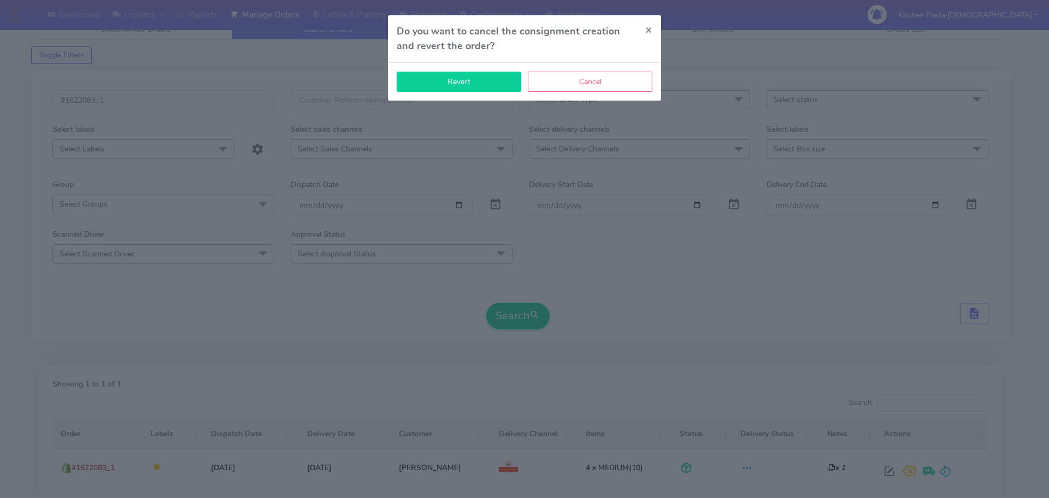
click at [492, 86] on button "Revert" at bounding box center [459, 82] width 125 height 20
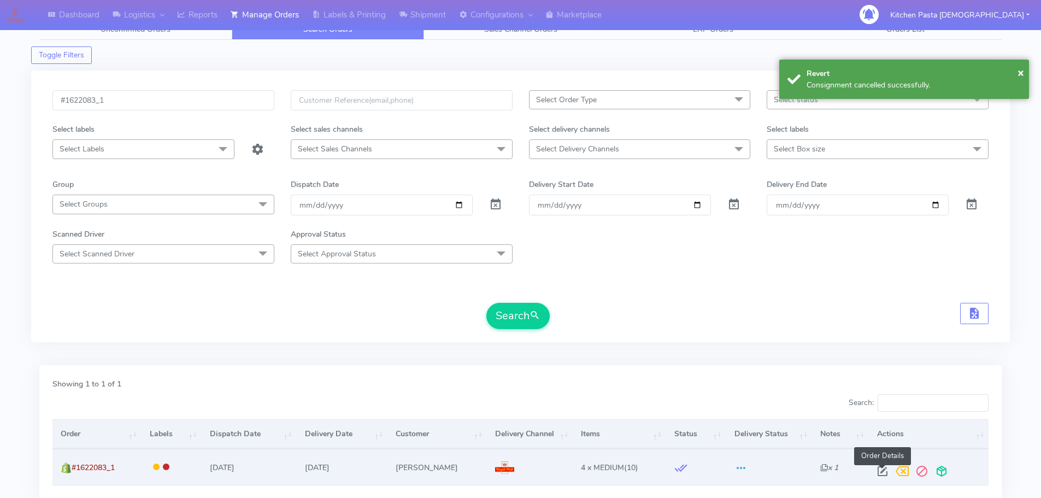
click at [880, 475] on span at bounding box center [882, 473] width 20 height 10
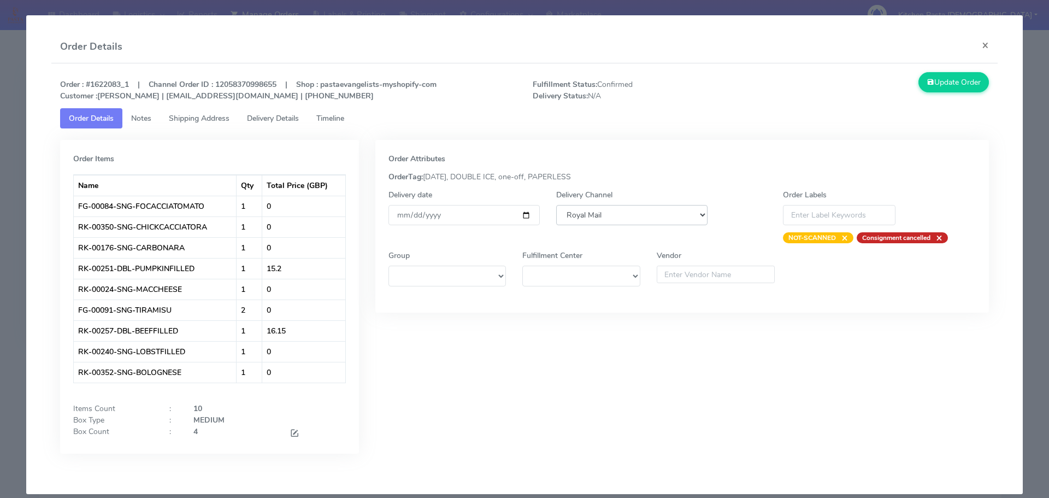
click at [632, 211] on select "DHL OnFleet Royal Mail DPD Yodel MaxOptra Amazon Collection" at bounding box center [631, 215] width 151 height 20
select select "5"
click at [556, 205] on select "DHL OnFleet Royal Mail DPD Yodel MaxOptra Amazon Collection" at bounding box center [631, 215] width 151 height 20
click at [931, 76] on button "Update Order" at bounding box center [953, 82] width 71 height 20
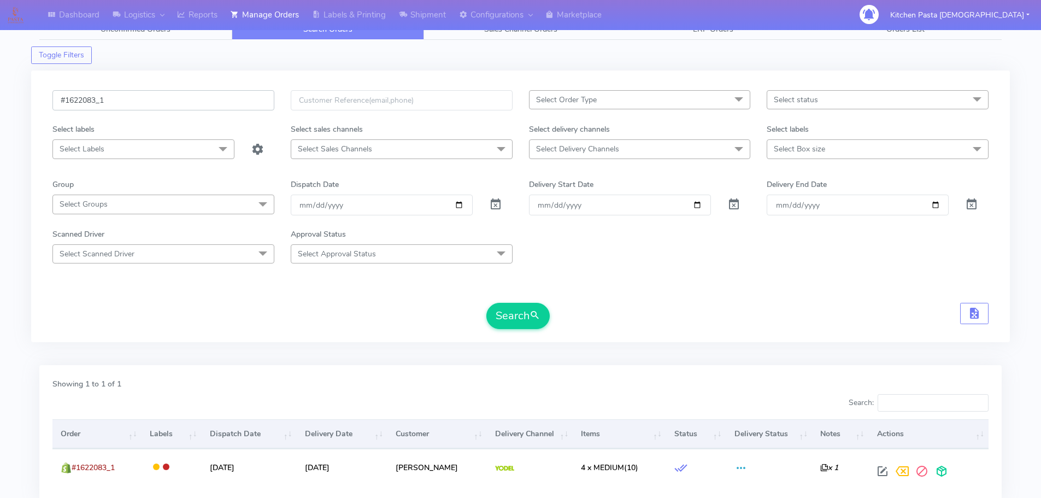
drag, startPoint x: 137, startPoint y: 91, endPoint x: 9, endPoint y: 92, distance: 127.8
click at [9, 92] on div "Dashboard Logistics London Logistics Reports Manage Orders Labels & Printing Sh…" at bounding box center [520, 275] width 1041 height 541
paste input "72"
type input "#1622072"
click at [509, 318] on button "Search" at bounding box center [517, 316] width 63 height 26
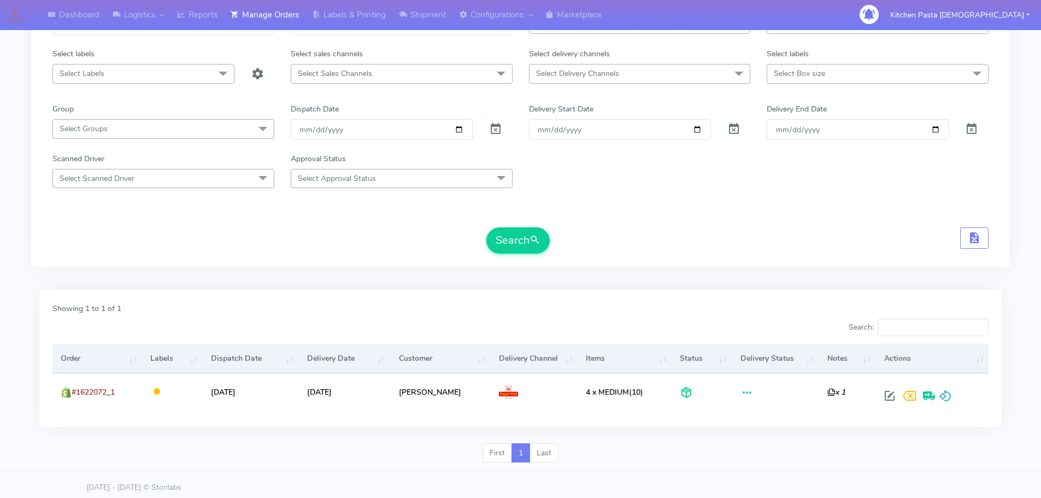
scroll to position [96, 0]
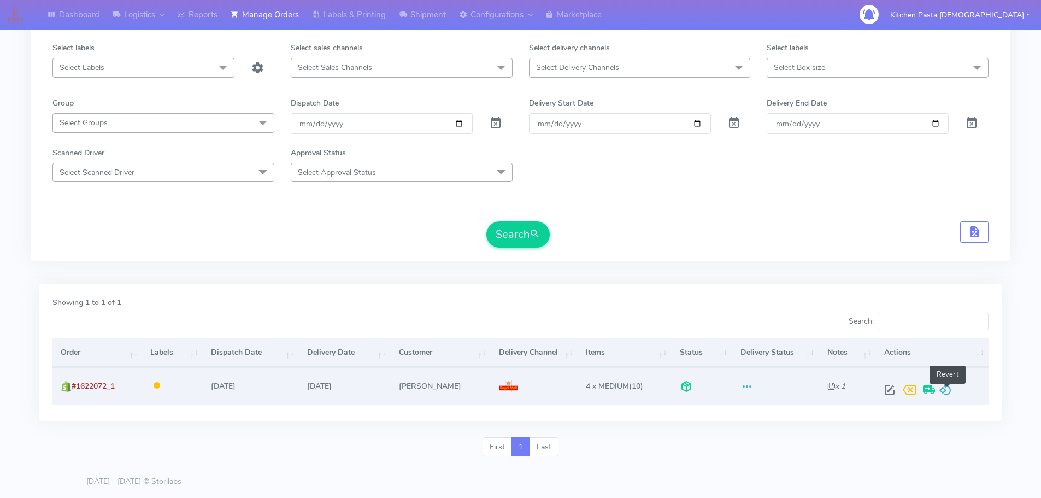
click at [952, 393] on span at bounding box center [945, 392] width 13 height 10
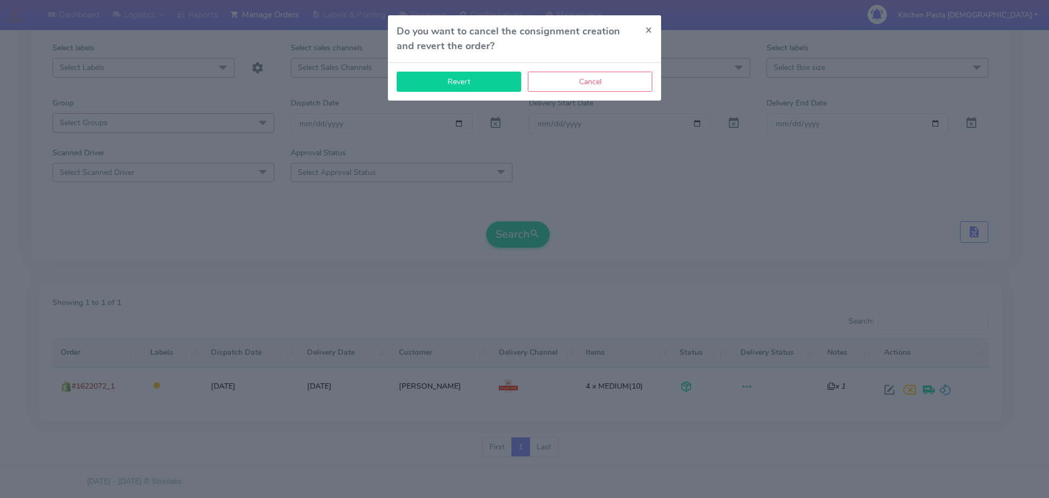
click at [450, 81] on button "Revert" at bounding box center [459, 82] width 125 height 20
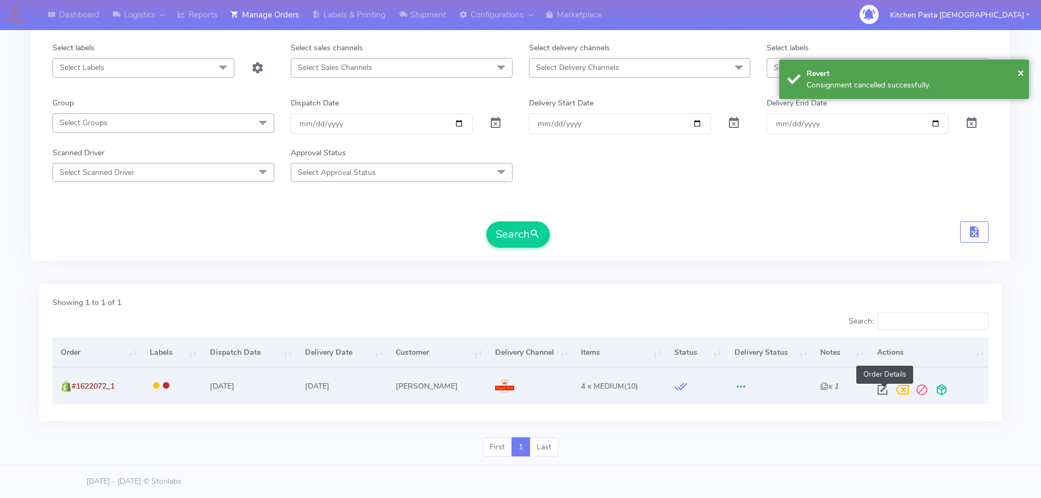
click at [883, 391] on span at bounding box center [882, 392] width 20 height 10
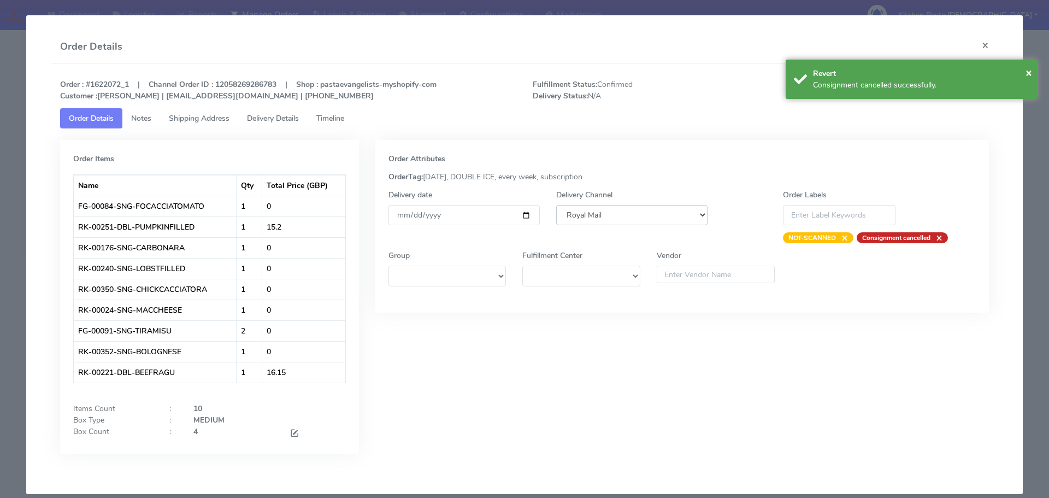
click at [596, 217] on select "DHL OnFleet Royal Mail DPD Yodel MaxOptra Amazon Collection" at bounding box center [631, 215] width 151 height 20
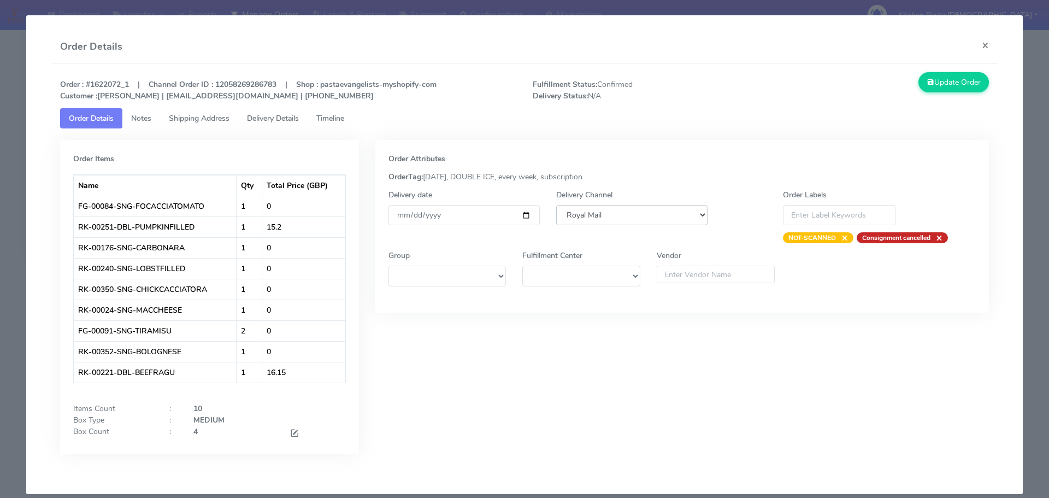
select select "5"
click at [556, 205] on select "DHL OnFleet Royal Mail DPD Yodel MaxOptra Amazon Collection" at bounding box center [631, 215] width 151 height 20
click at [963, 78] on button "Update Order" at bounding box center [953, 82] width 71 height 20
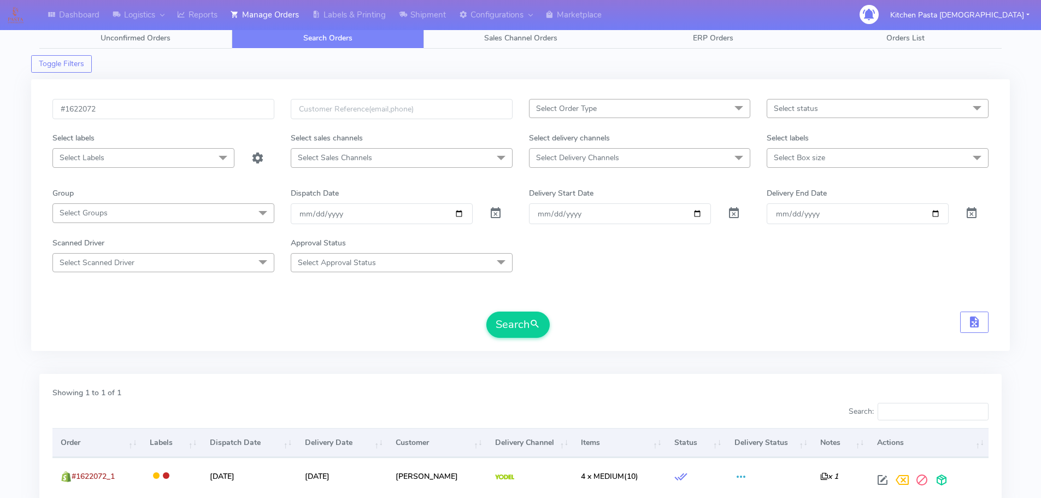
scroll to position [0, 0]
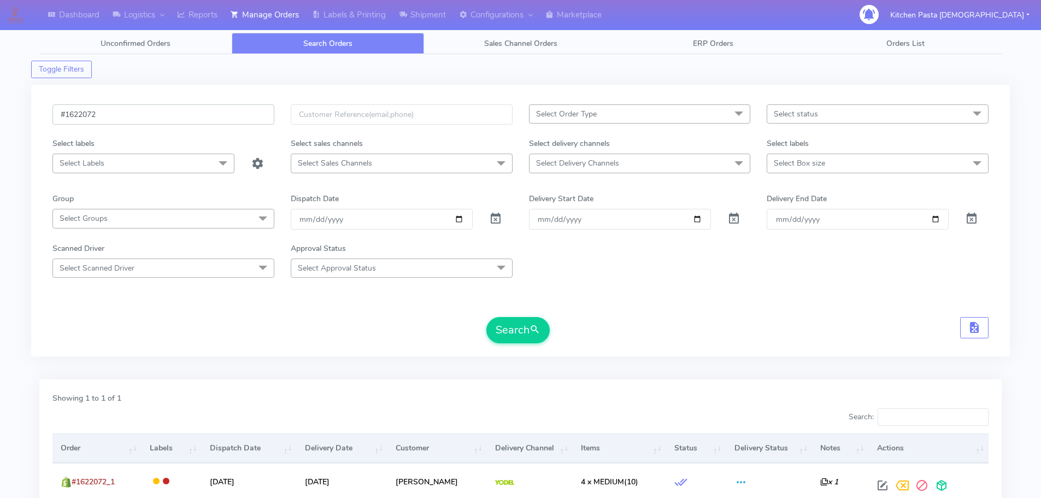
drag, startPoint x: 85, startPoint y: 120, endPoint x: 28, endPoint y: 125, distance: 56.5
click at [28, 125] on div "Dashboard Logistics London Logistics Reports Manage Orders Labels & Printing Sh…" at bounding box center [520, 290] width 1041 height 541
paste input "1916"
type input "#1621916"
click at [540, 328] on span "submit" at bounding box center [534, 329] width 11 height 15
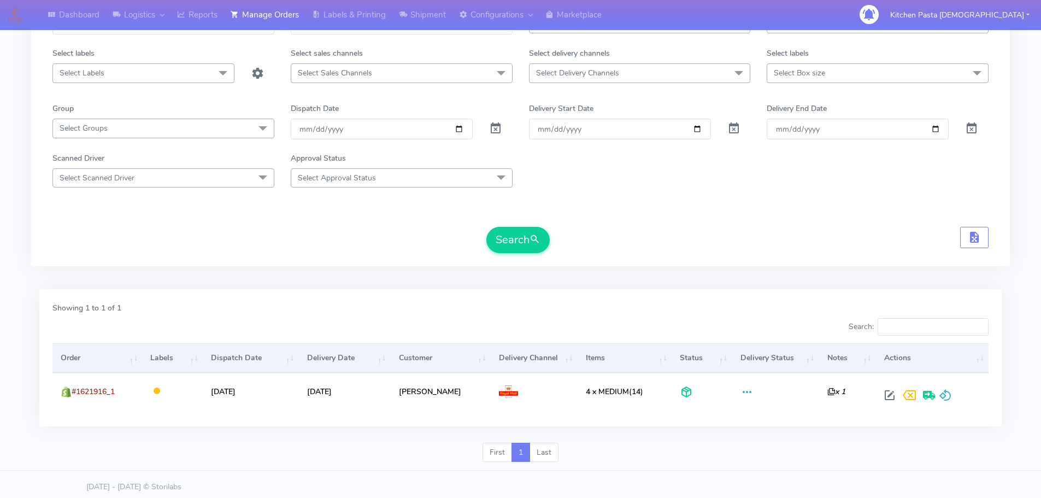
scroll to position [96, 0]
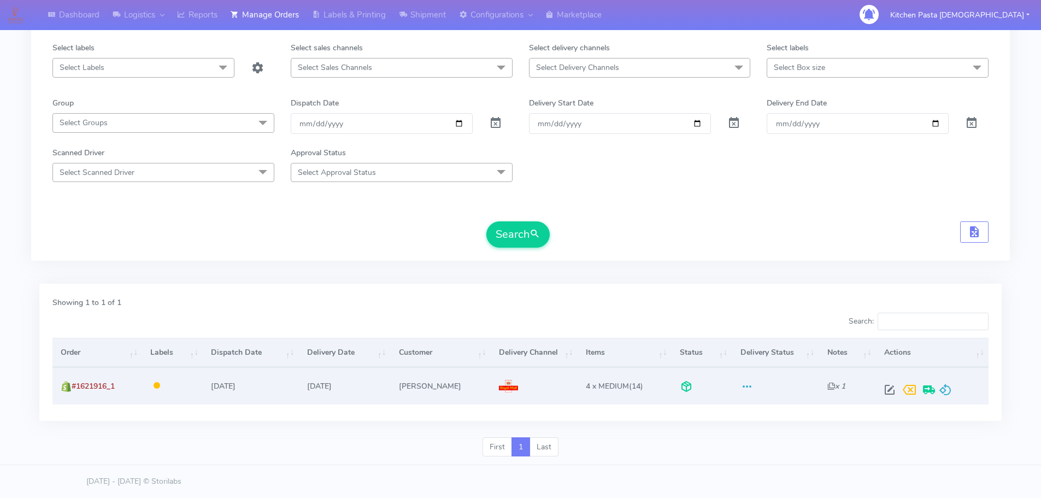
click at [950, 390] on div at bounding box center [930, 390] width 101 height 20
click at [946, 391] on span at bounding box center [945, 392] width 13 height 10
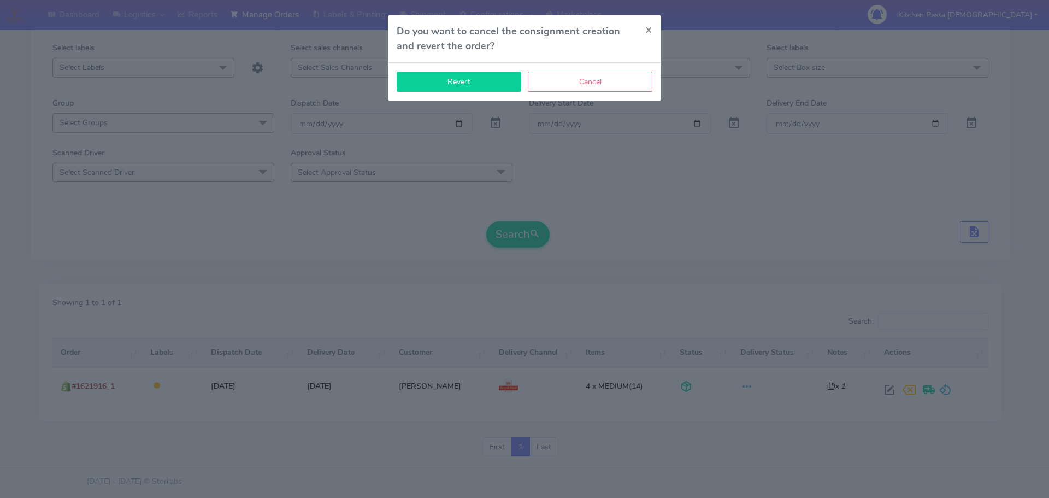
click at [470, 86] on button "Revert" at bounding box center [459, 82] width 125 height 20
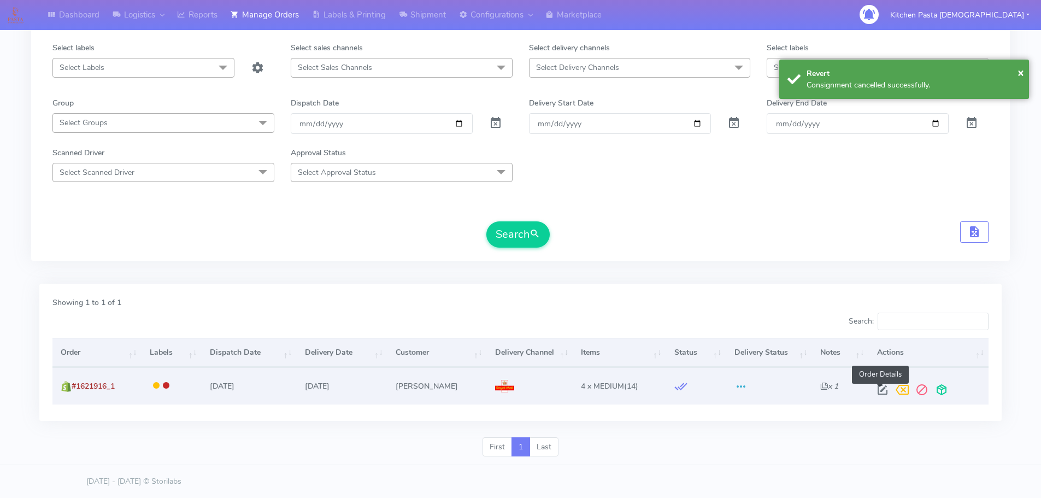
click at [877, 392] on span at bounding box center [882, 392] width 20 height 10
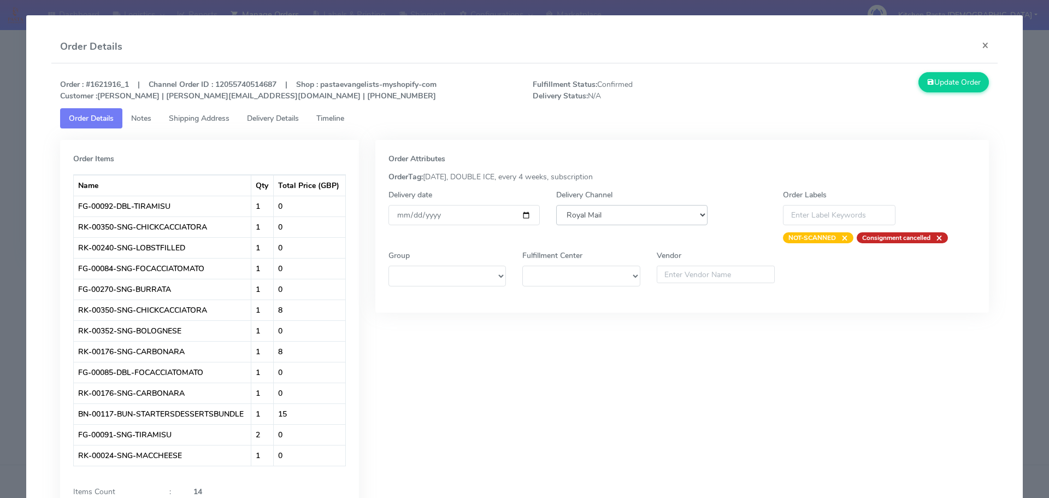
drag, startPoint x: 600, startPoint y: 210, endPoint x: 603, endPoint y: 215, distance: 5.6
click at [600, 210] on select "DHL OnFleet Royal Mail DPD Yodel MaxOptra Amazon Collection" at bounding box center [631, 215] width 151 height 20
select select "5"
click at [556, 205] on select "DHL OnFleet Royal Mail DPD Yodel MaxOptra Amazon Collection" at bounding box center [631, 215] width 151 height 20
click at [936, 81] on button "Update Order" at bounding box center [953, 82] width 71 height 20
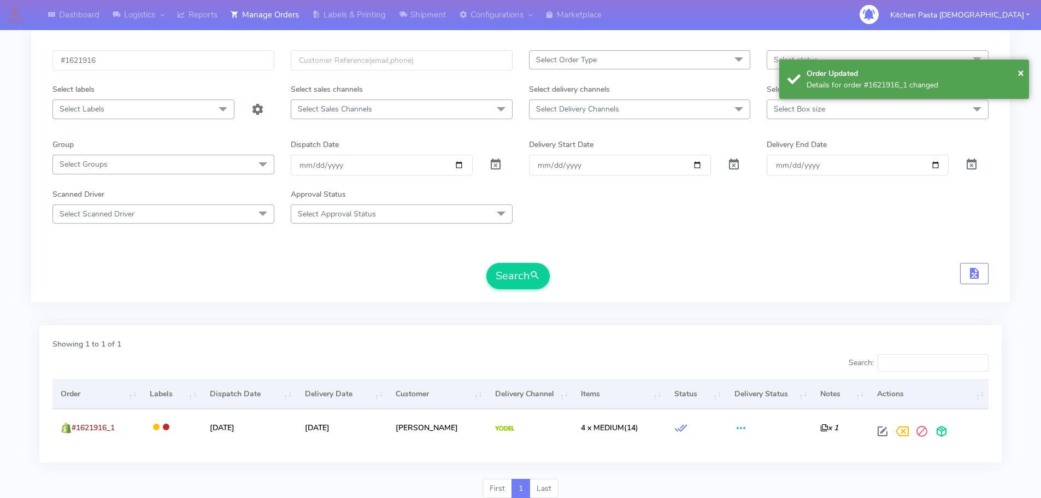
scroll to position [0, 0]
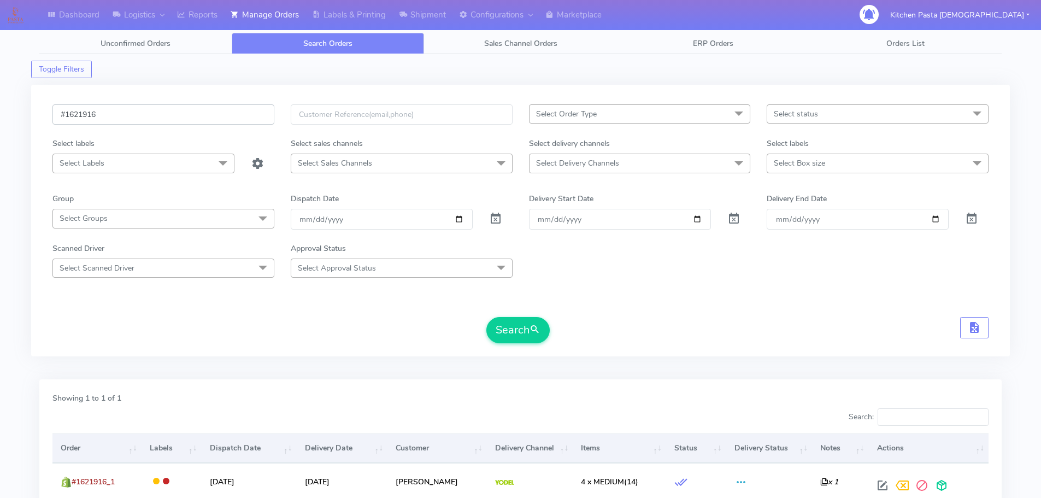
drag, startPoint x: 109, startPoint y: 115, endPoint x: 46, endPoint y: 115, distance: 63.4
click at [46, 115] on div "#1621916" at bounding box center [163, 120] width 238 height 33
paste input "642"
type input "#1621642"
click at [509, 335] on button "Search" at bounding box center [517, 330] width 63 height 26
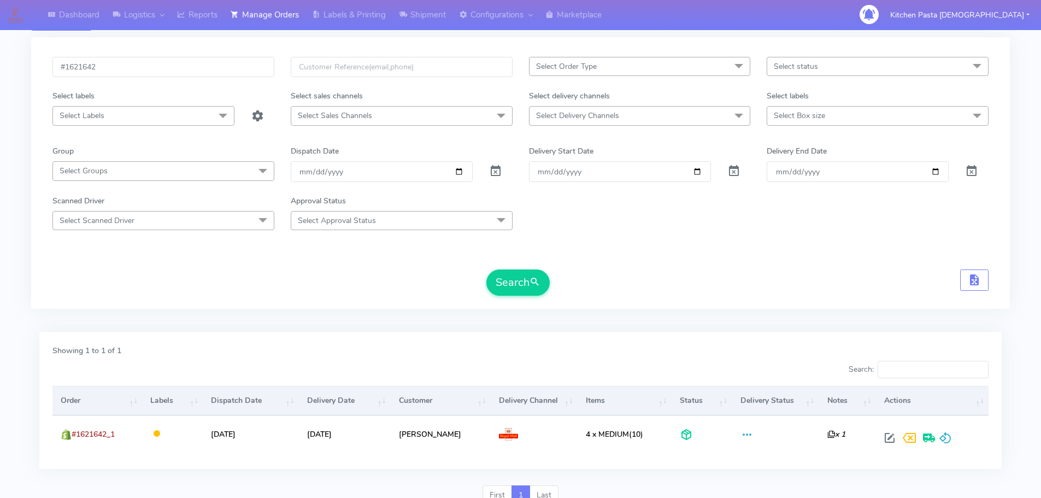
scroll to position [96, 0]
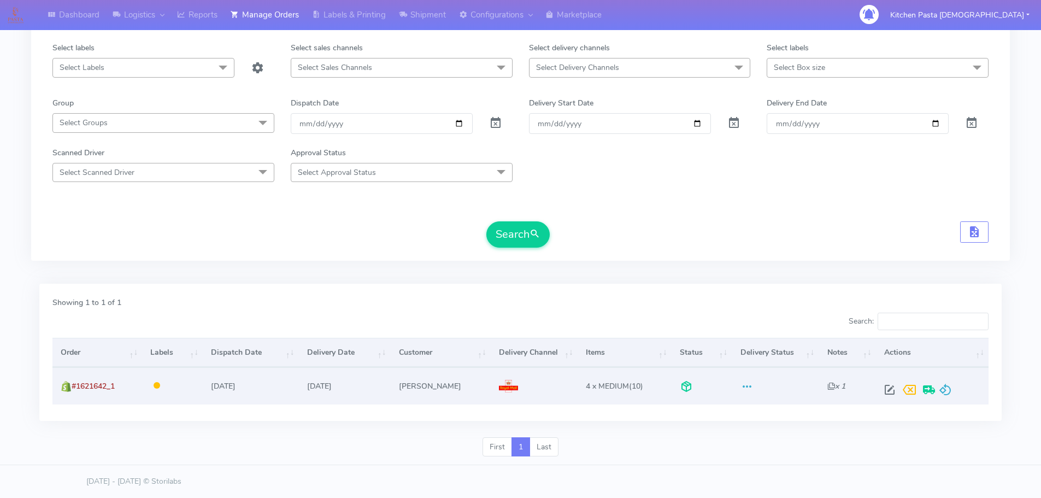
click at [951, 394] on span at bounding box center [945, 392] width 13 height 10
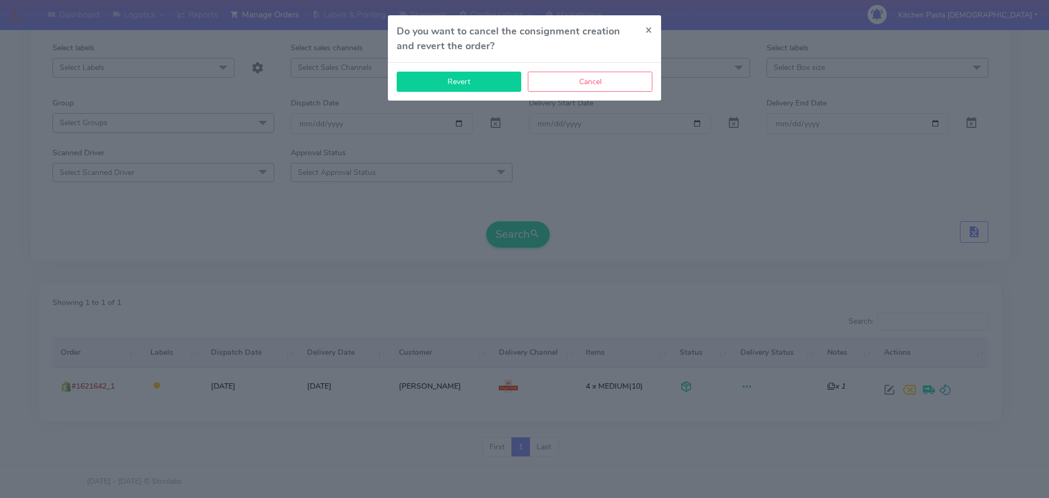
click at [489, 84] on button "Revert" at bounding box center [459, 82] width 125 height 20
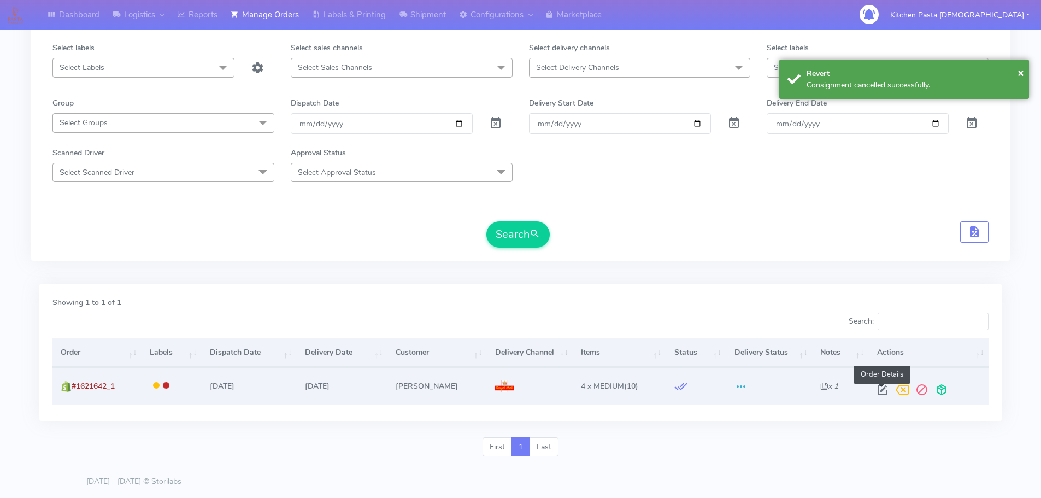
click at [879, 391] on span at bounding box center [882, 392] width 20 height 10
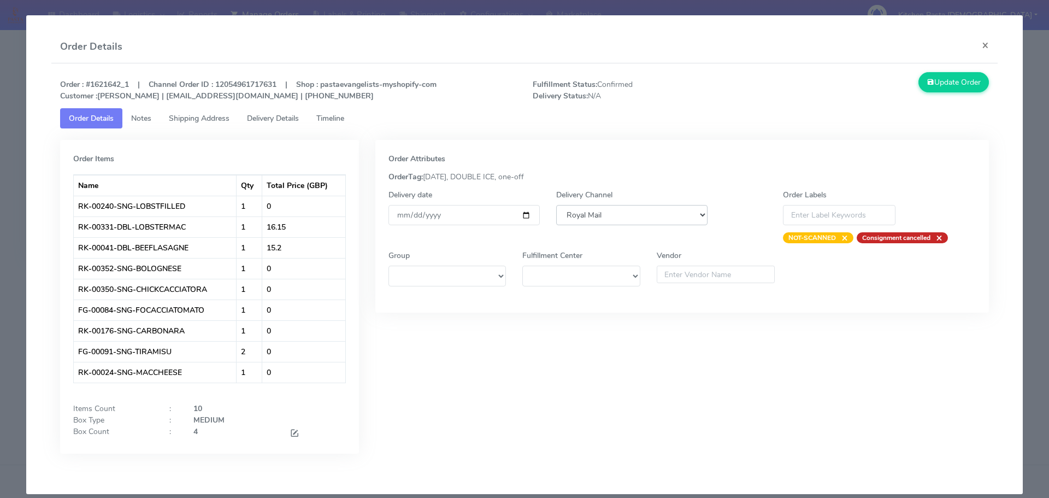
click at [597, 219] on select "DHL OnFleet Royal Mail DPD Yodel MaxOptra Amazon Collection" at bounding box center [631, 215] width 151 height 20
select select "5"
click at [556, 205] on select "DHL OnFleet Royal Mail DPD Yodel MaxOptra Amazon Collection" at bounding box center [631, 215] width 151 height 20
click at [961, 84] on button "Update Order" at bounding box center [953, 82] width 71 height 20
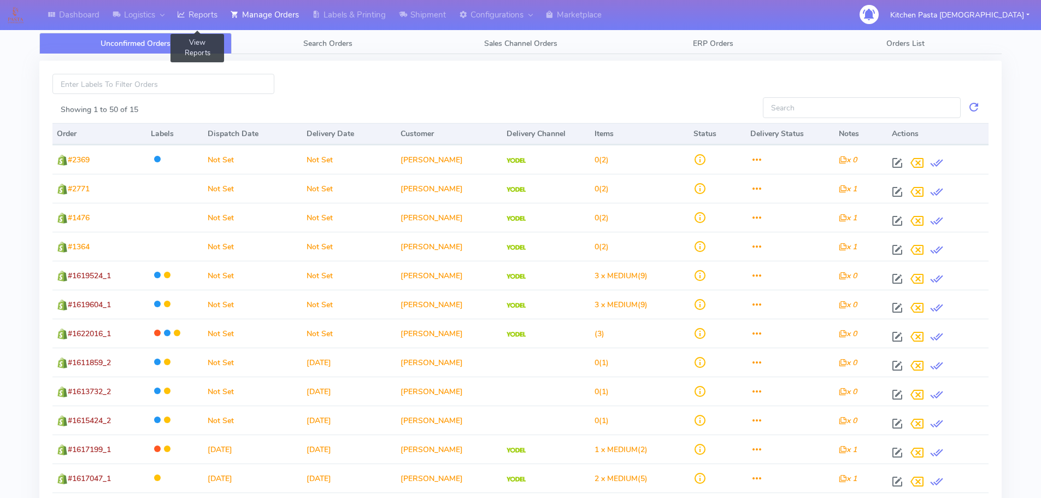
click at [199, 10] on link "Reports" at bounding box center [197, 15] width 54 height 30
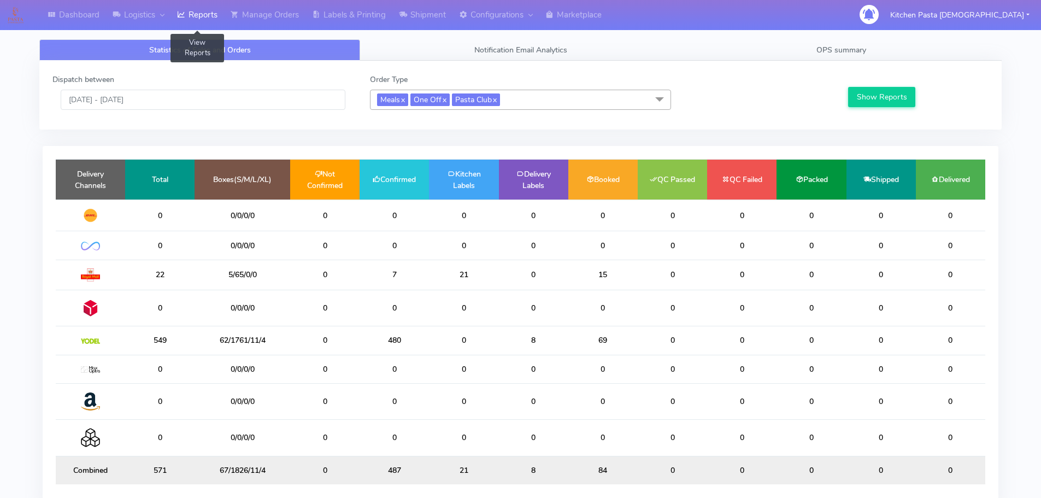
click at [214, 16] on link "Reports" at bounding box center [197, 15] width 54 height 30
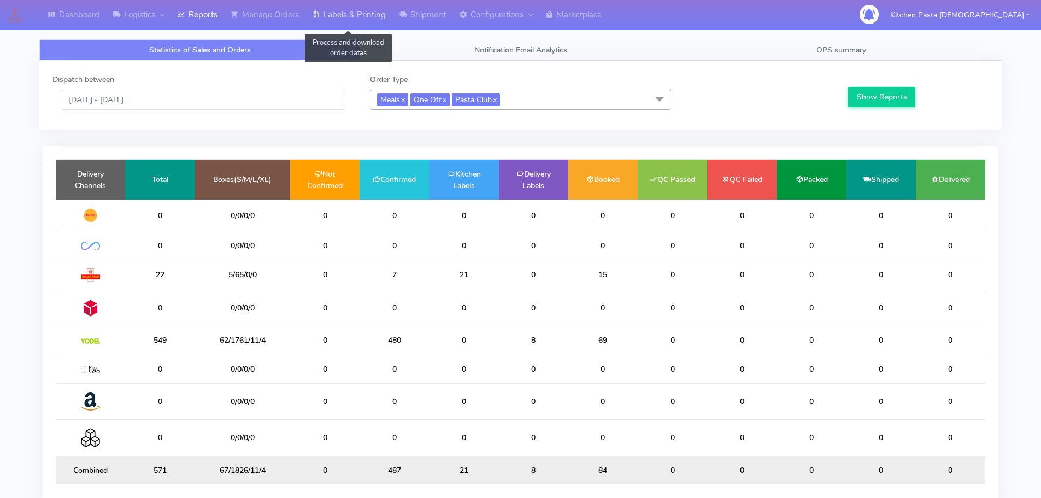
click at [367, 13] on link "Labels & Printing" at bounding box center [348, 15] width 87 height 30
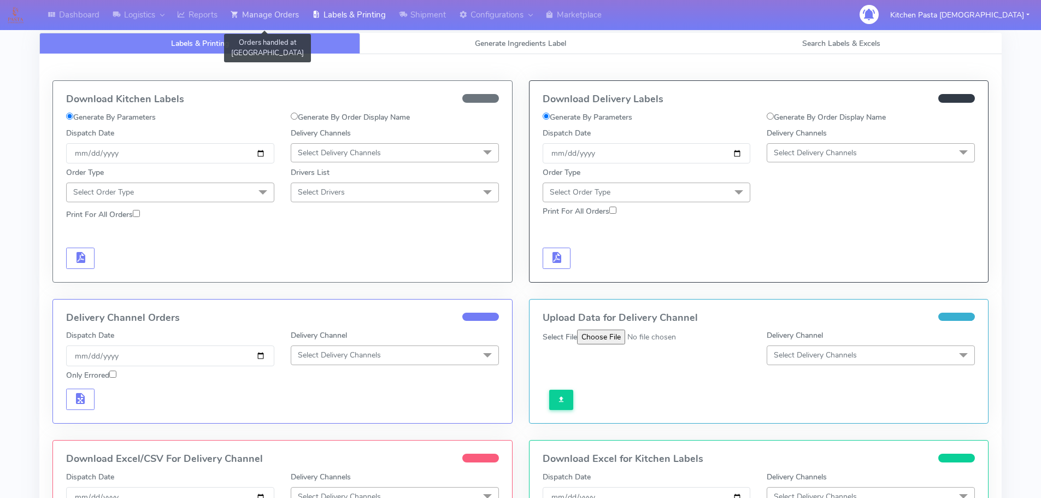
click at [291, 20] on link "Manage Orders" at bounding box center [264, 15] width 81 height 30
